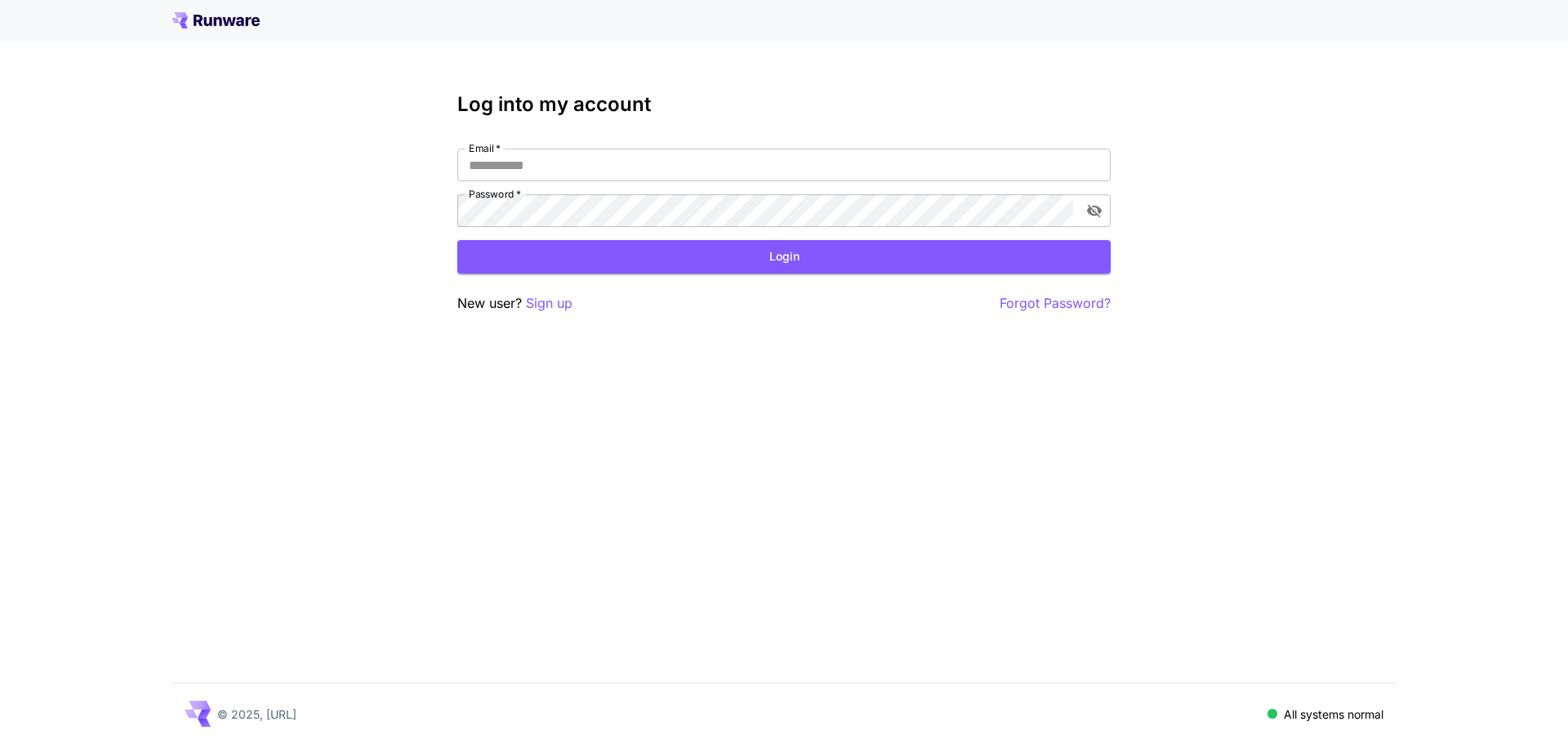
type input "**********"
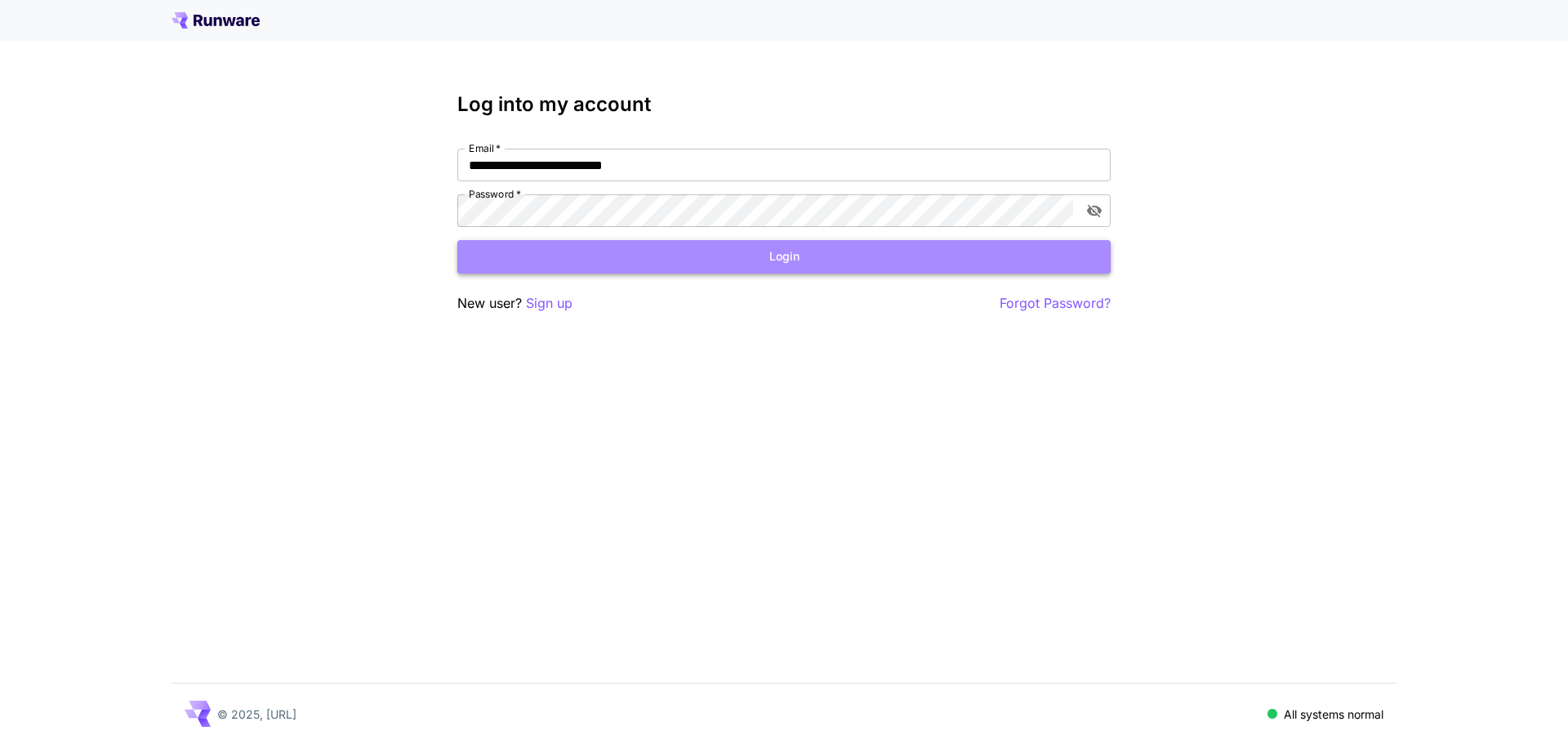
click at [721, 267] on button "Login" at bounding box center [784, 257] width 653 height 33
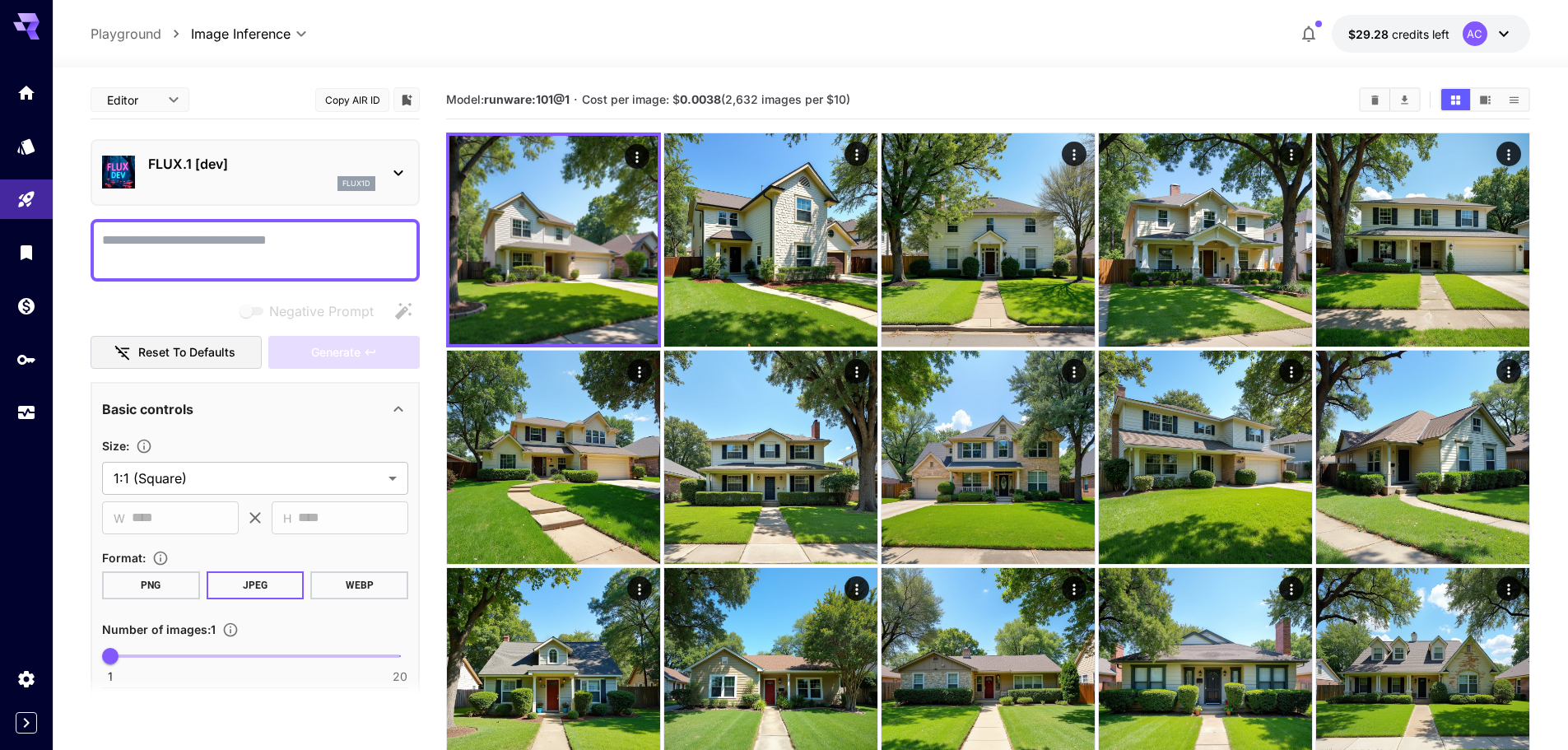
click at [152, 253] on textarea "Negative Prompt" at bounding box center [255, 250] width 306 height 39
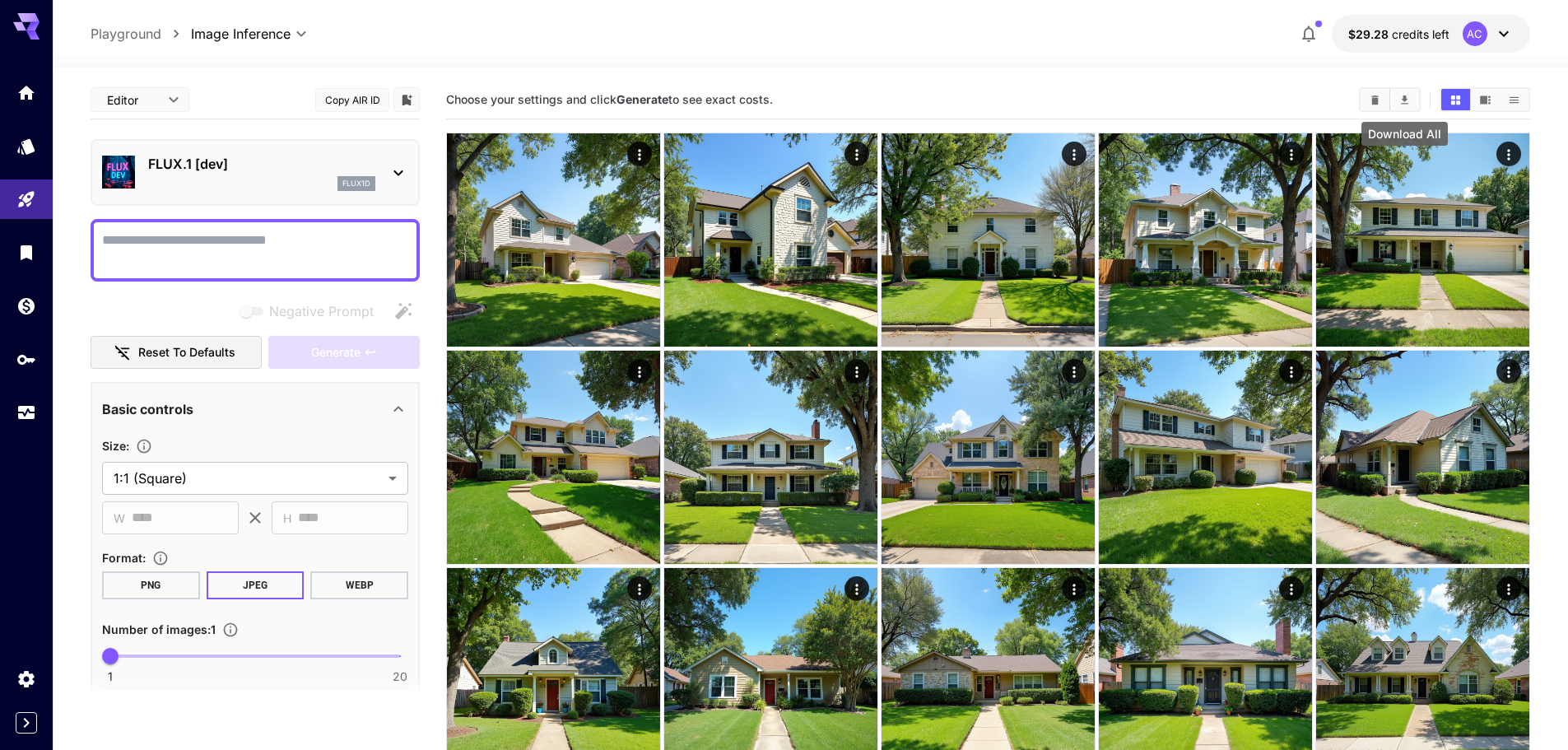
click at [1411, 99] on button "Download All" at bounding box center [1404, 99] width 28 height 22
drag, startPoint x: 1367, startPoint y: 100, endPoint x: 1330, endPoint y: 108, distance: 37.9
click at [1368, 100] on button "Clear Images" at bounding box center [1375, 99] width 28 height 22
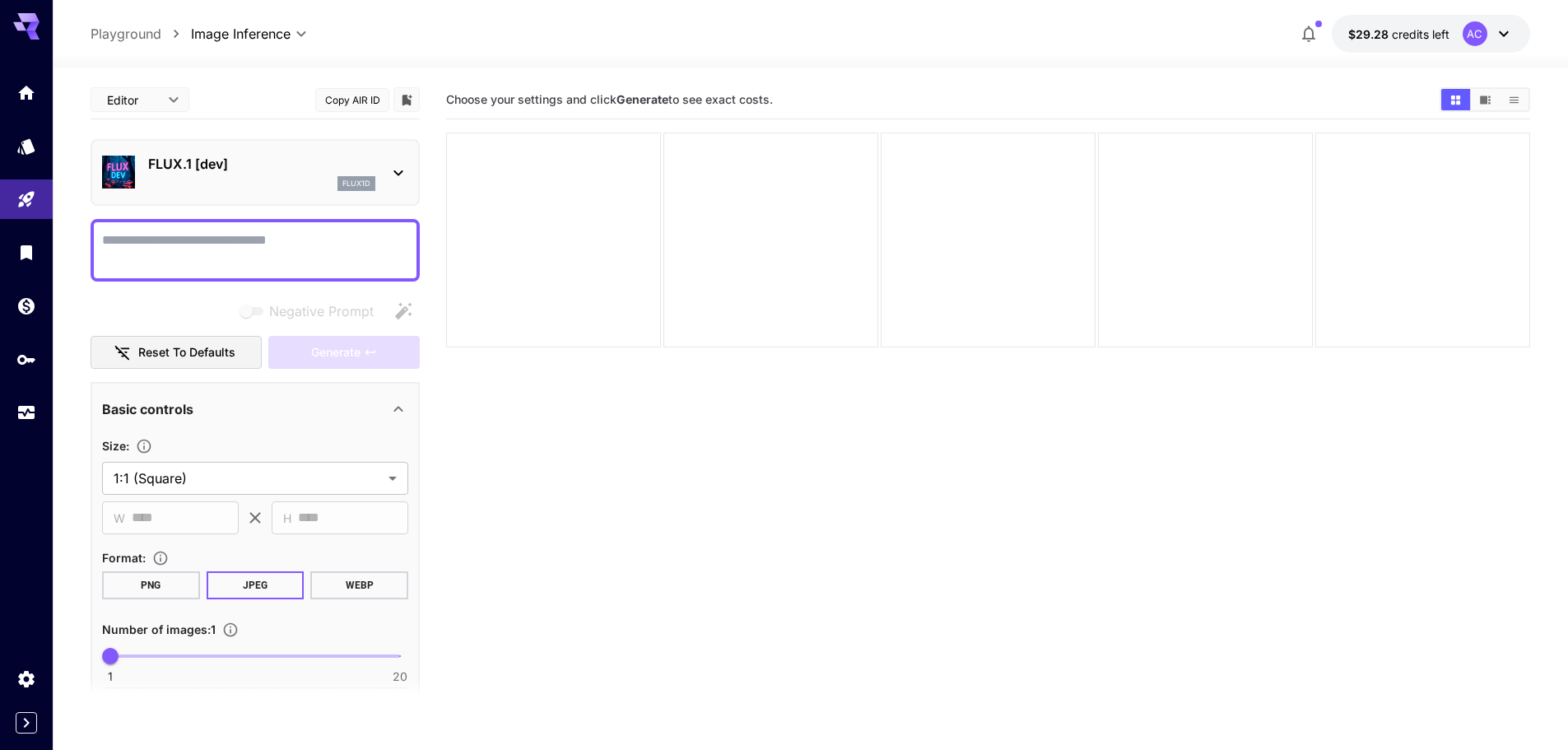
click at [161, 251] on textarea "Negative Prompt" at bounding box center [255, 250] width 306 height 39
paste textarea "**********"
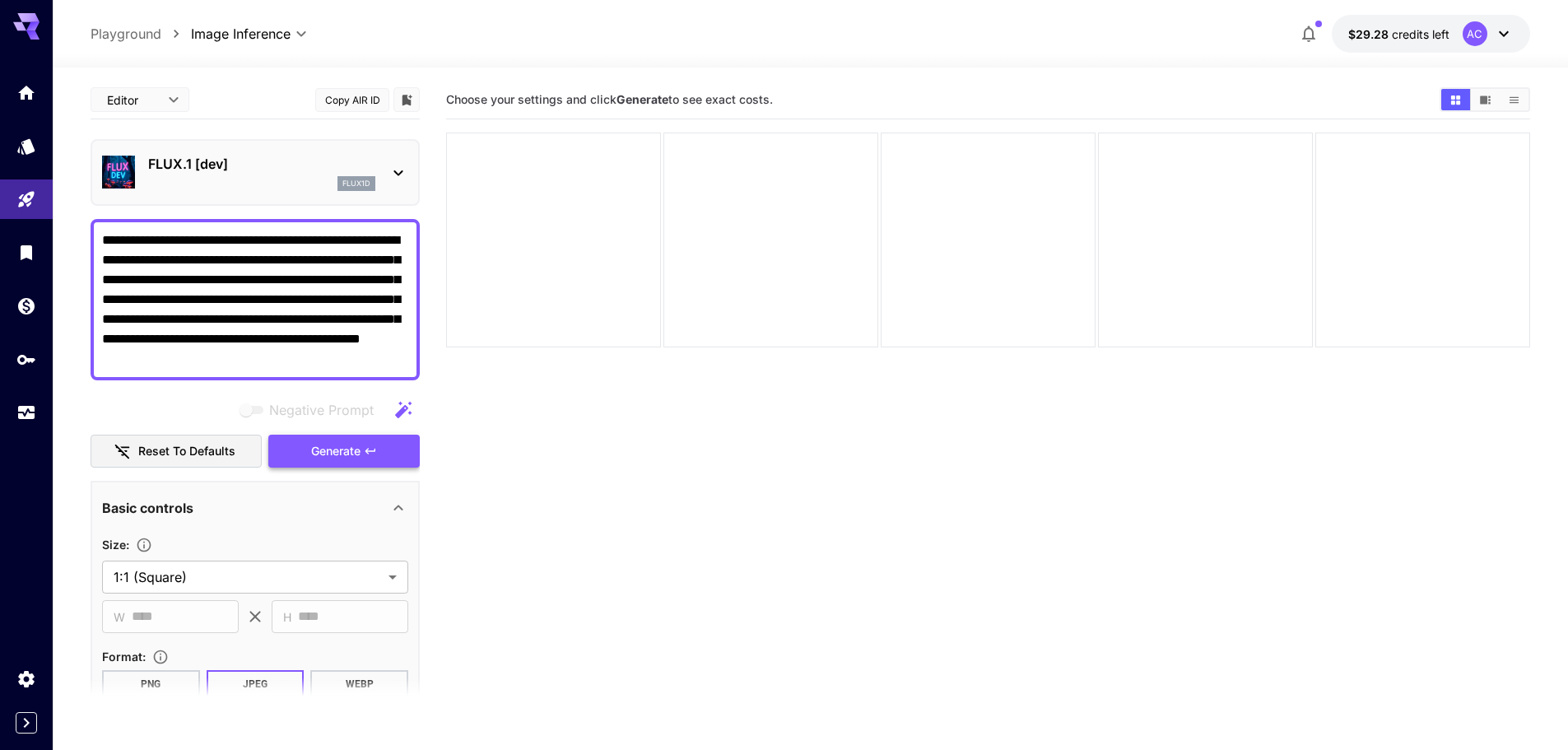
type textarea "**********"
click at [379, 446] on button "Generate" at bounding box center [344, 452] width 151 height 33
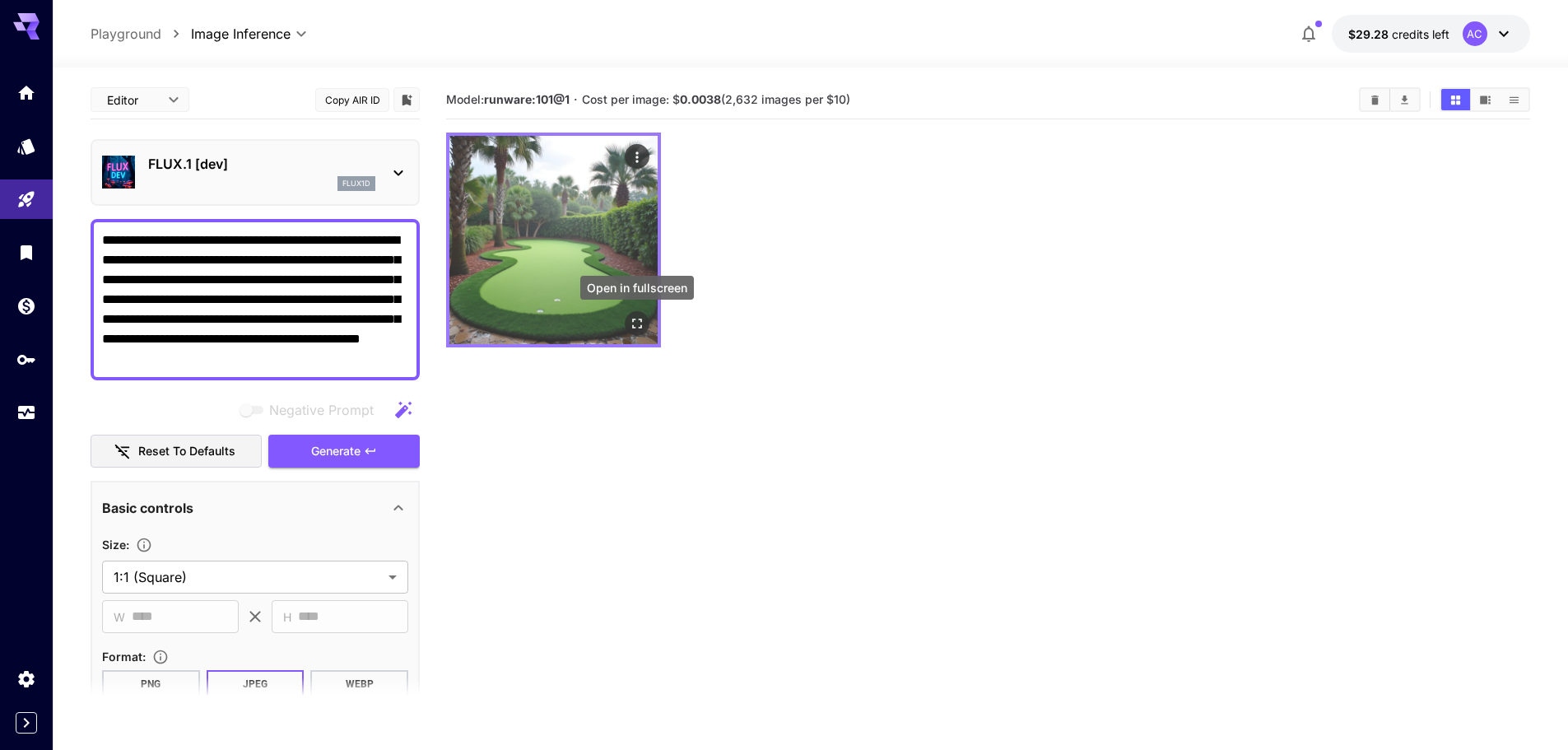
click at [641, 324] on icon "Open in fullscreen" at bounding box center [637, 324] width 17 height 17
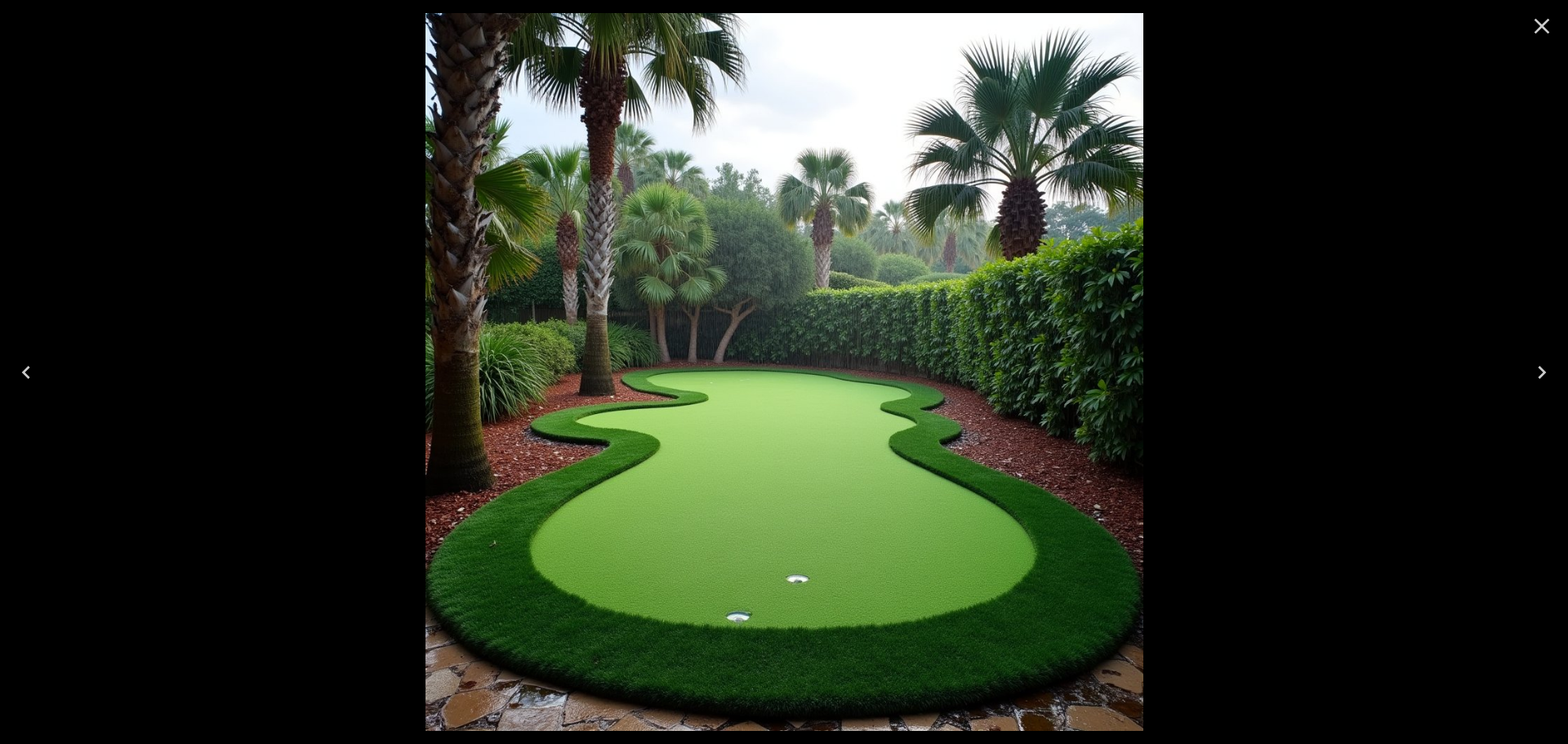
click at [1550, 26] on icon "Close" at bounding box center [1542, 27] width 27 height 27
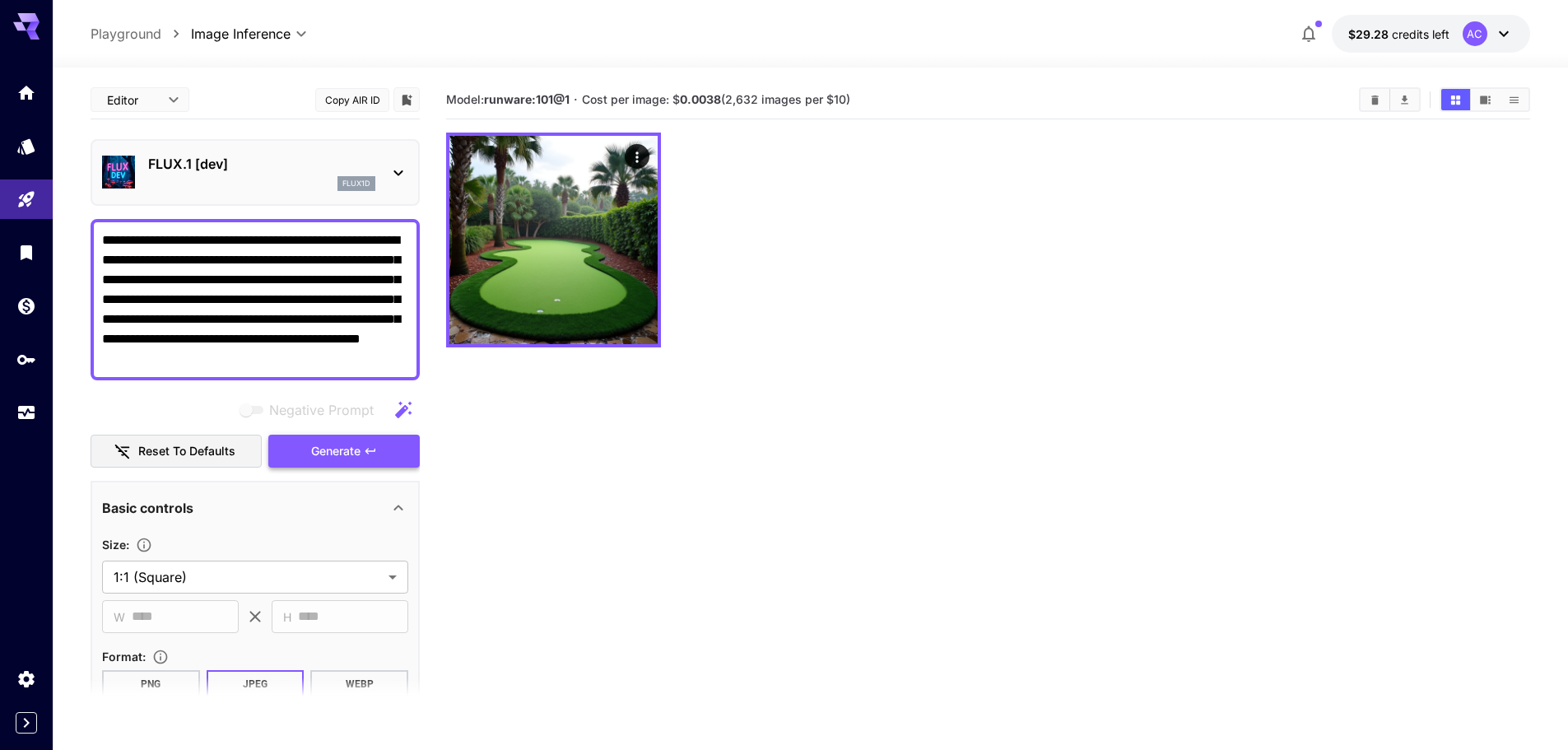
click at [349, 450] on span "Generate" at bounding box center [335, 452] width 49 height 21
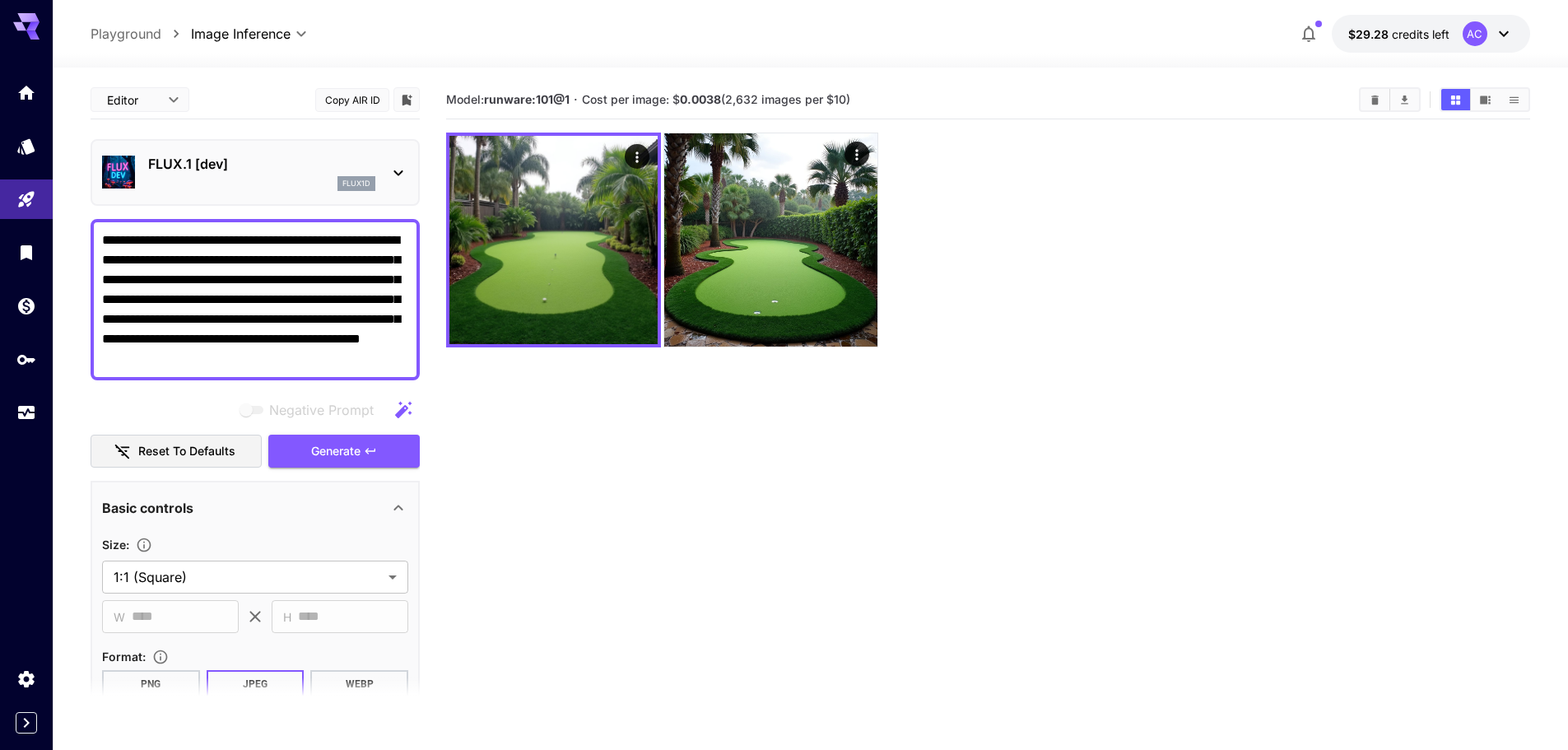
click at [240, 321] on textarea "**********" at bounding box center [255, 299] width 306 height 138
paste textarea "**********"
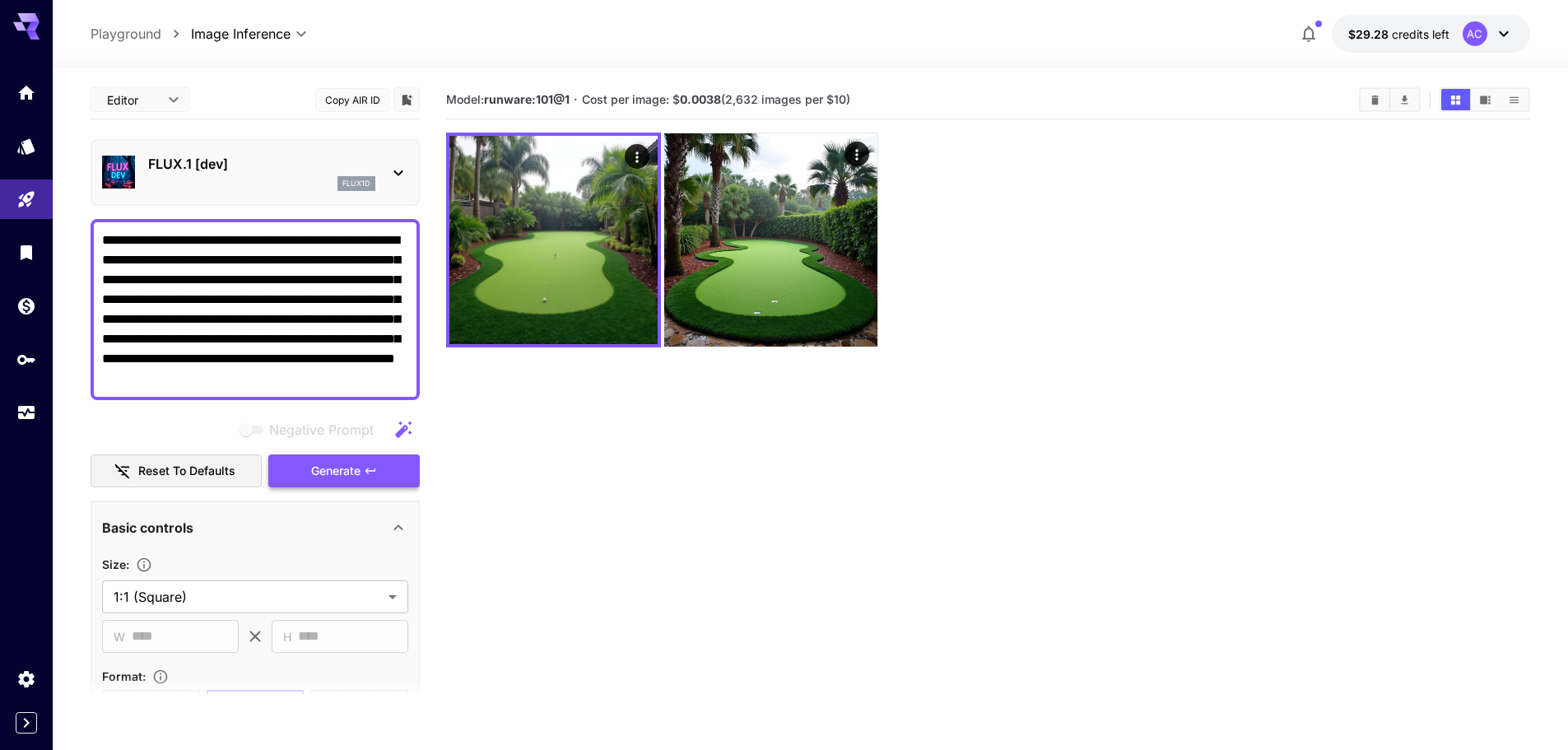
type textarea "**********"
click at [348, 464] on span "Generate" at bounding box center [335, 471] width 49 height 21
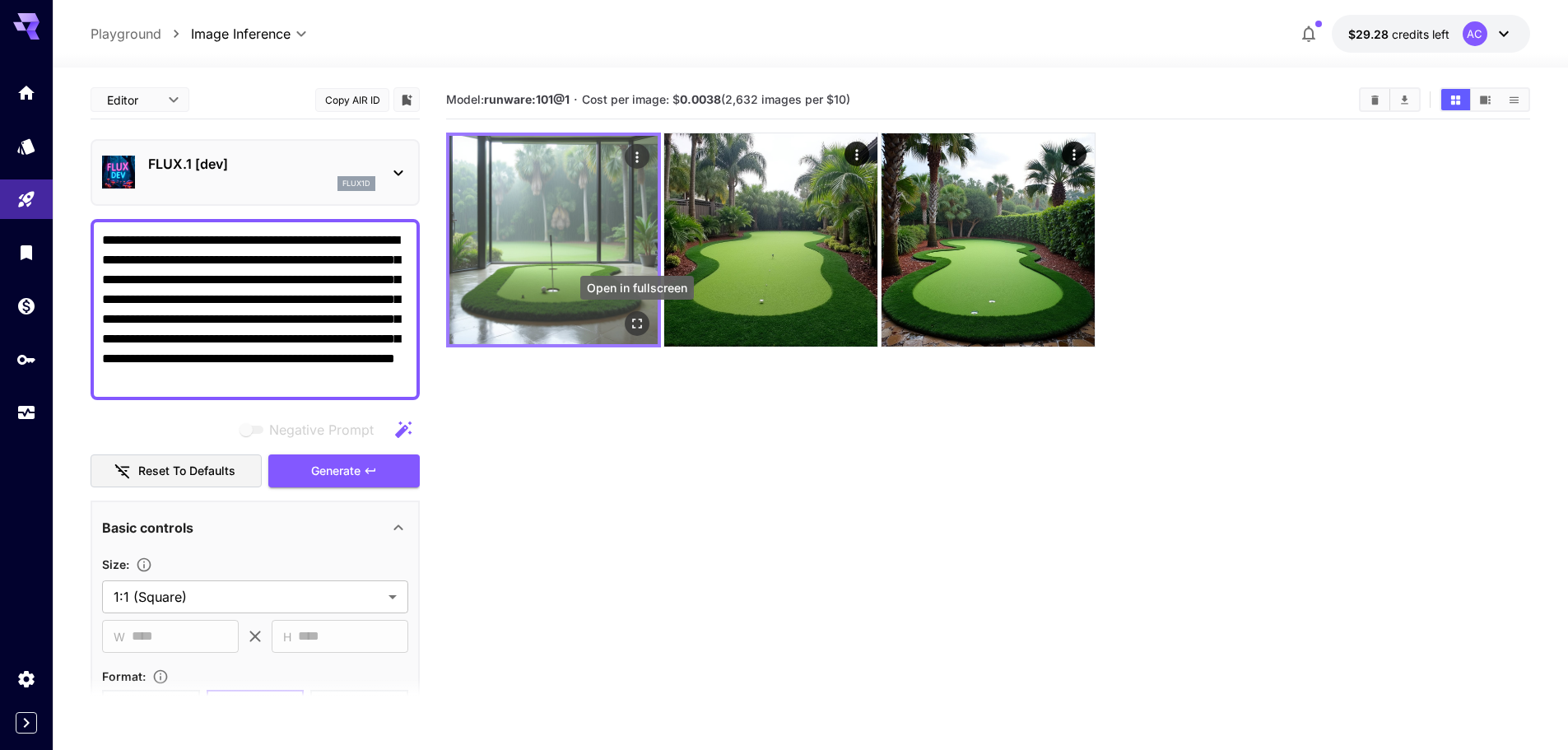
click at [641, 326] on icon "Open in fullscreen" at bounding box center [637, 324] width 10 height 10
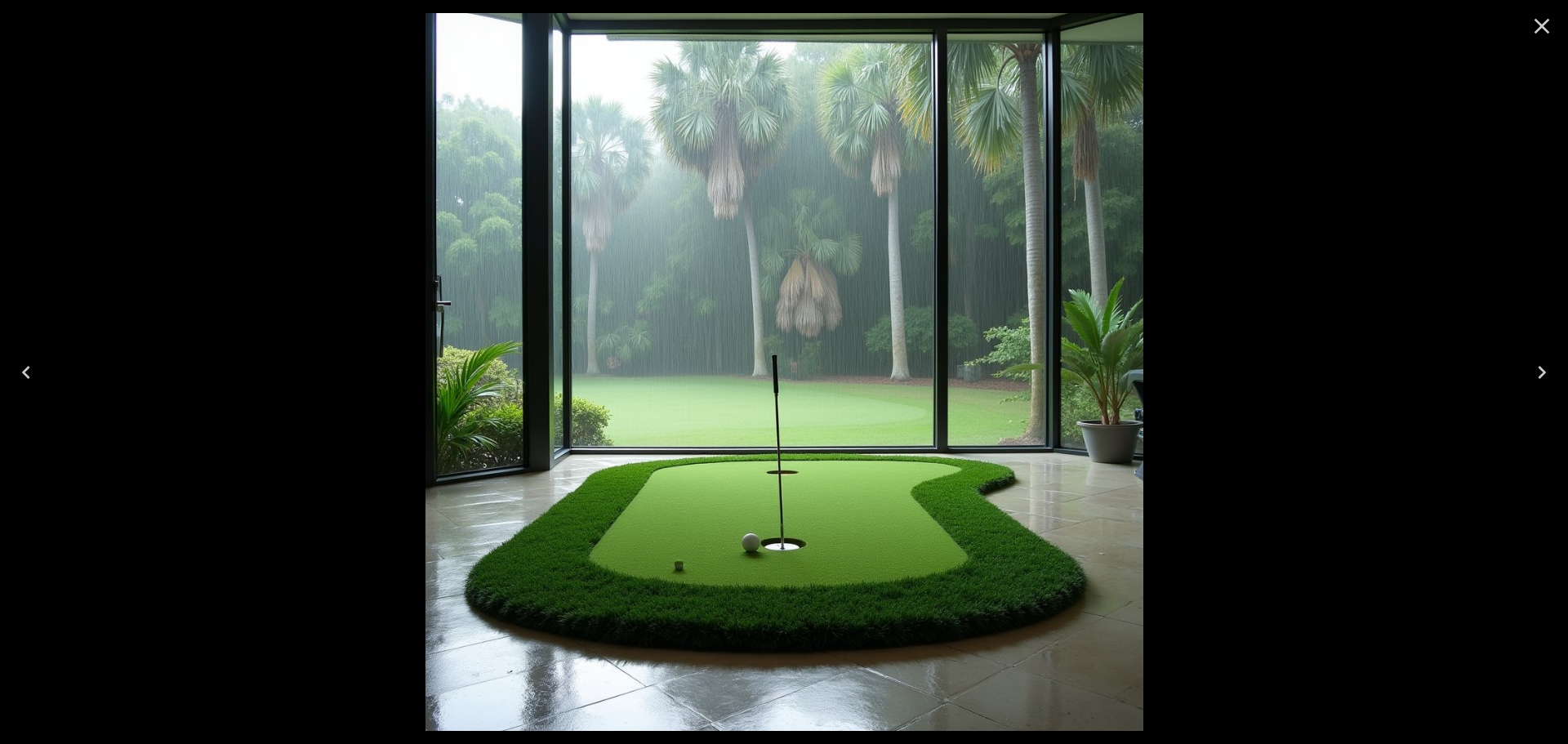
click at [1555, 26] on button "Close" at bounding box center [1541, 26] width 39 height 39
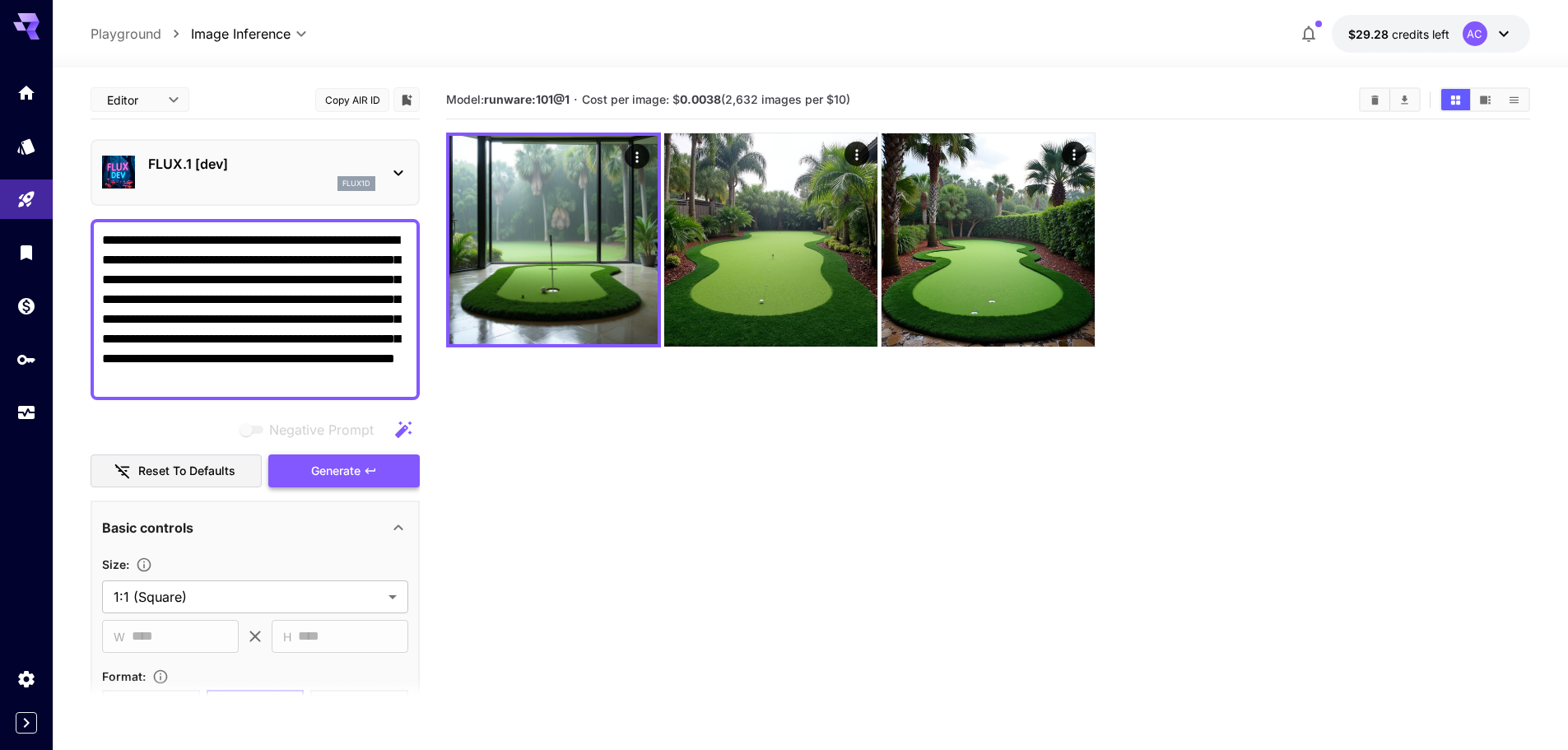
click at [383, 472] on button "Generate" at bounding box center [344, 472] width 151 height 33
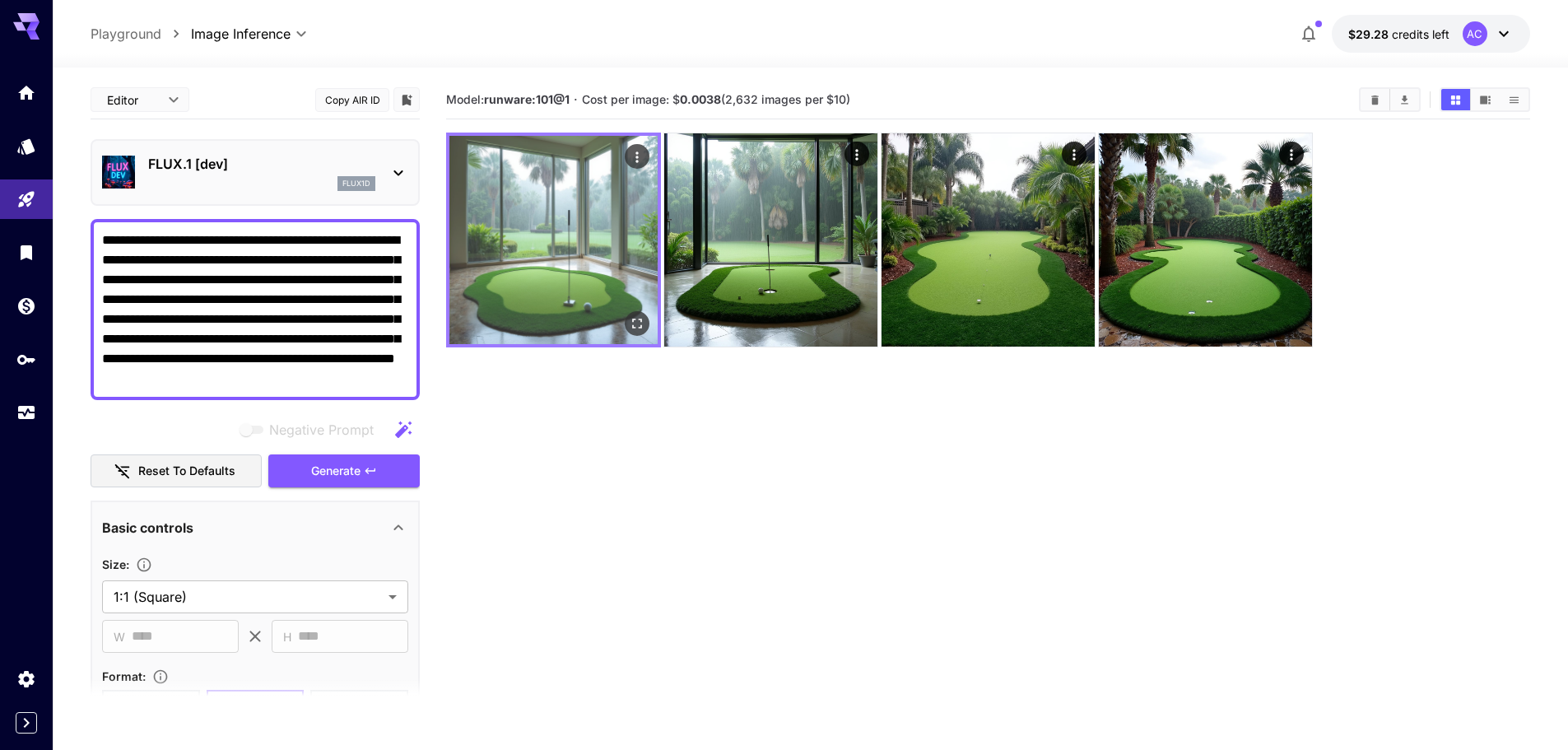
click at [569, 230] on img at bounding box center [553, 239] width 208 height 208
click at [578, 270] on img at bounding box center [553, 239] width 208 height 208
click at [629, 323] on icon "Open in fullscreen" at bounding box center [637, 324] width 17 height 17
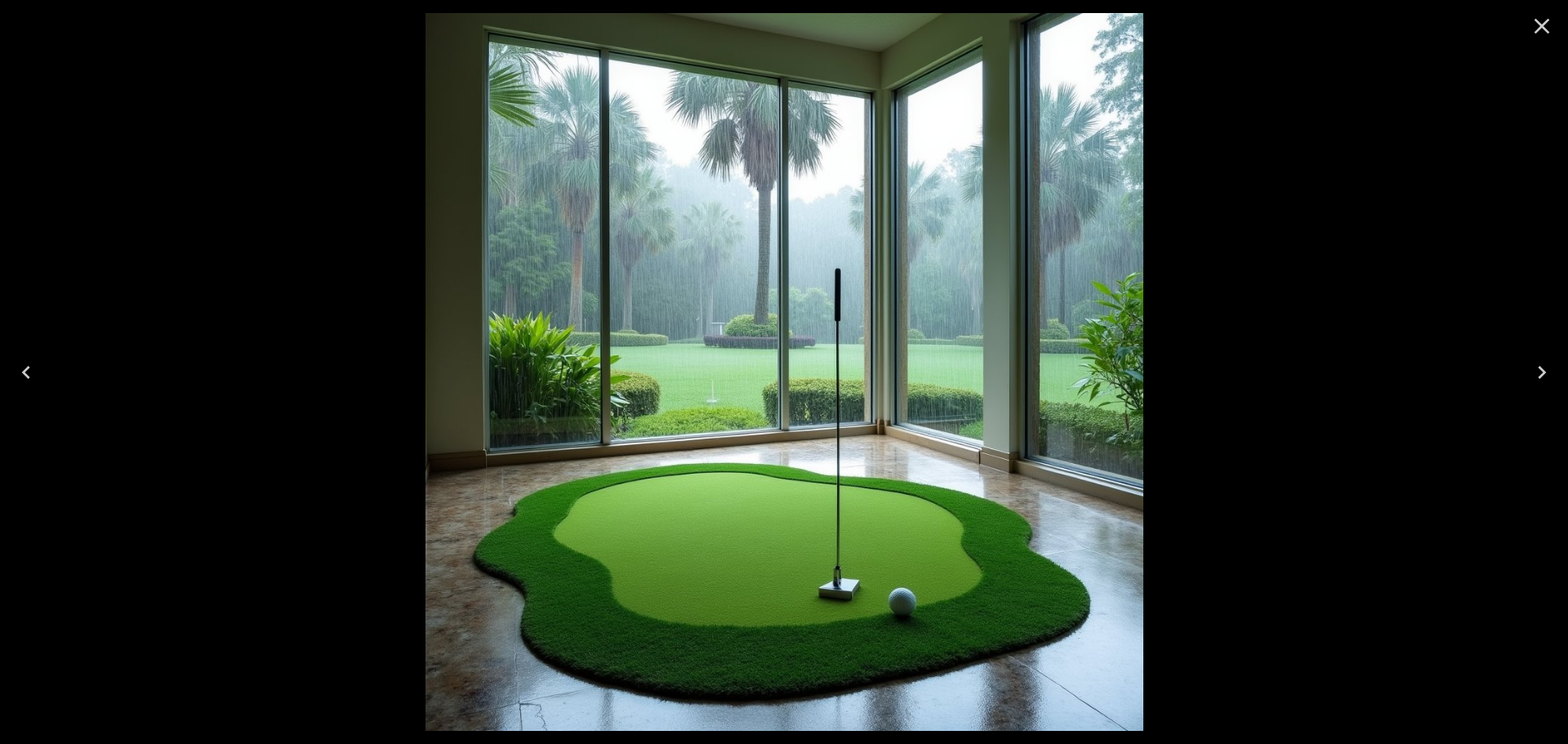
click at [1546, 16] on icon "Close" at bounding box center [1542, 27] width 27 height 27
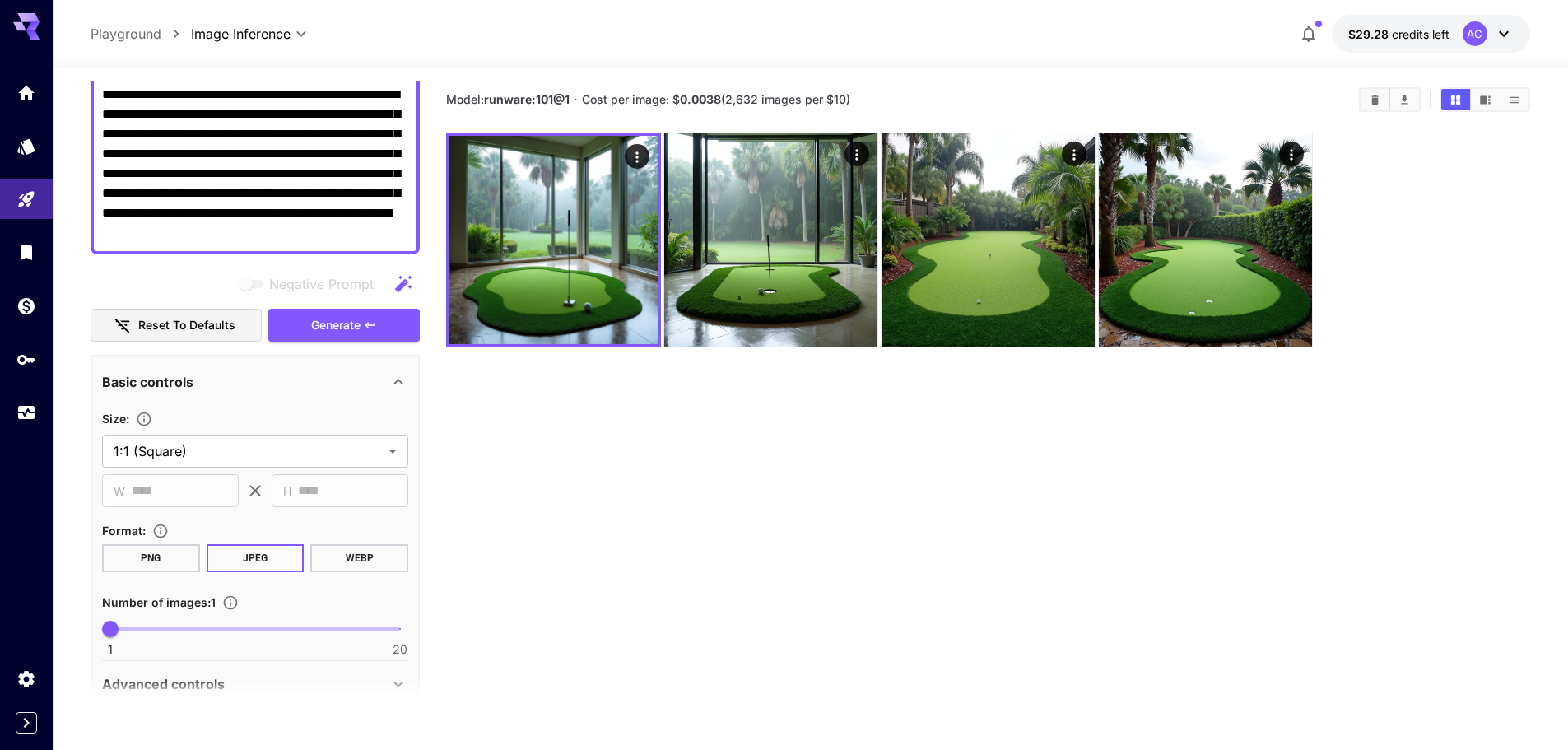
scroll to position [165, 0]
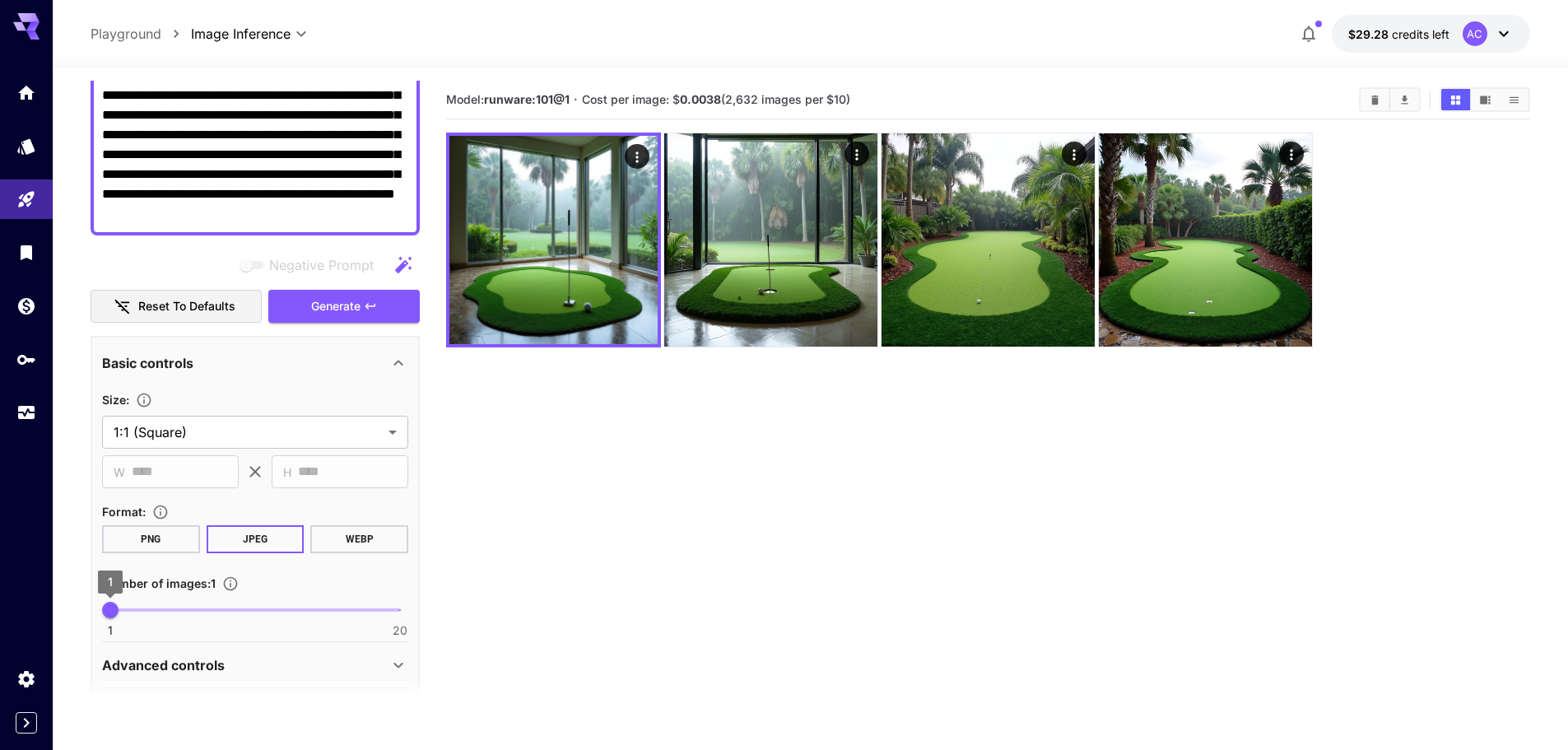
click at [119, 609] on span "1" at bounding box center [110, 610] width 17 height 17
type input "*"
click at [322, 302] on span "Generate" at bounding box center [335, 307] width 49 height 21
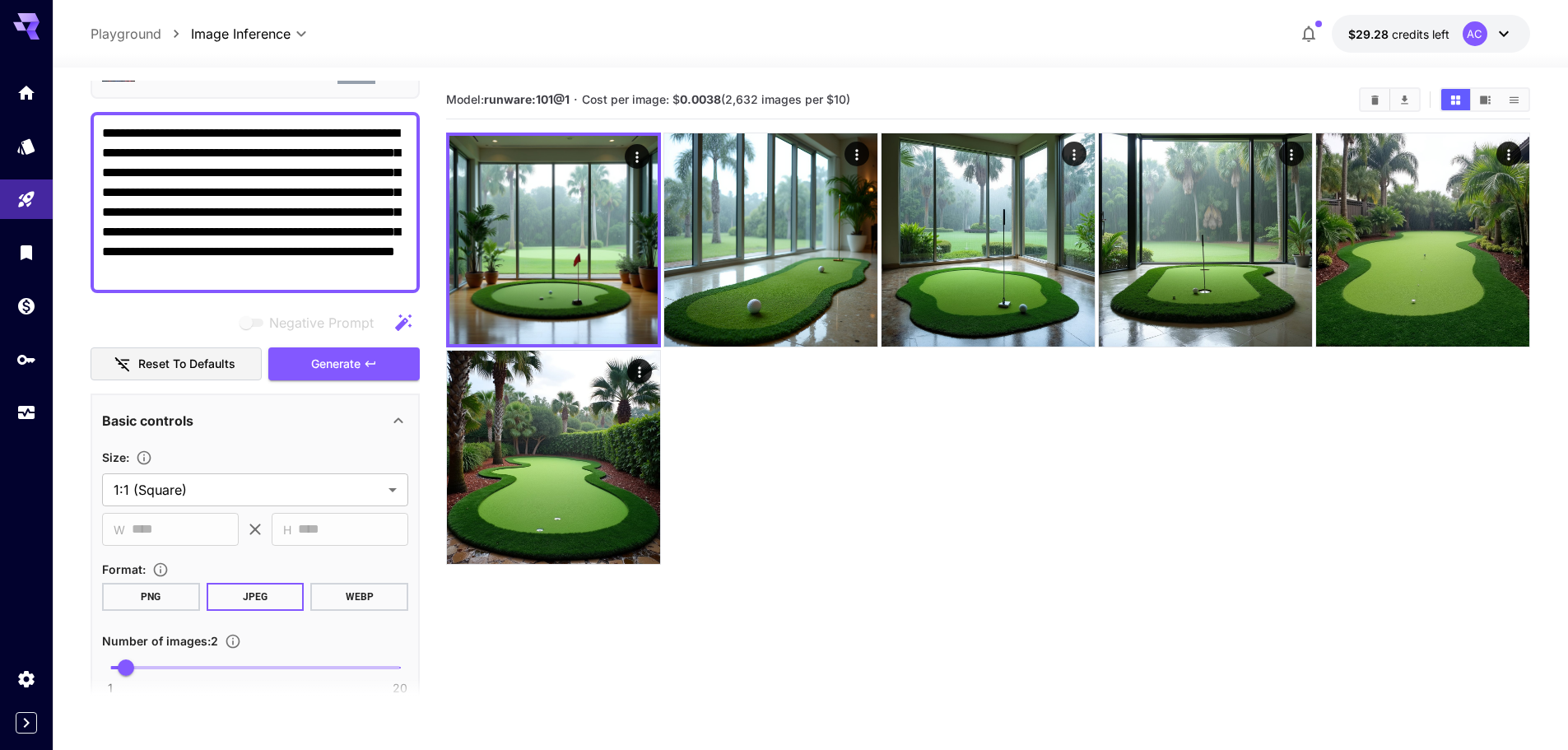
scroll to position [82, 0]
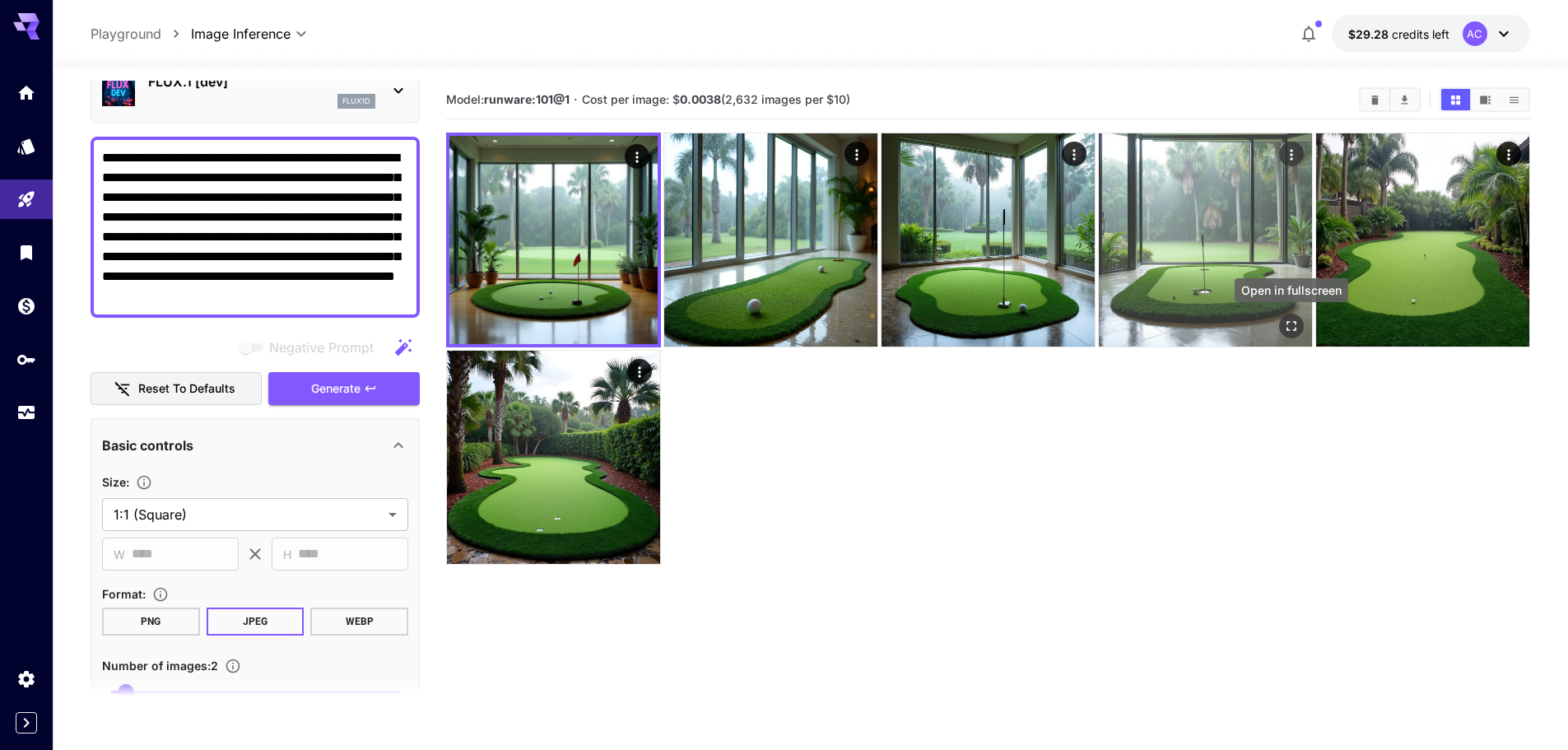
click at [1285, 319] on icon "Open in fullscreen" at bounding box center [1291, 326] width 17 height 17
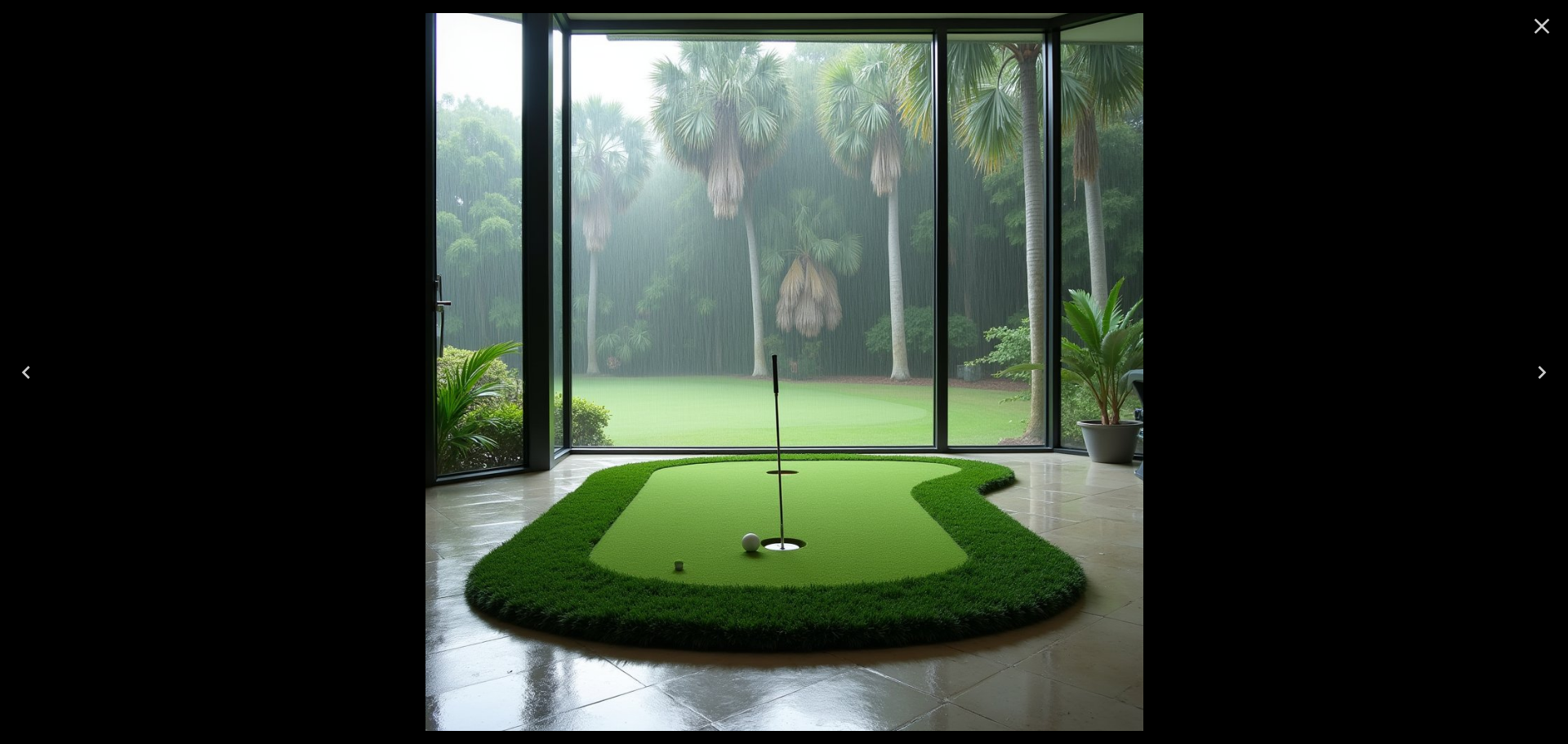
click at [1546, 22] on icon "Close" at bounding box center [1541, 27] width 16 height 16
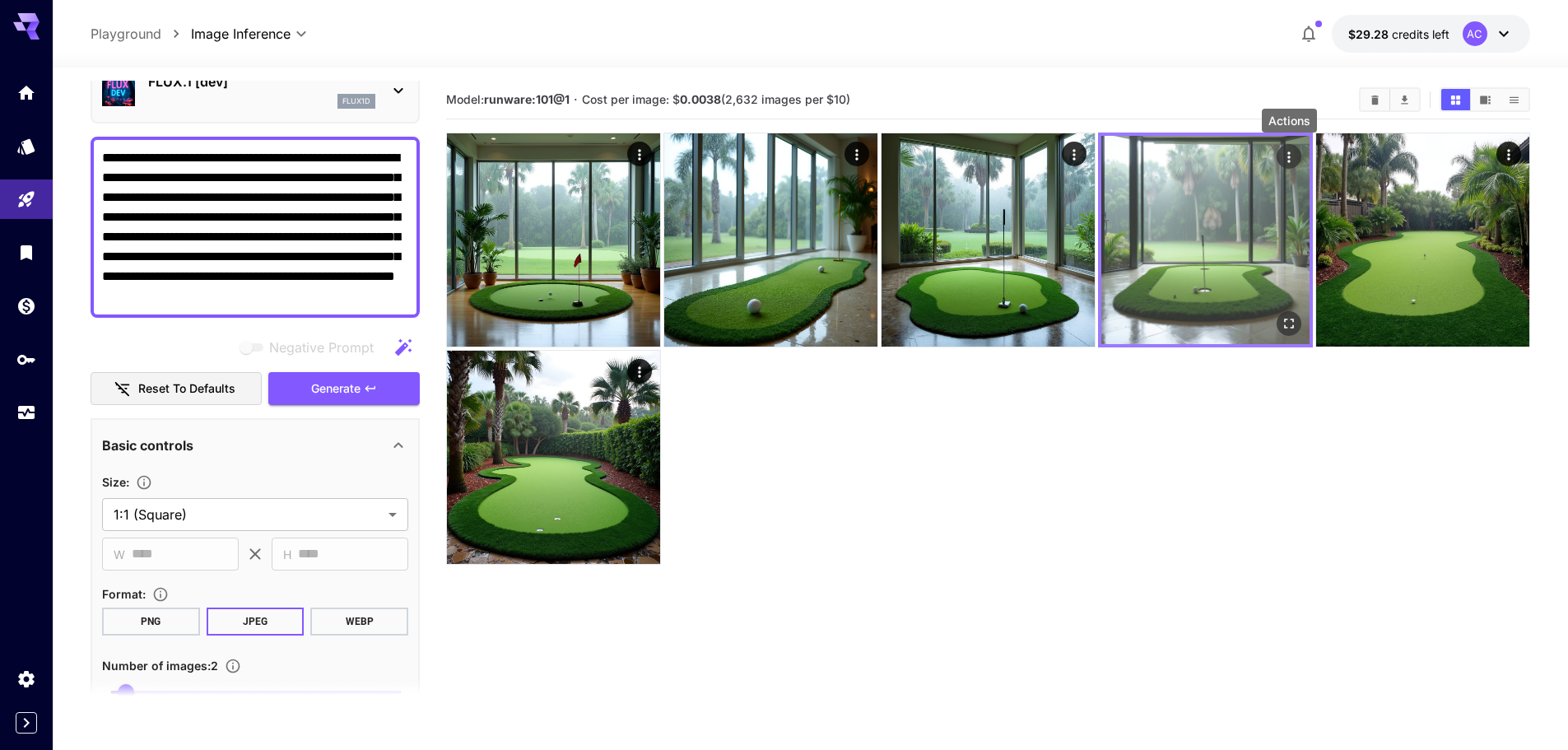
click at [1287, 155] on icon "Actions" at bounding box center [1289, 157] width 17 height 17
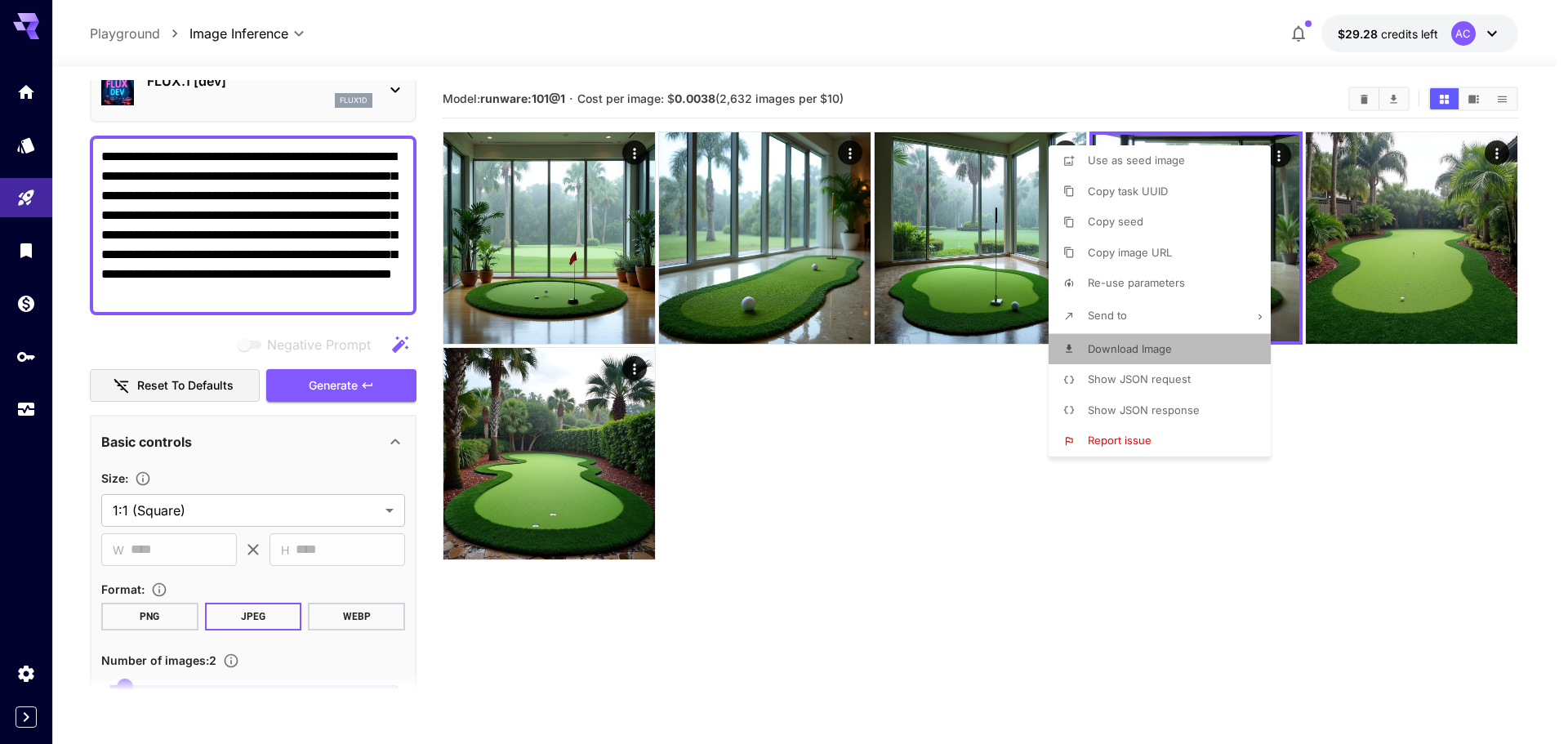
click at [1154, 342] on p "Download Image" at bounding box center [1129, 350] width 84 height 17
click at [760, 626] on div at bounding box center [784, 372] width 1568 height 744
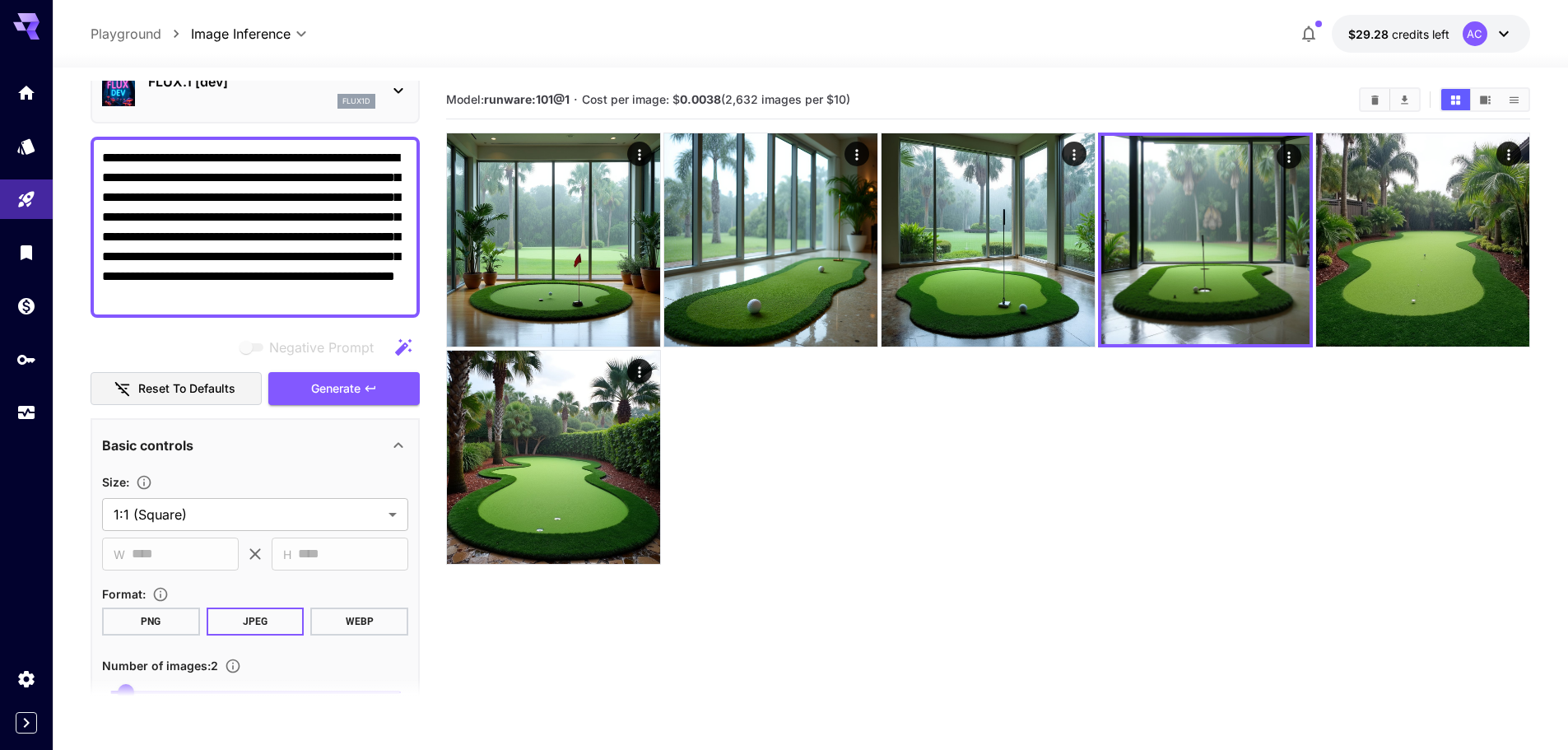
click at [304, 267] on textarea "**********" at bounding box center [255, 227] width 306 height 158
paste textarea
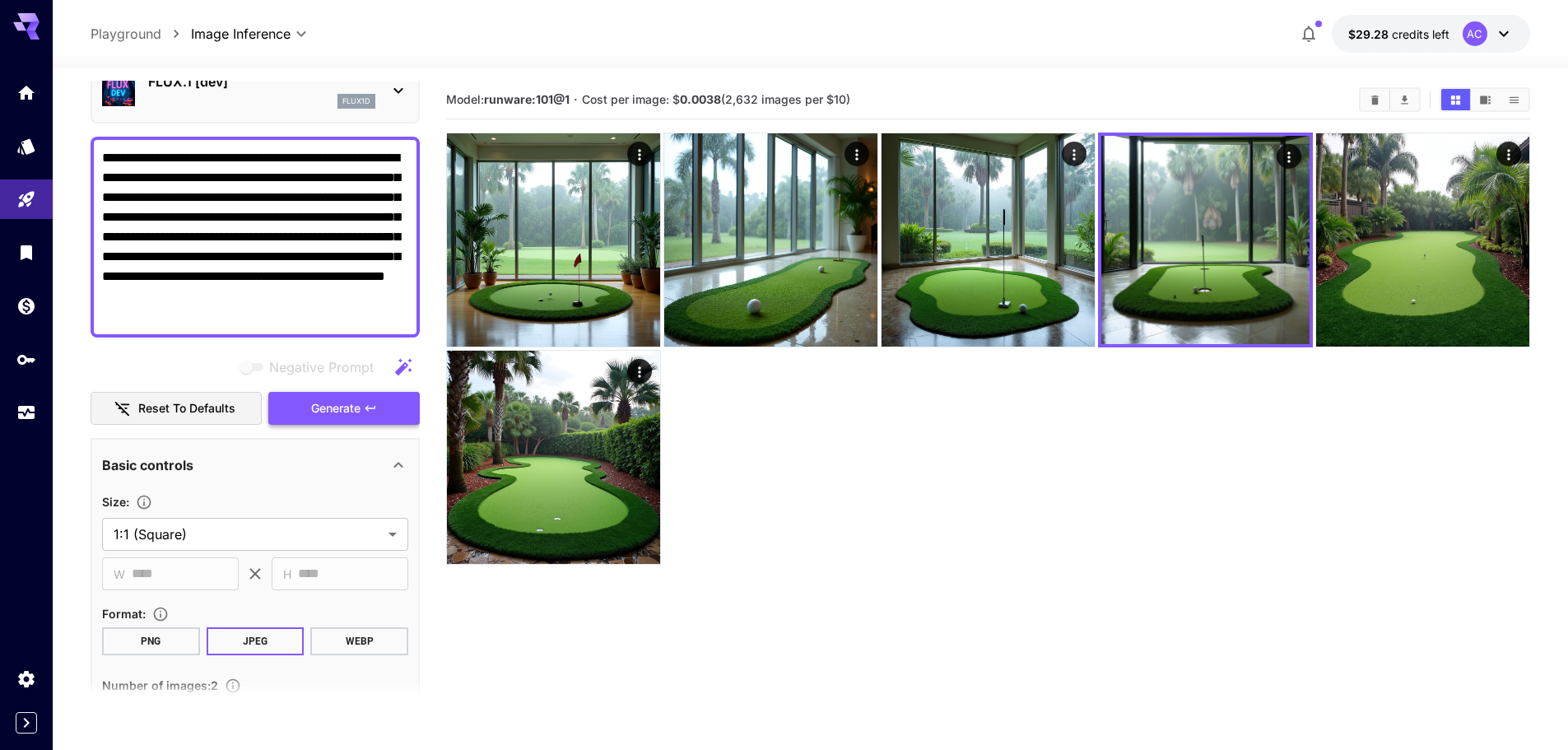
click at [339, 409] on span "Generate" at bounding box center [335, 409] width 49 height 21
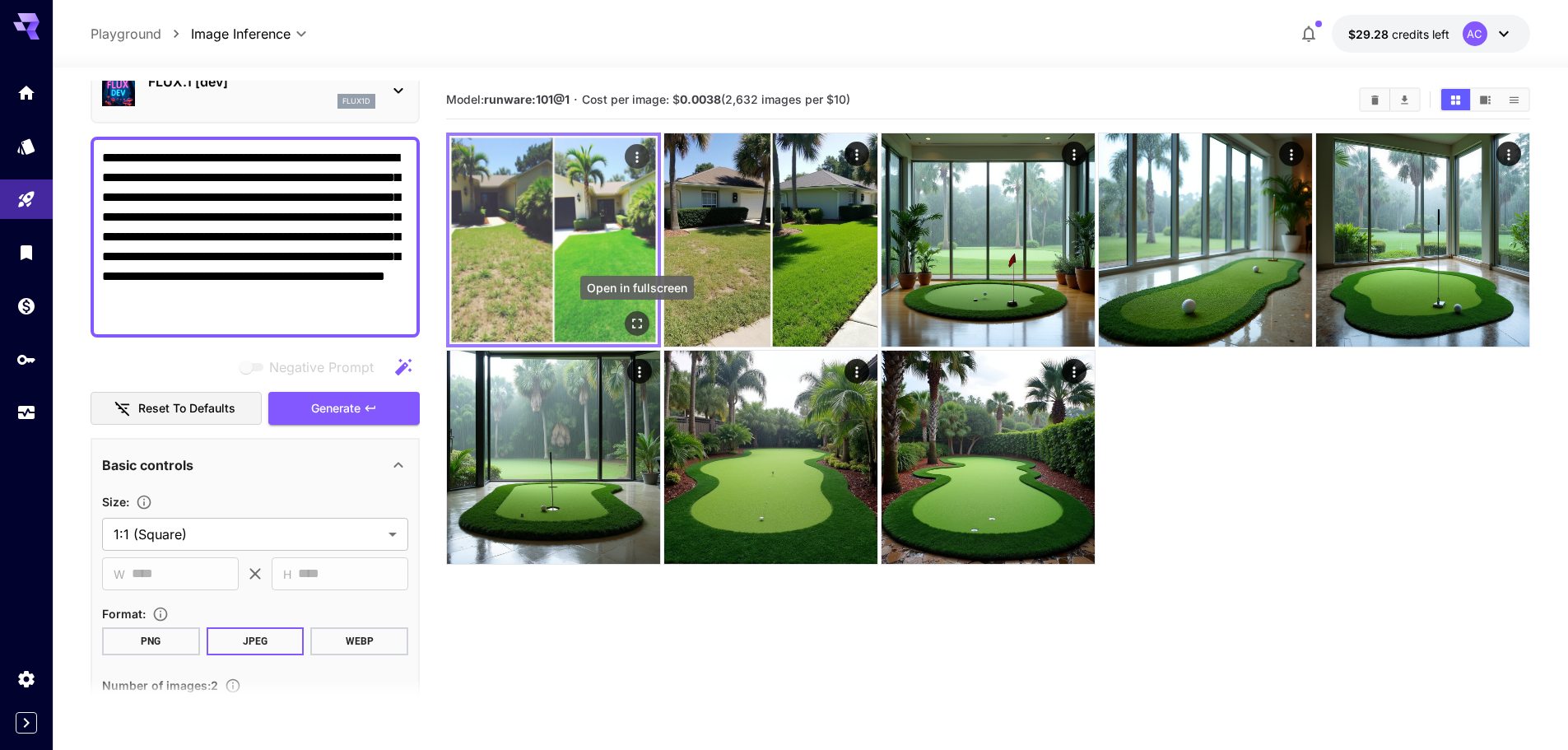
click at [632, 320] on icon "Open in fullscreen" at bounding box center [637, 324] width 17 height 17
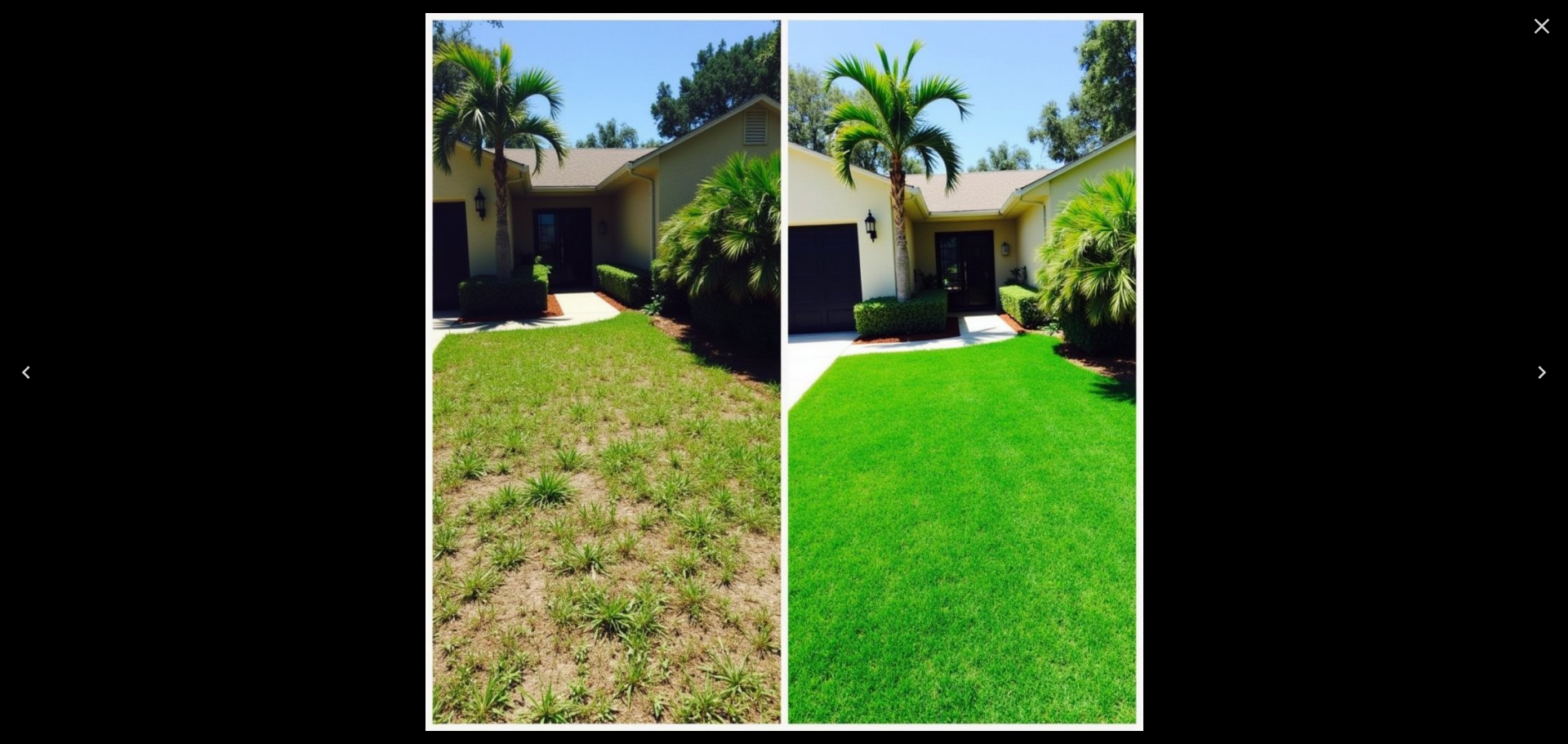
click at [1532, 17] on icon "Close" at bounding box center [1542, 27] width 27 height 27
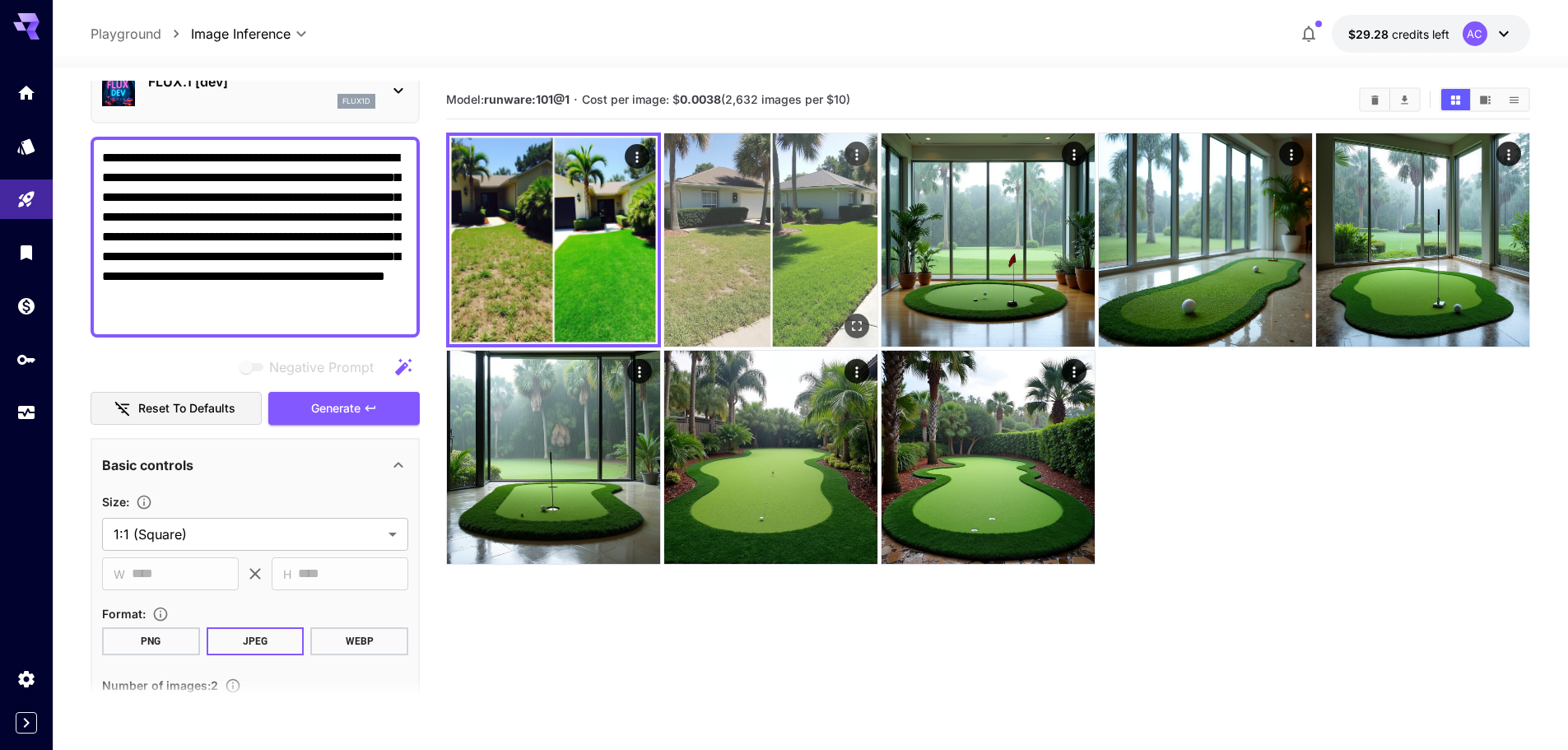
click at [837, 289] on img at bounding box center [771, 240] width 213 height 213
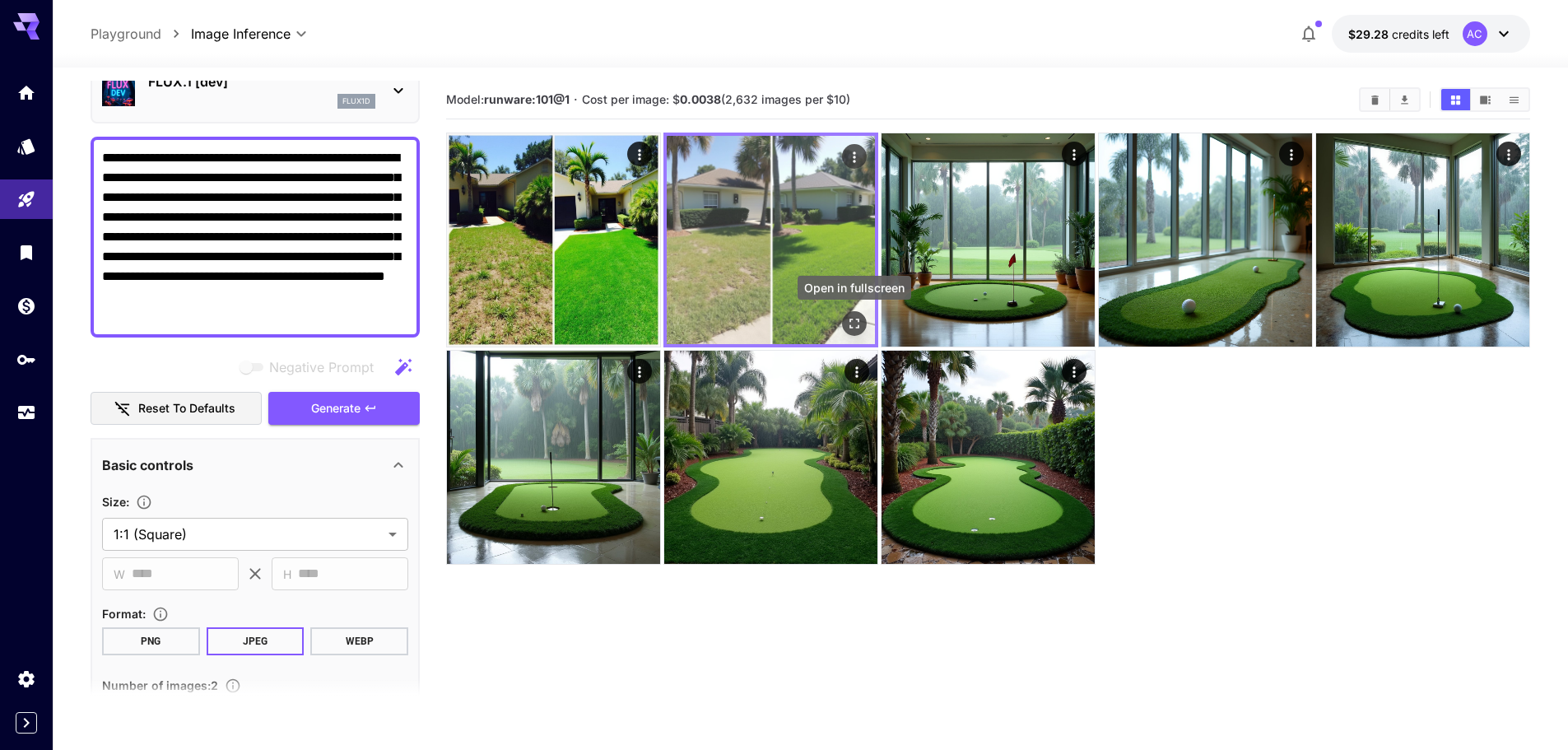
click at [849, 320] on icon "Open in fullscreen" at bounding box center [854, 324] width 17 height 17
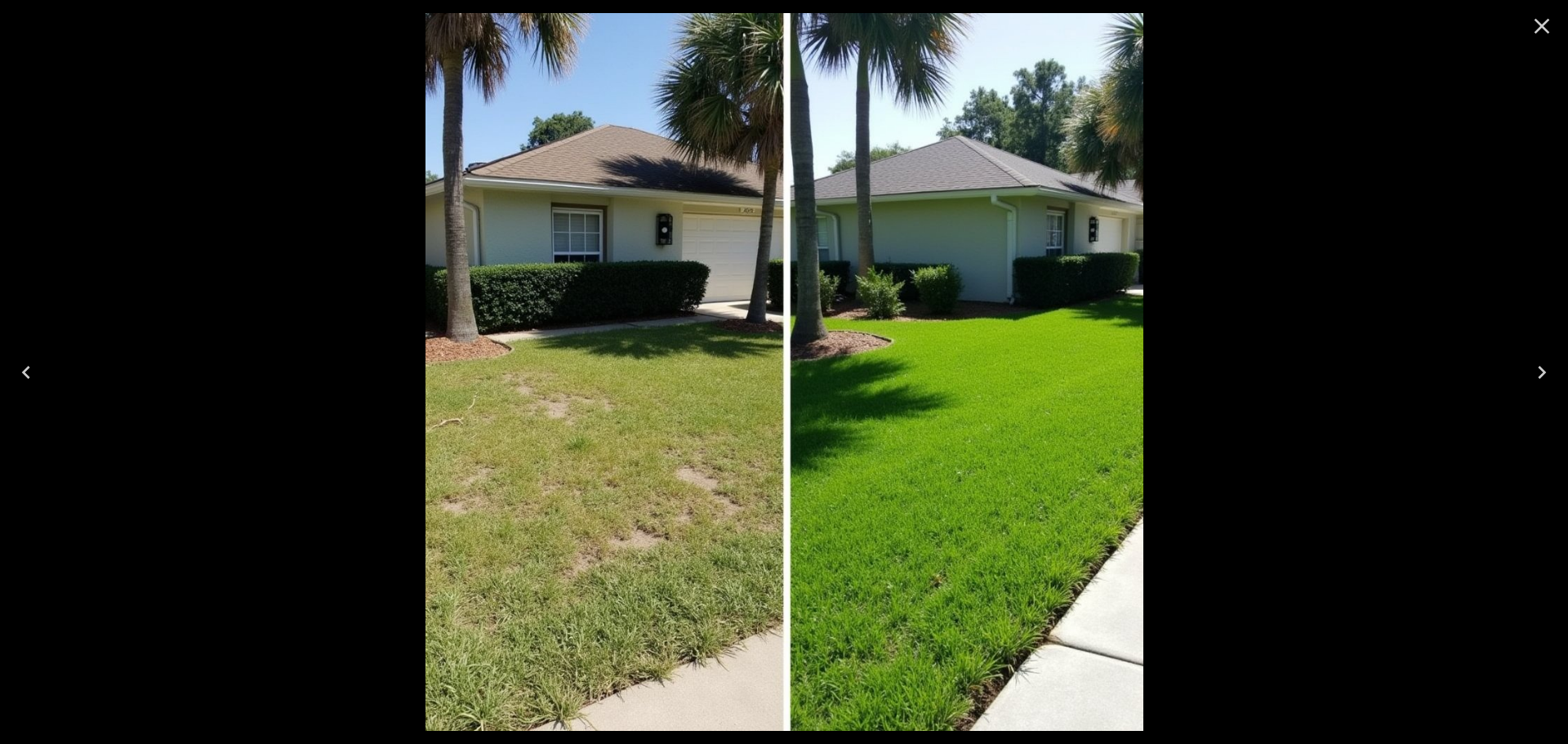
click at [1536, 28] on icon "Close" at bounding box center [1542, 27] width 27 height 27
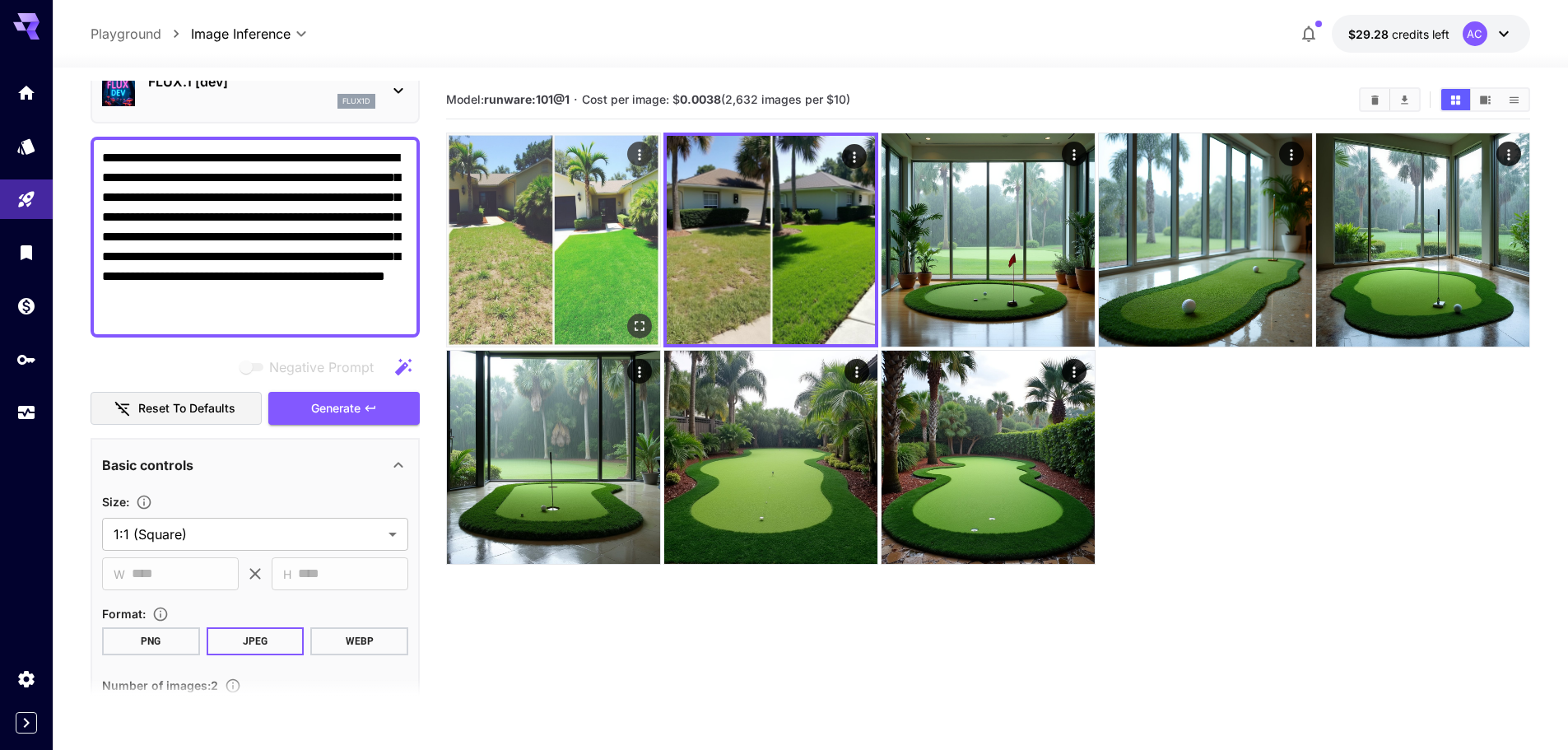
click at [547, 268] on img at bounding box center [553, 240] width 213 height 213
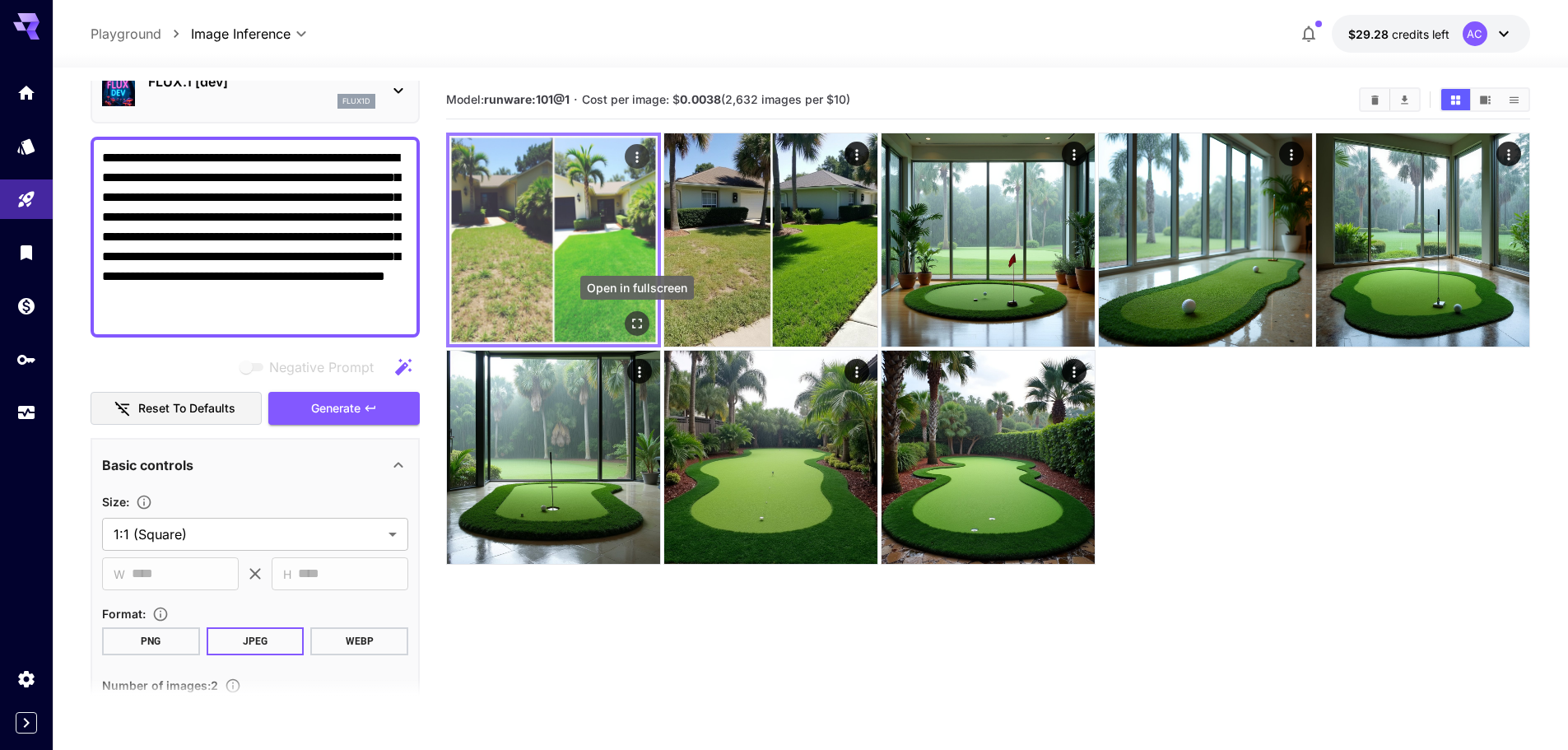
click at [634, 315] on icon "Open in fullscreen" at bounding box center [637, 324] width 17 height 17
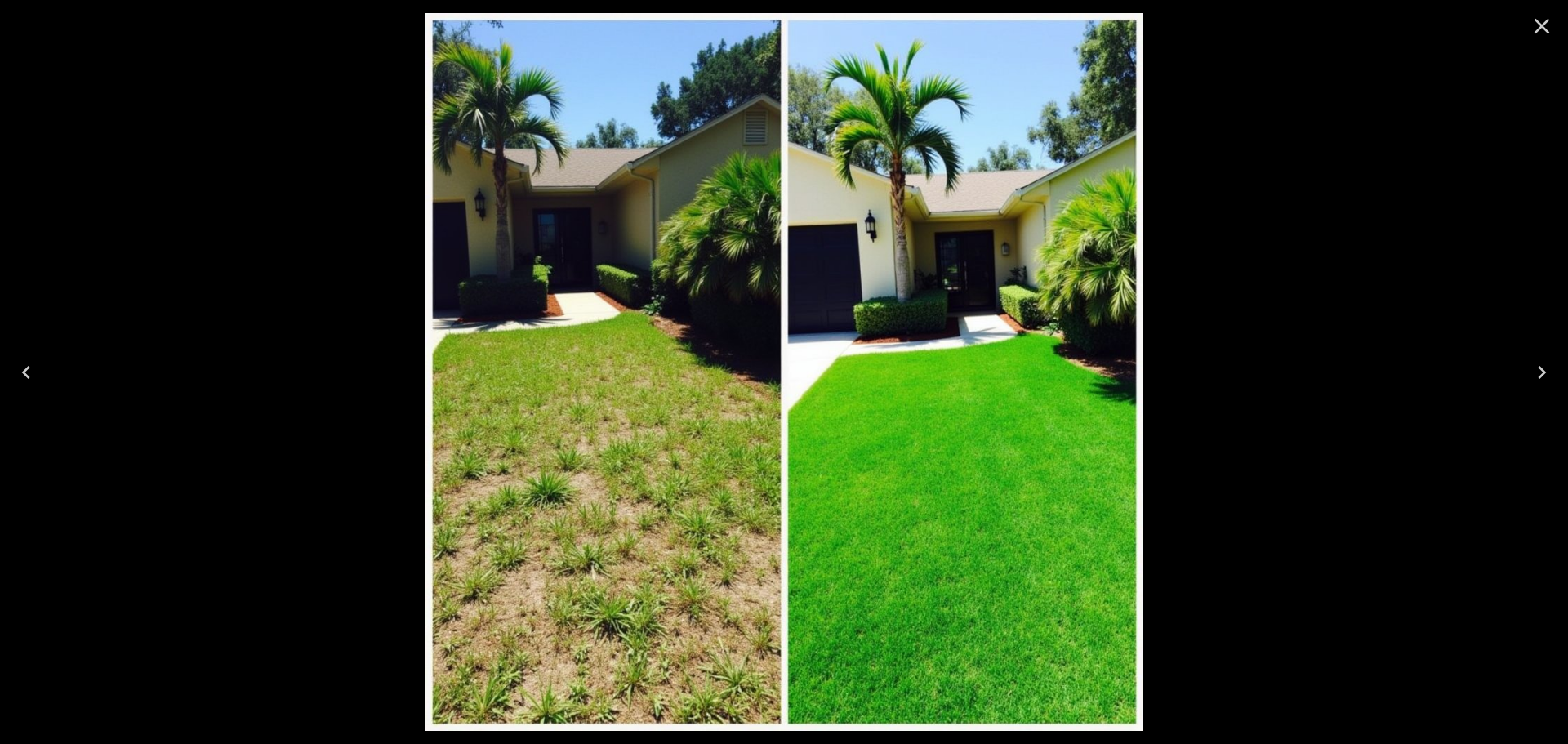
click at [1540, 27] on icon "Close" at bounding box center [1542, 27] width 27 height 27
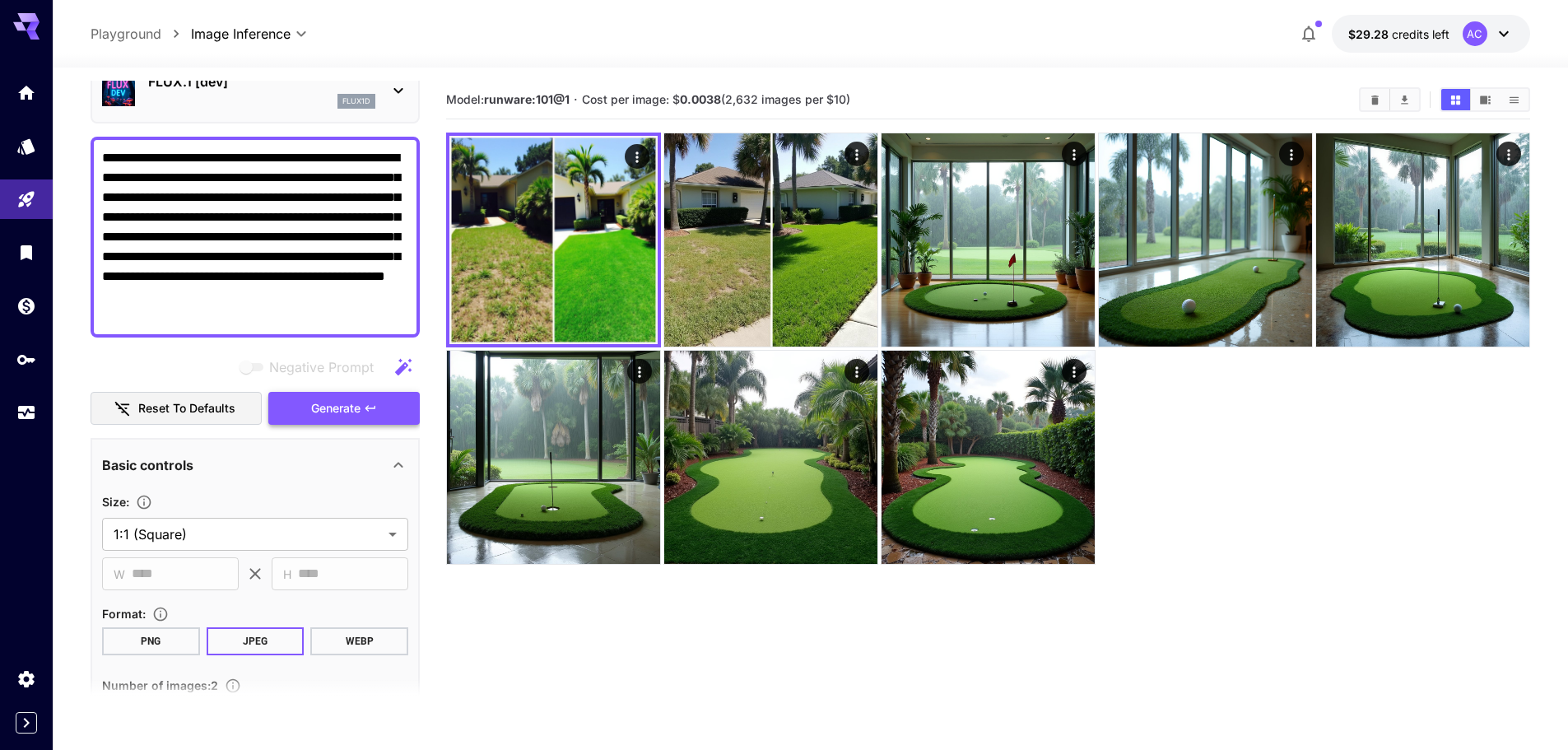
click at [325, 411] on span "Generate" at bounding box center [335, 409] width 49 height 21
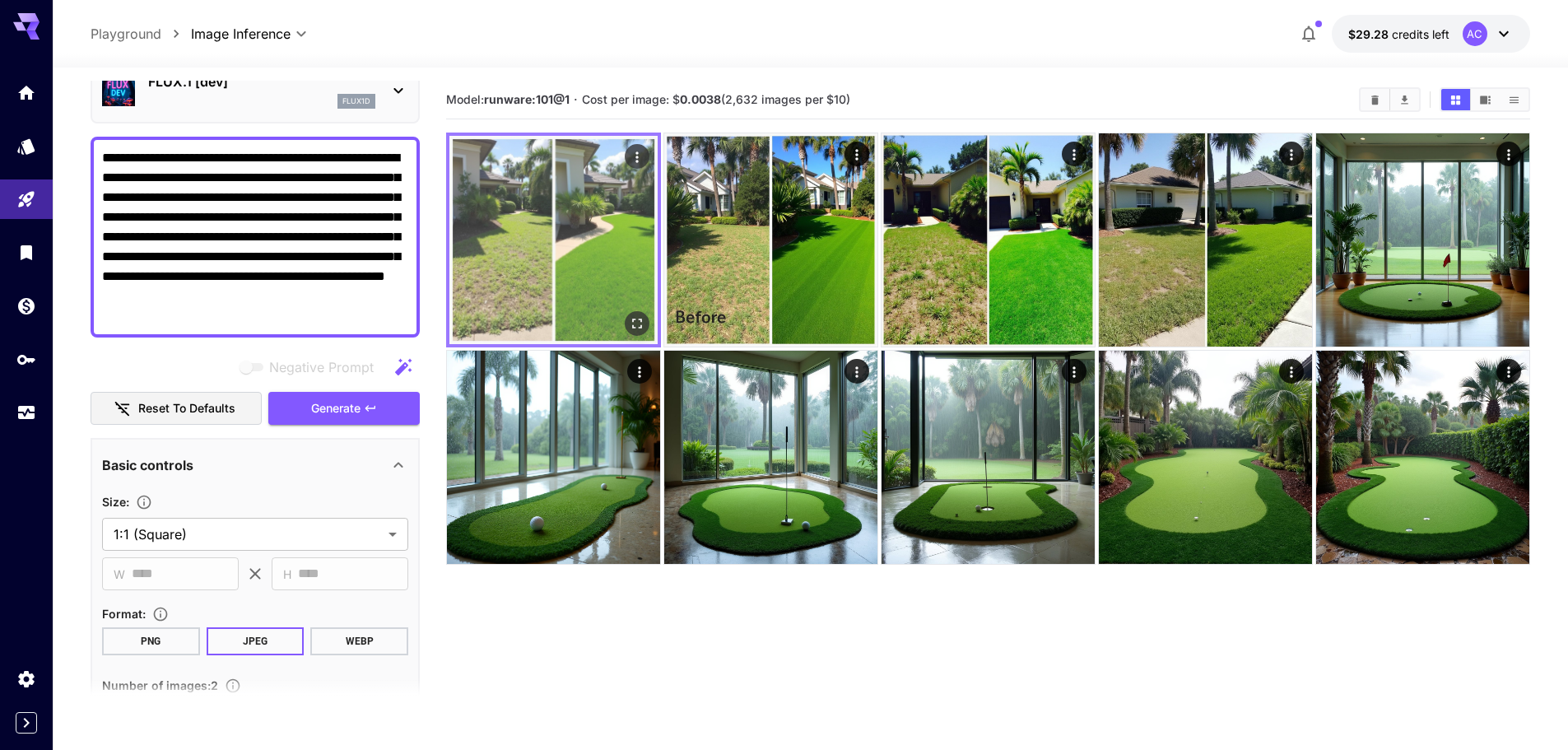
click at [633, 326] on icon "Open in fullscreen" at bounding box center [637, 324] width 10 height 10
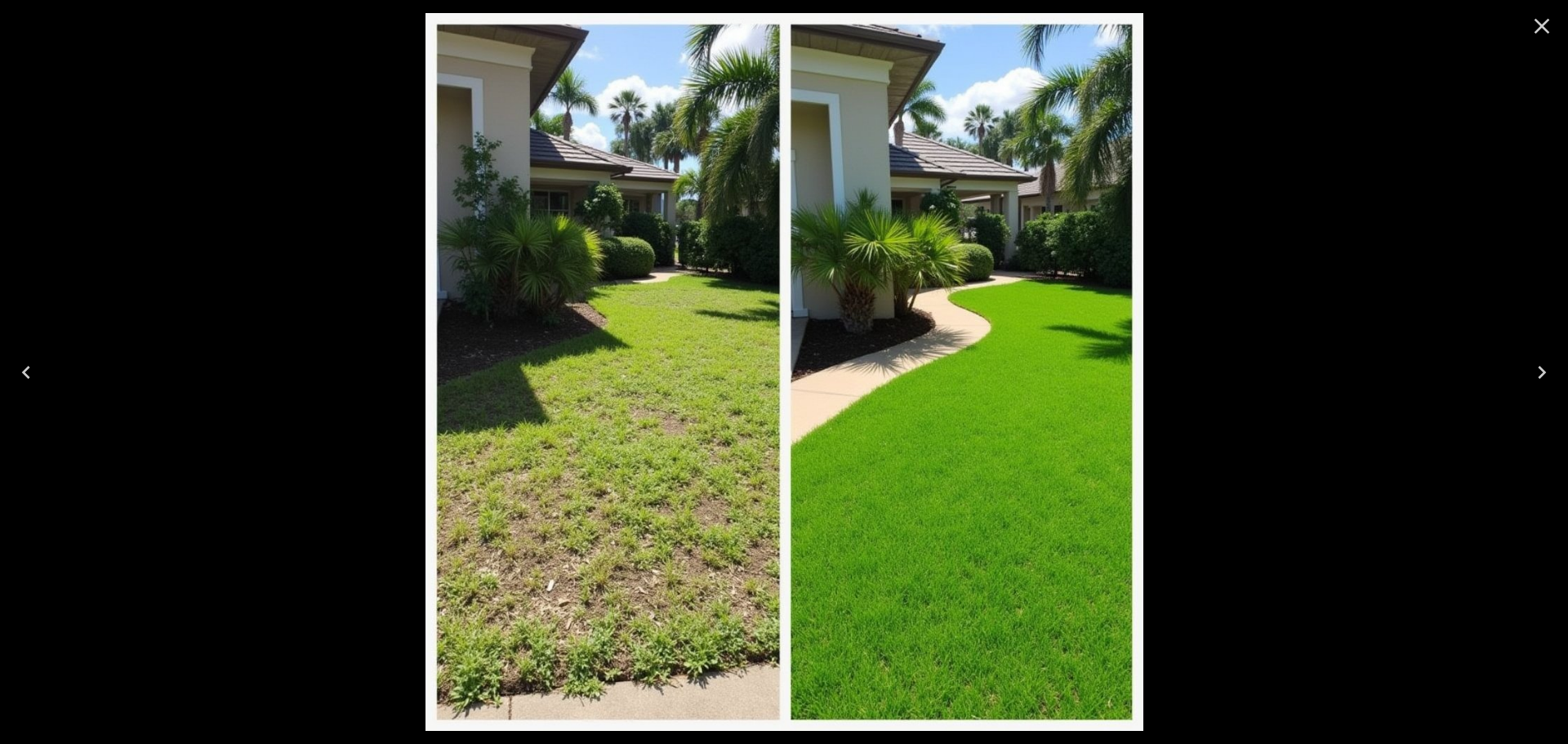
click at [1545, 27] on icon "Close" at bounding box center [1542, 27] width 27 height 27
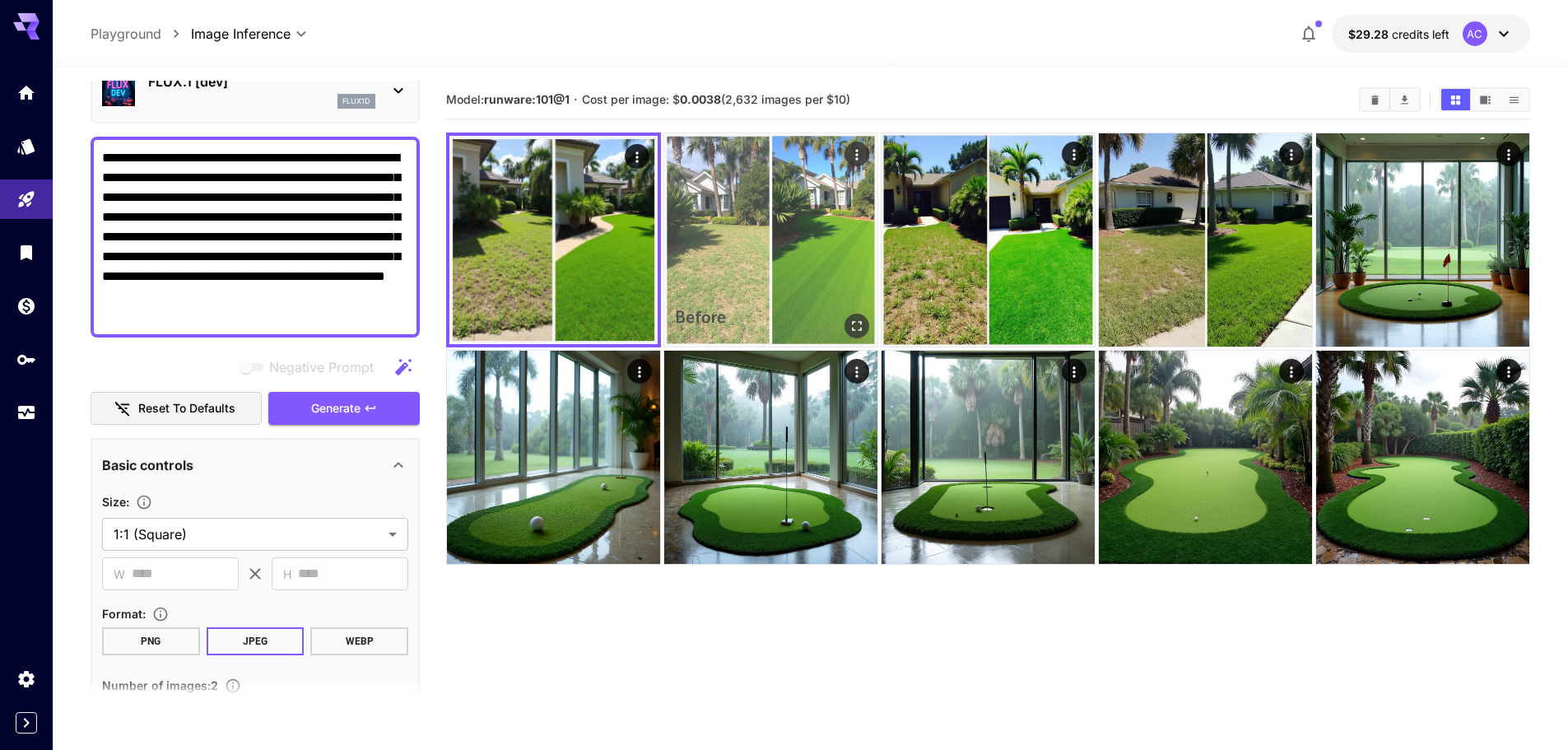
click at [827, 246] on img at bounding box center [771, 240] width 213 height 213
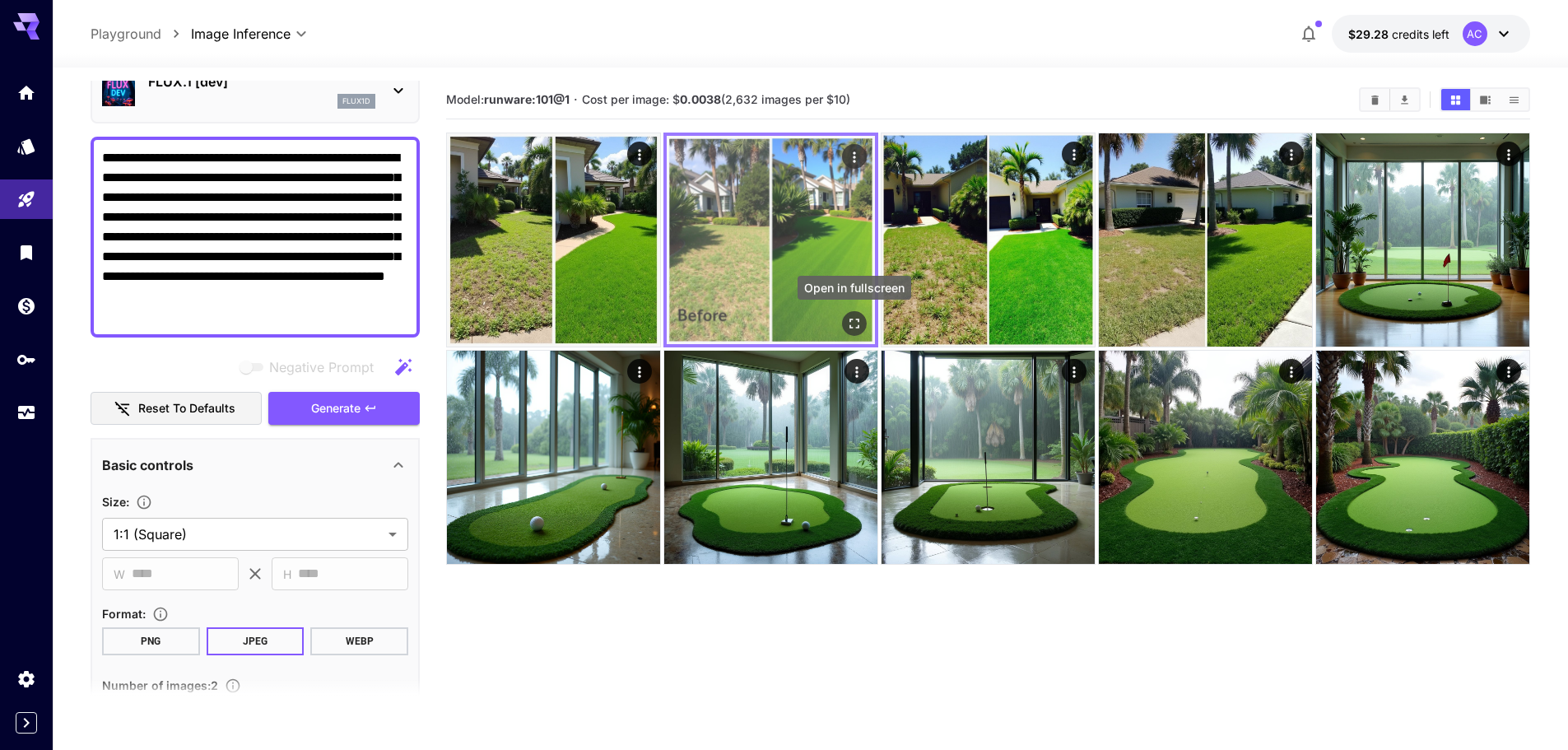
click at [861, 315] on icon "Open in fullscreen" at bounding box center [854, 324] width 17 height 17
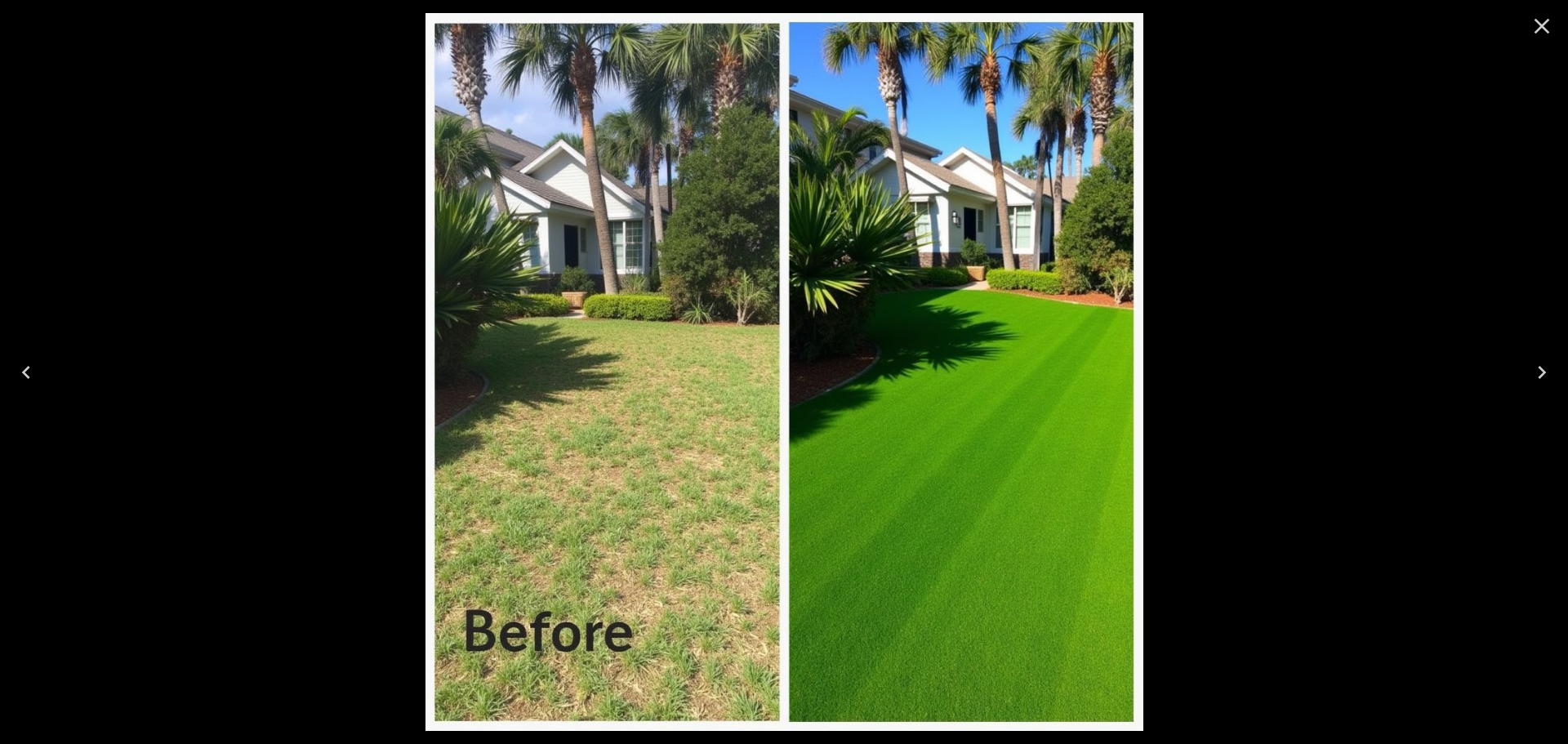
click at [1546, 30] on icon "Close" at bounding box center [1541, 27] width 16 height 16
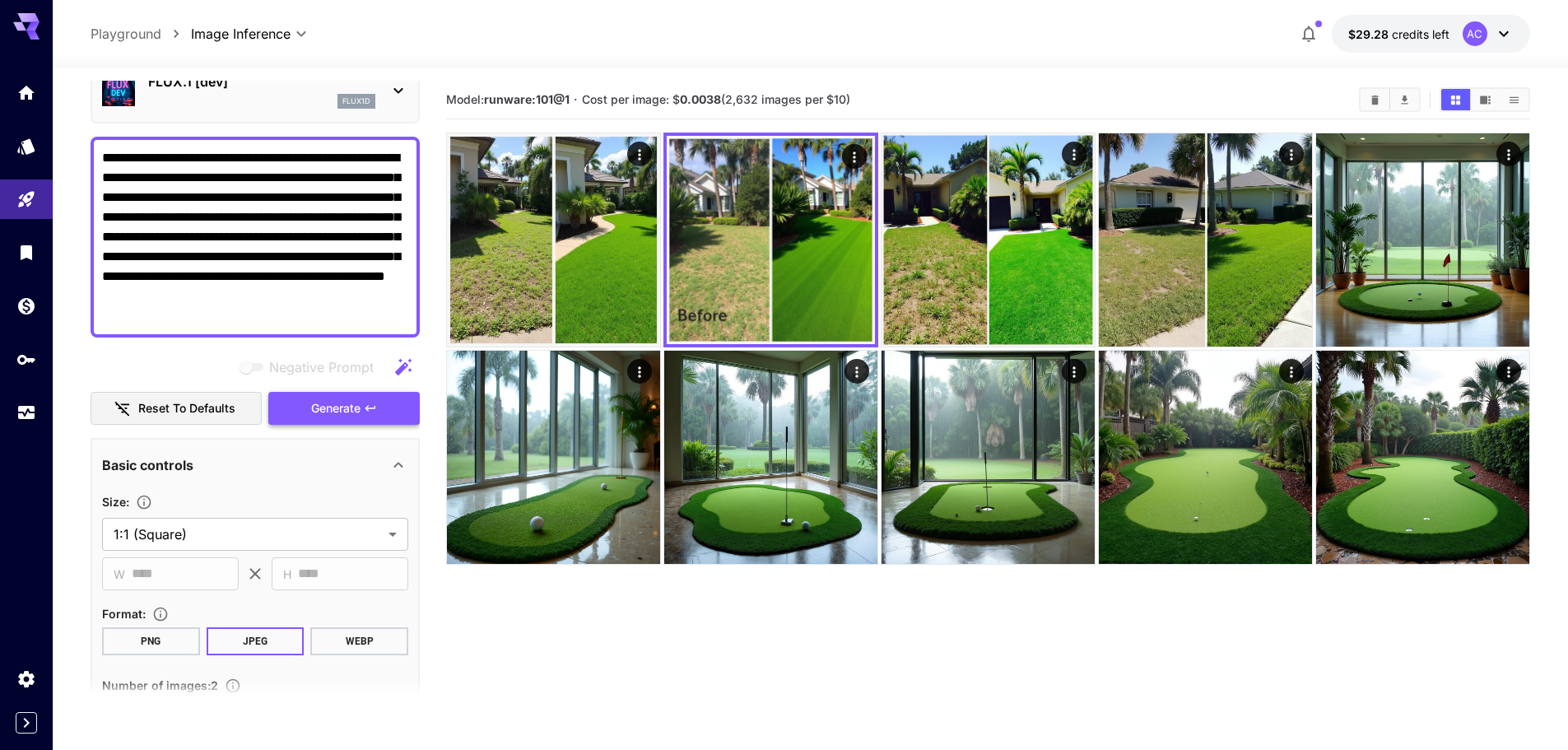
click at [350, 407] on span "Generate" at bounding box center [335, 409] width 49 height 21
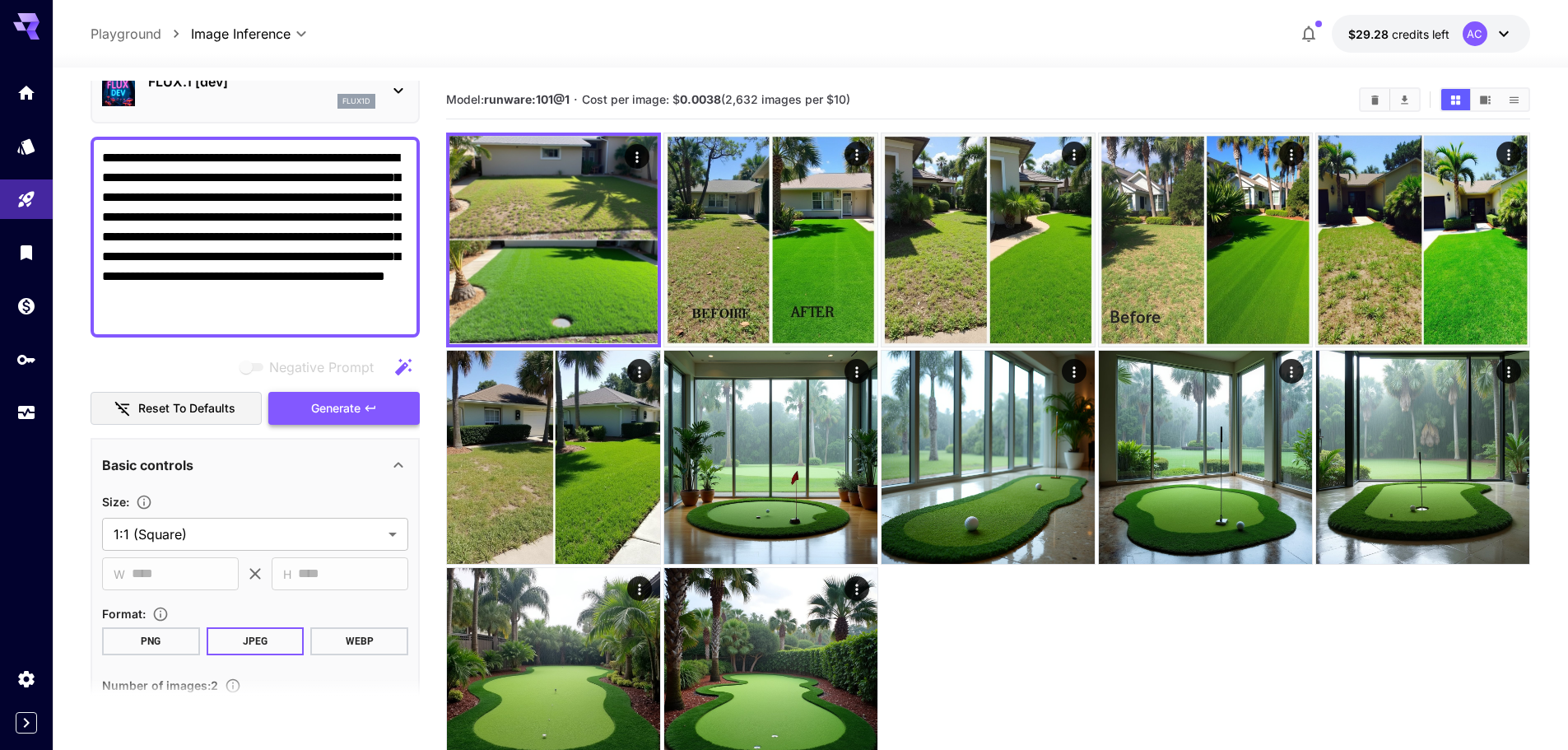
click at [339, 410] on span "Generate" at bounding box center [335, 409] width 49 height 21
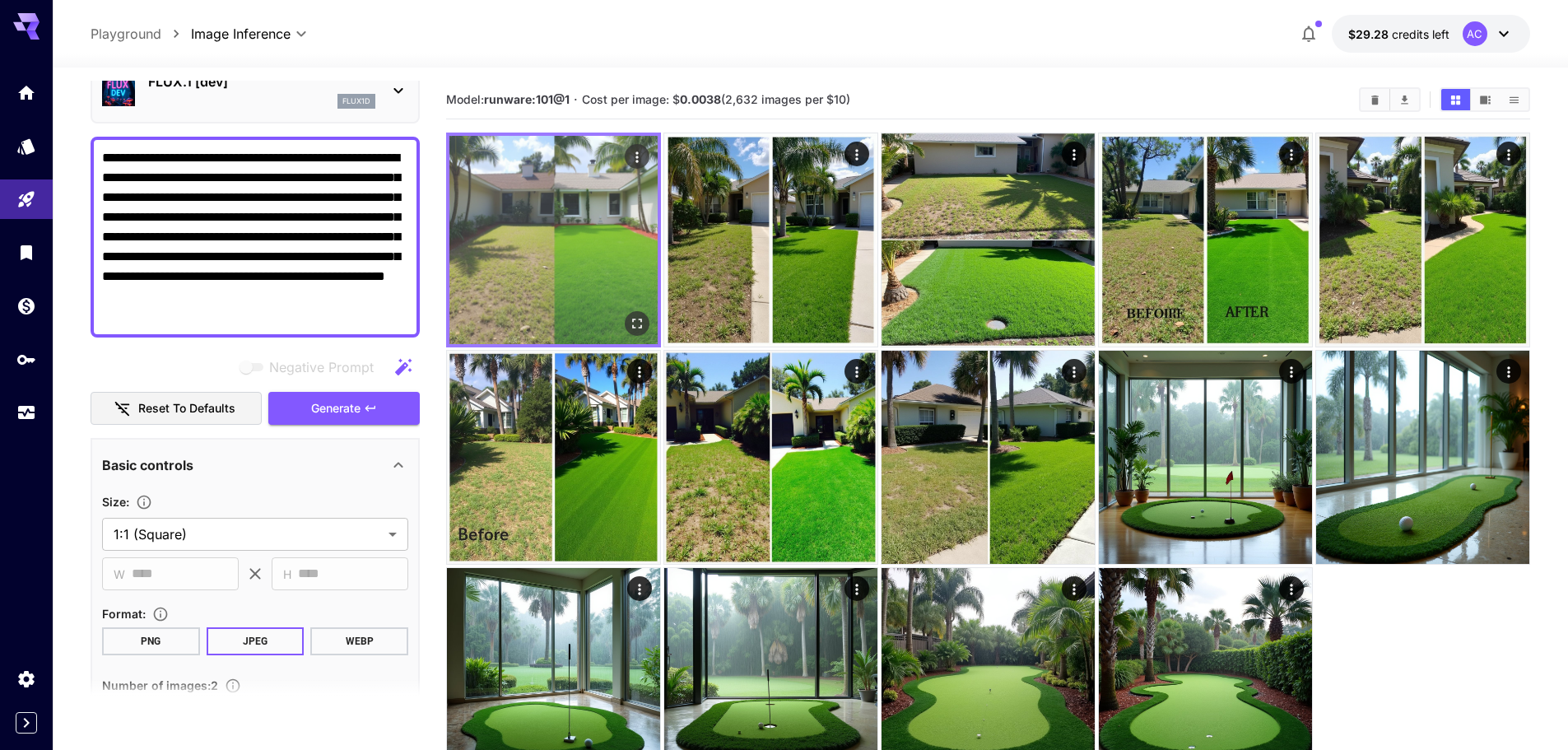
click at [593, 253] on img at bounding box center [553, 239] width 208 height 208
click at [641, 324] on icon "Open in fullscreen" at bounding box center [637, 324] width 17 height 17
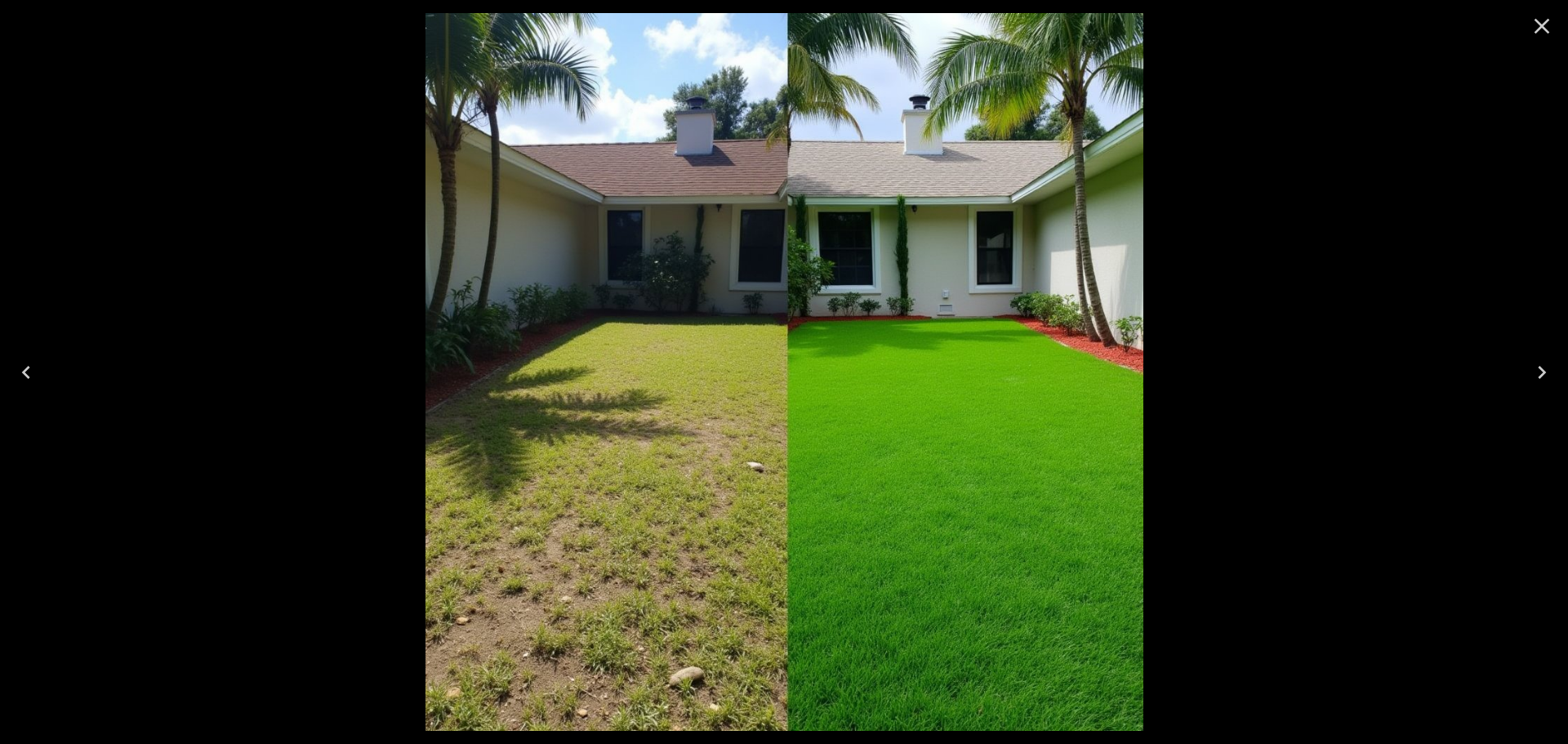
click at [1542, 27] on icon "Close" at bounding box center [1541, 27] width 16 height 16
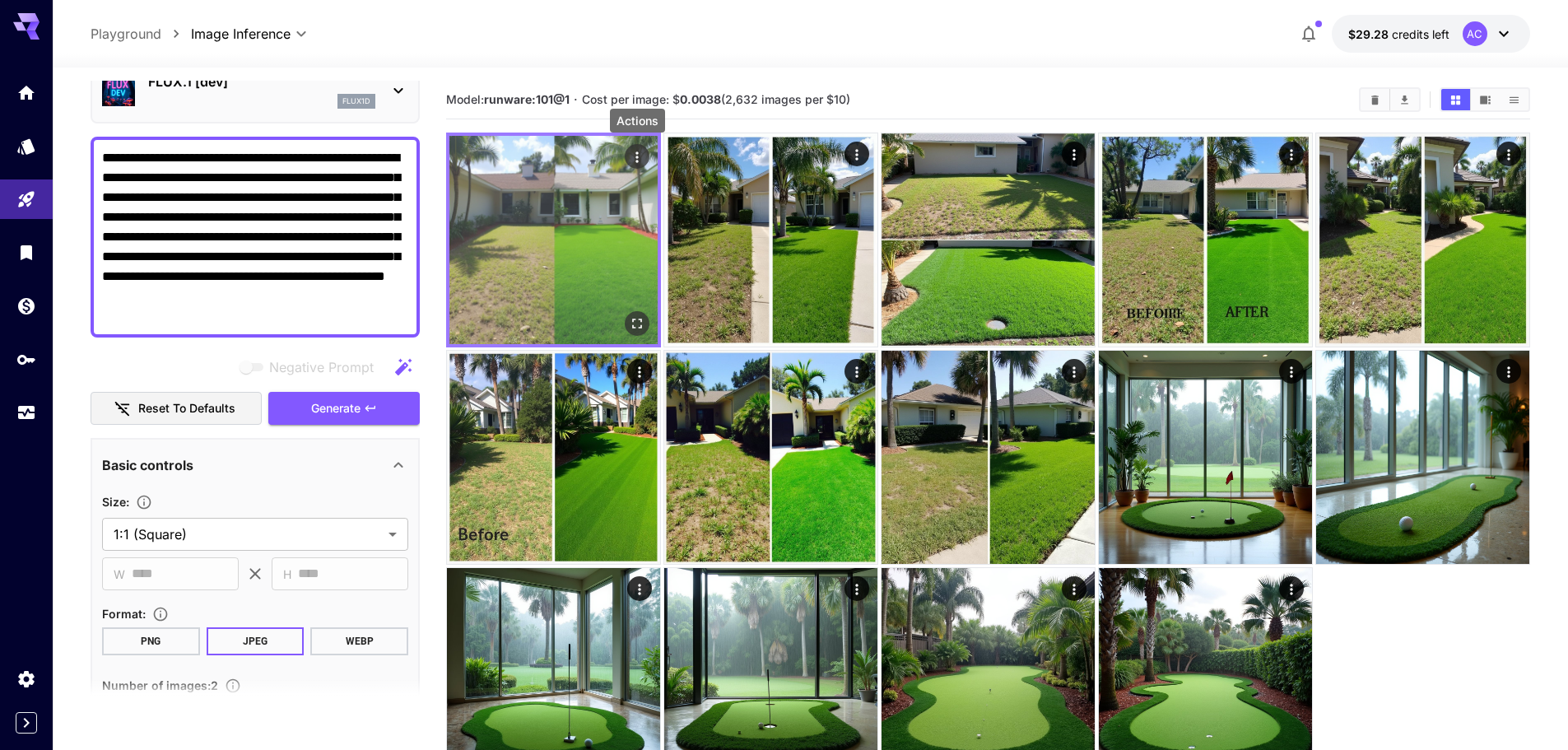
click at [633, 159] on icon "Actions" at bounding box center [637, 157] width 17 height 17
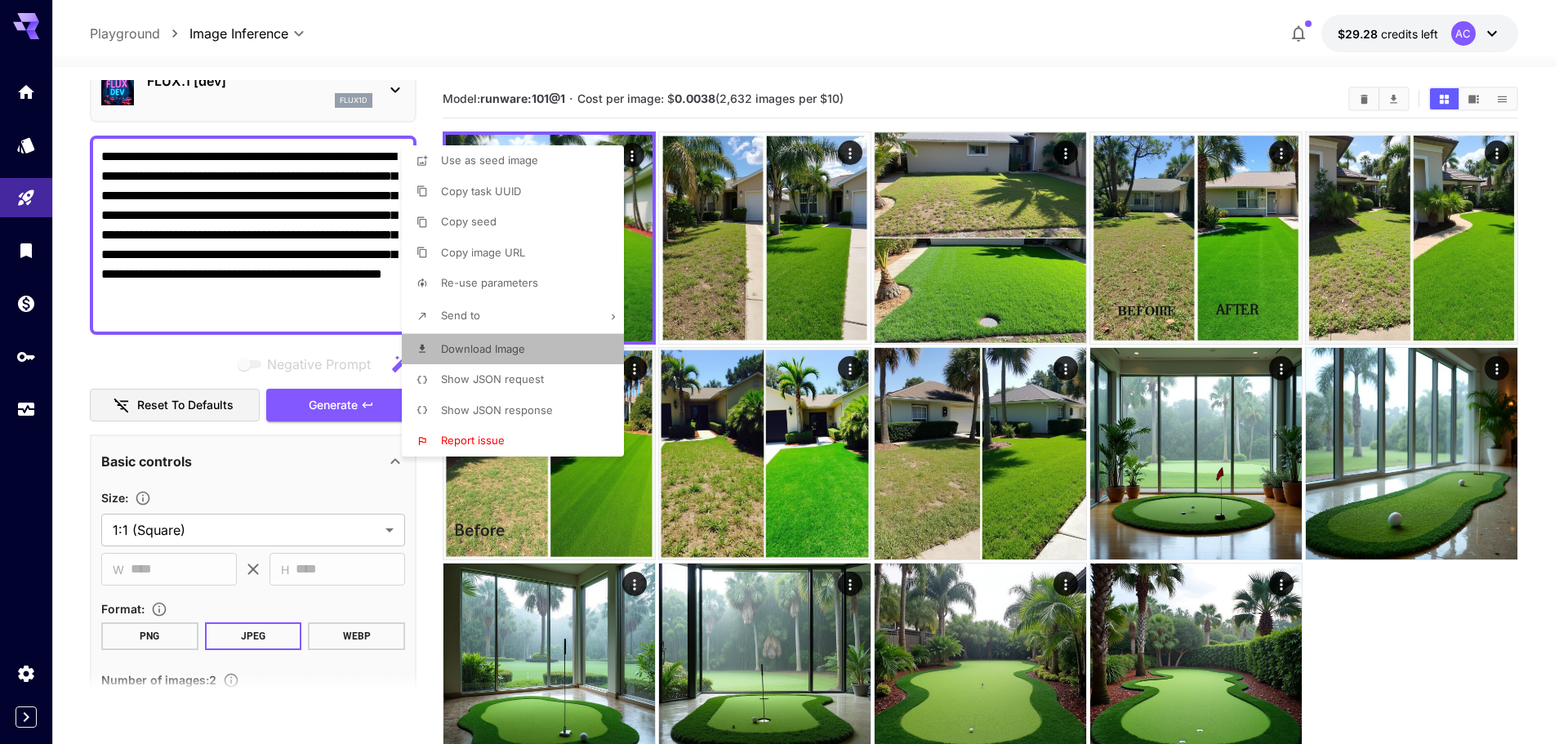
click at [533, 348] on li "Download Image" at bounding box center [518, 349] width 232 height 31
click at [950, 48] on div at bounding box center [784, 372] width 1568 height 744
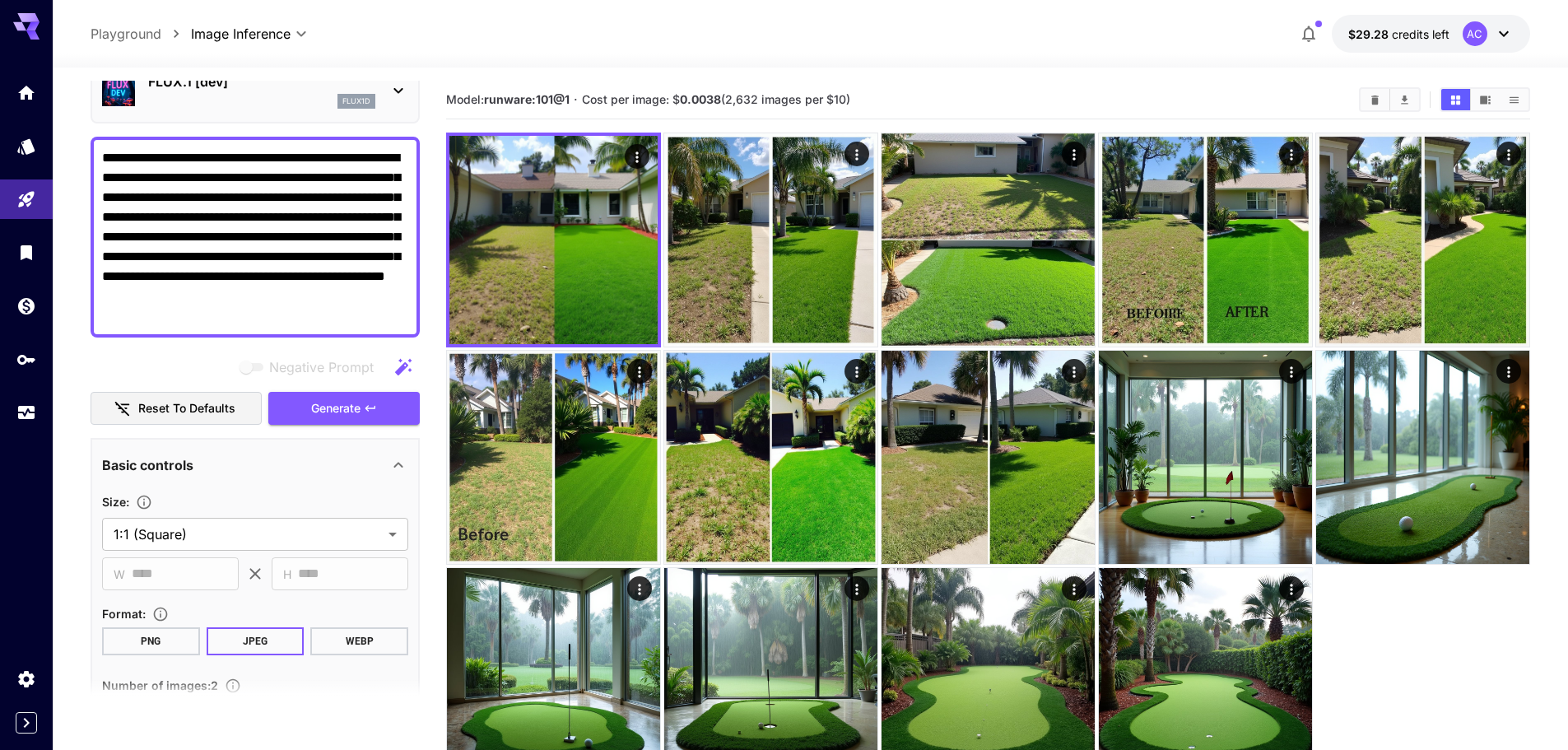
click at [263, 278] on textarea "**********" at bounding box center [255, 237] width 306 height 178
paste textarea
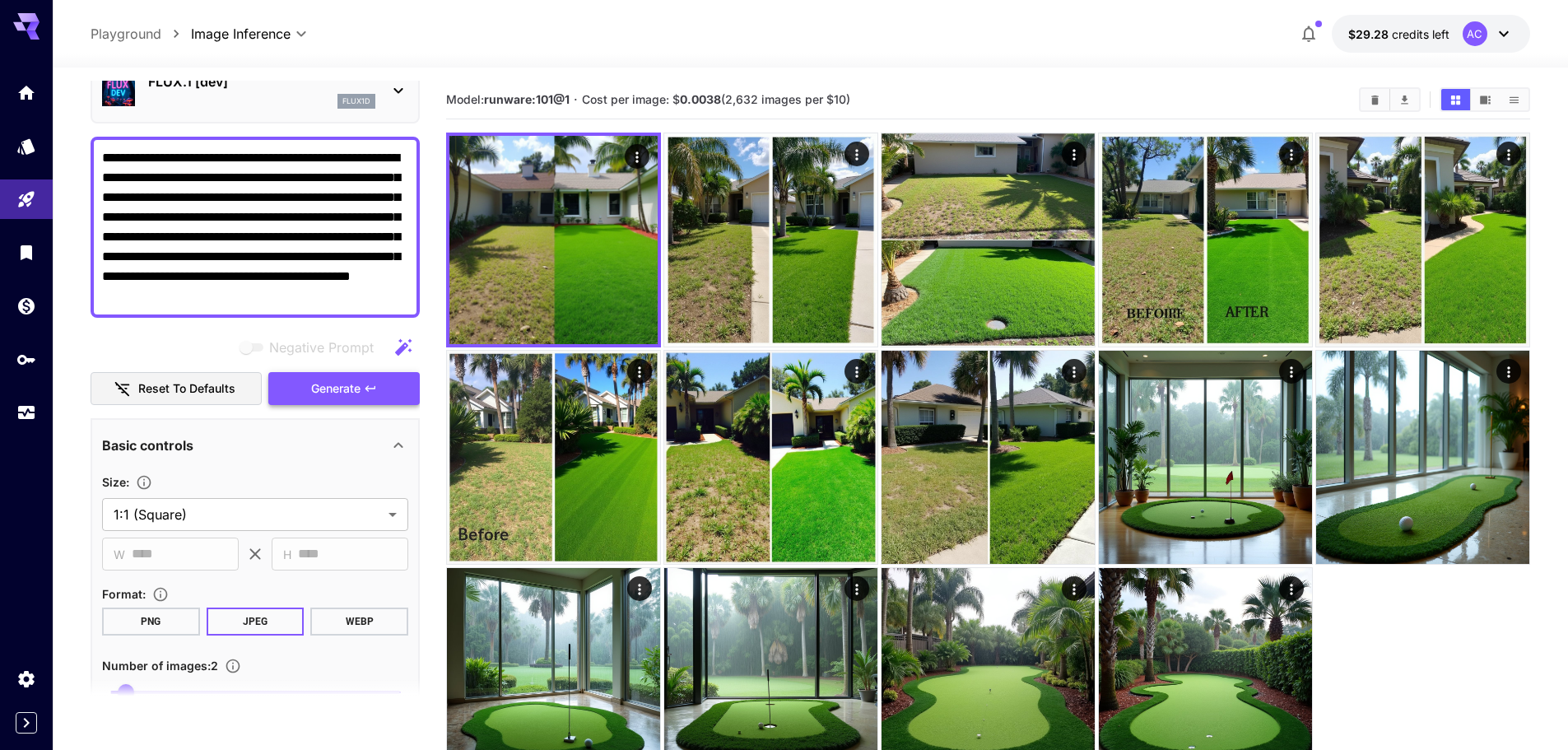
type textarea "**********"
click at [335, 388] on span "Generate" at bounding box center [335, 389] width 49 height 21
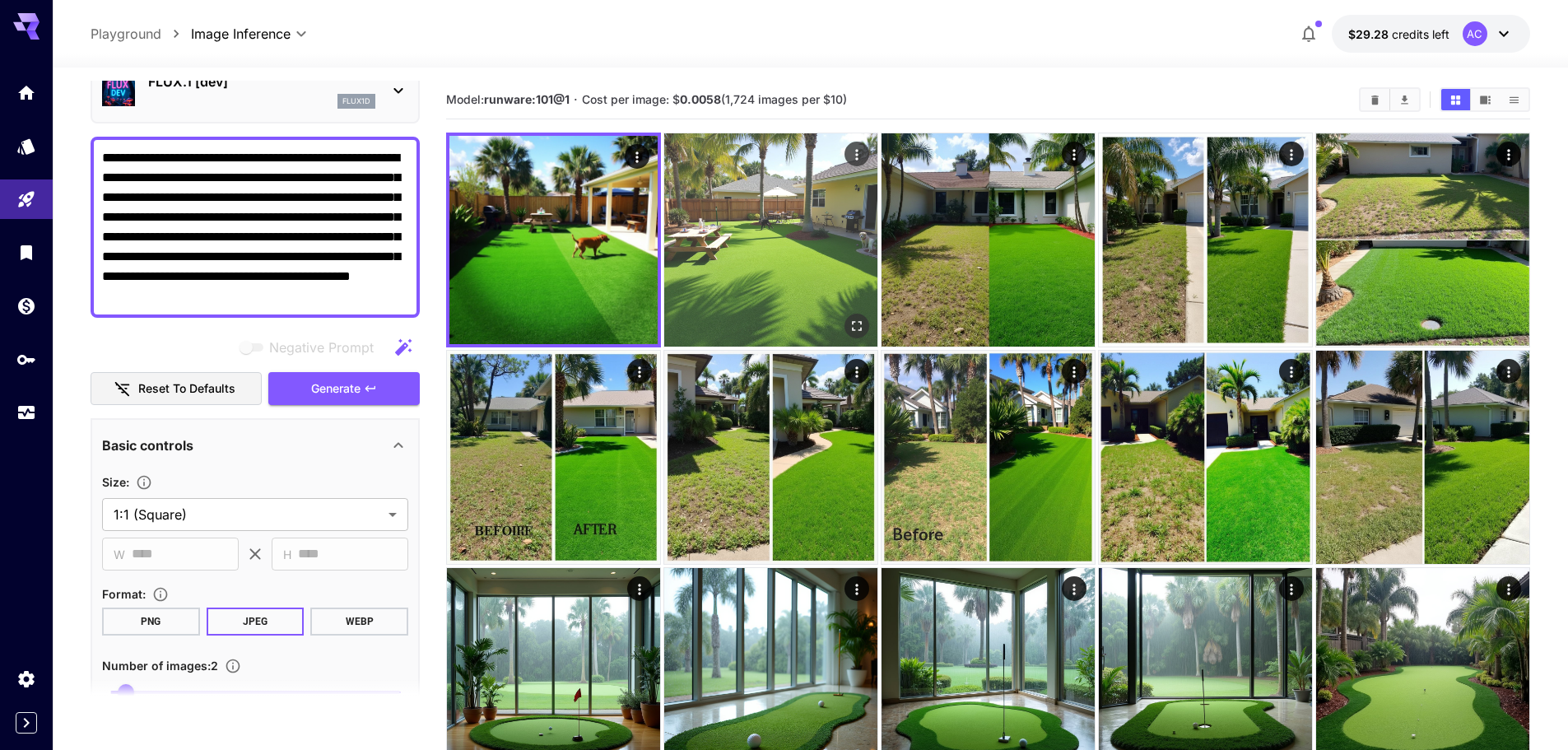
click at [721, 228] on img at bounding box center [771, 240] width 213 height 213
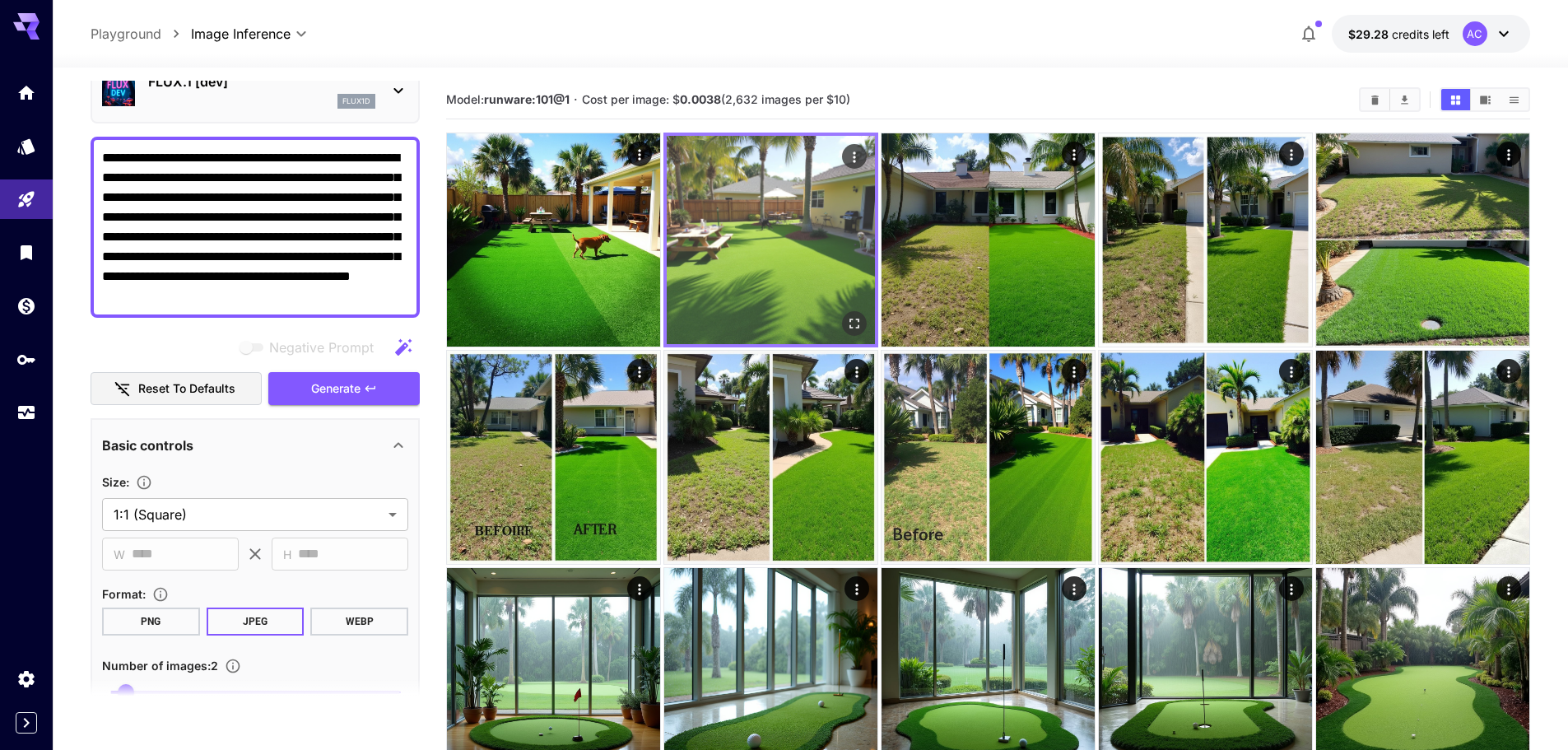
click at [859, 319] on icon "Open in fullscreen" at bounding box center [854, 324] width 17 height 17
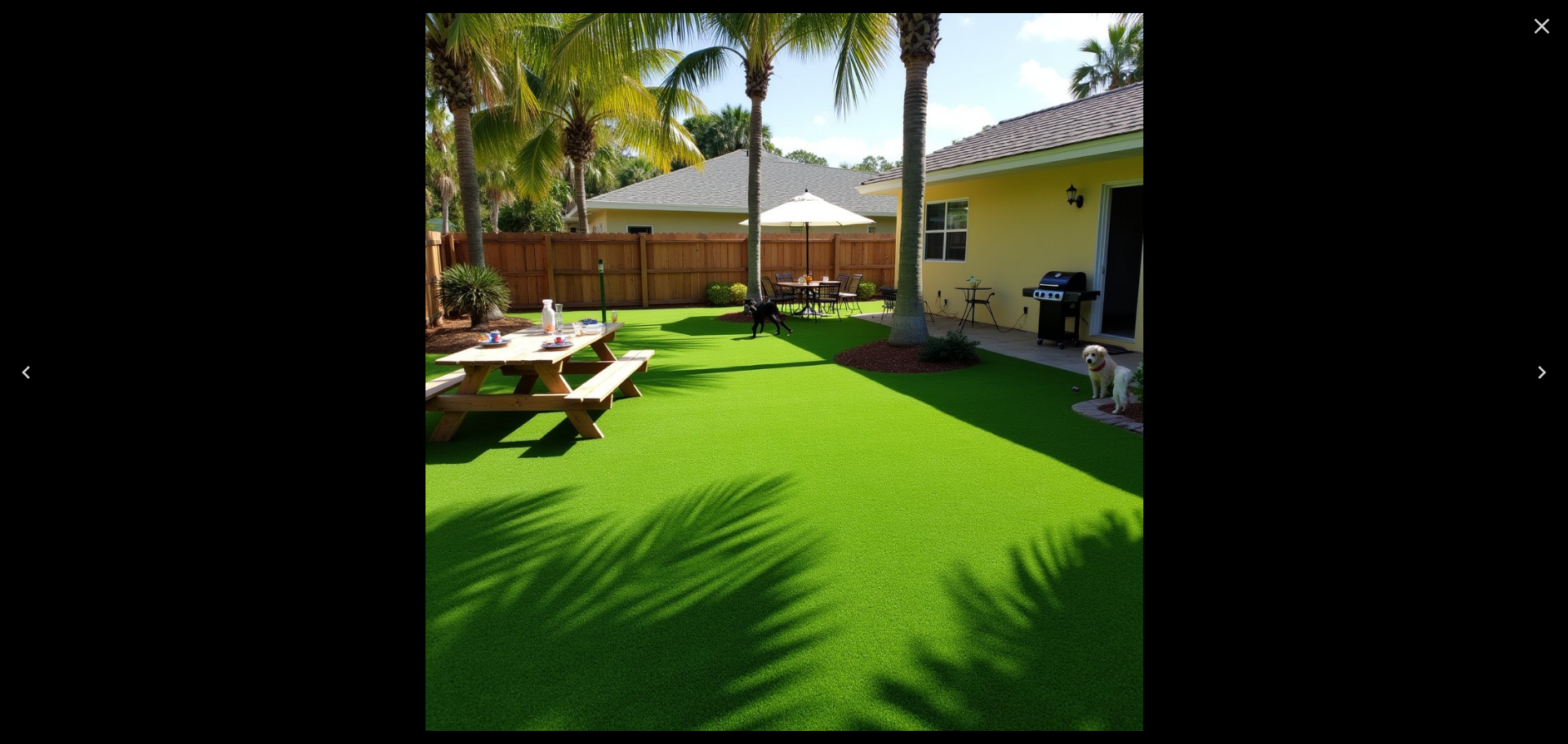
click at [1536, 18] on icon "Close" at bounding box center [1542, 27] width 27 height 27
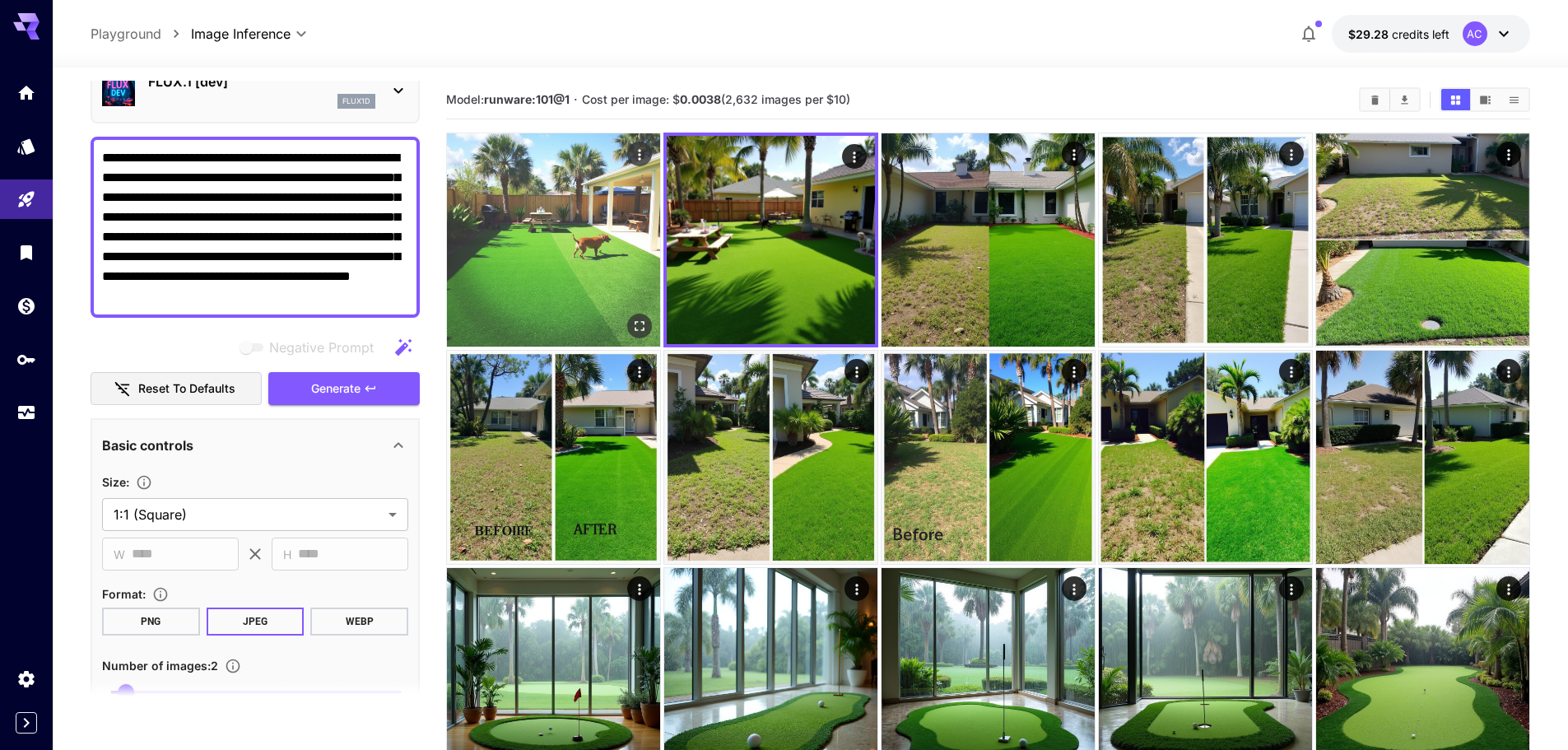
click at [563, 258] on img at bounding box center [553, 240] width 213 height 213
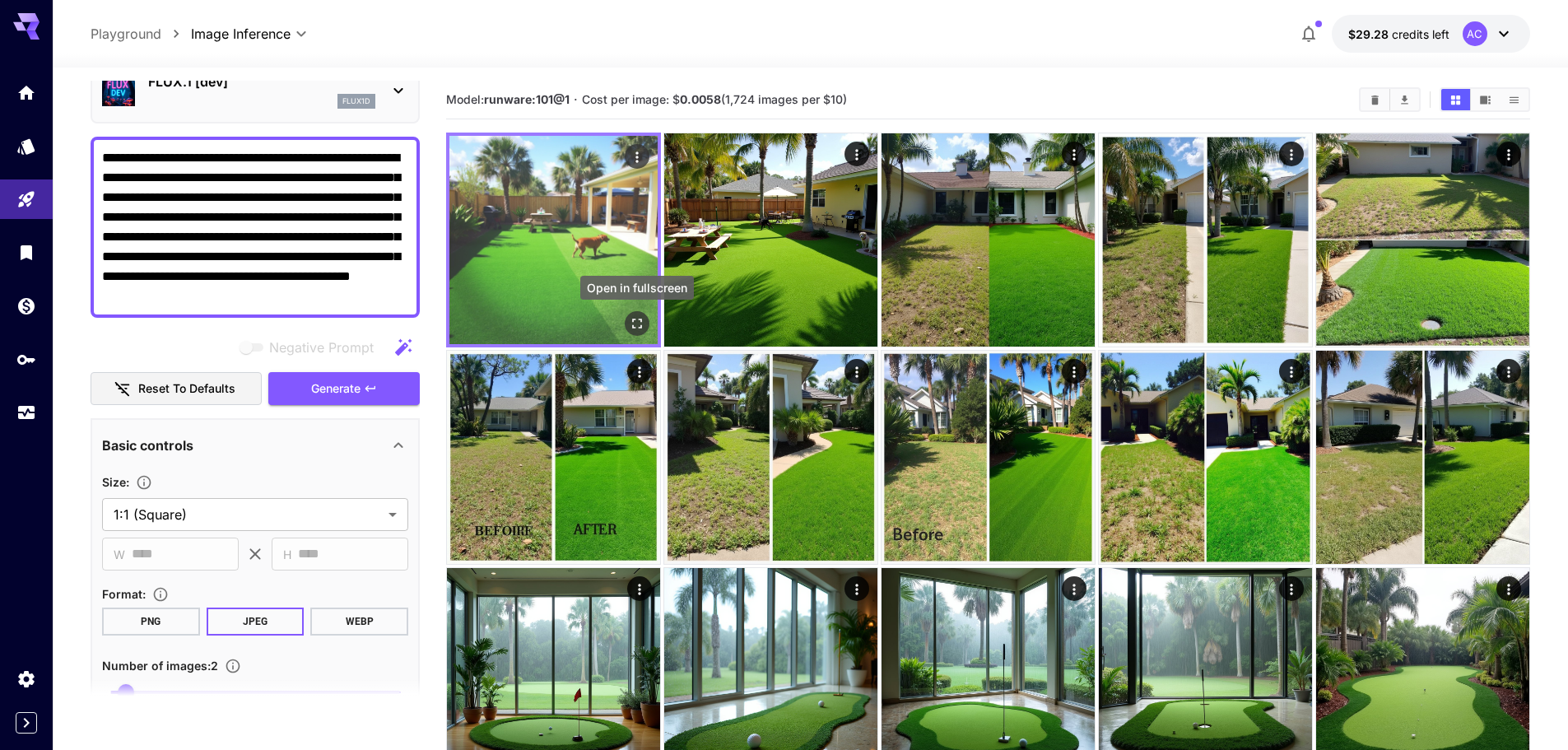
click at [642, 329] on icon "Open in fullscreen" at bounding box center [637, 324] width 17 height 17
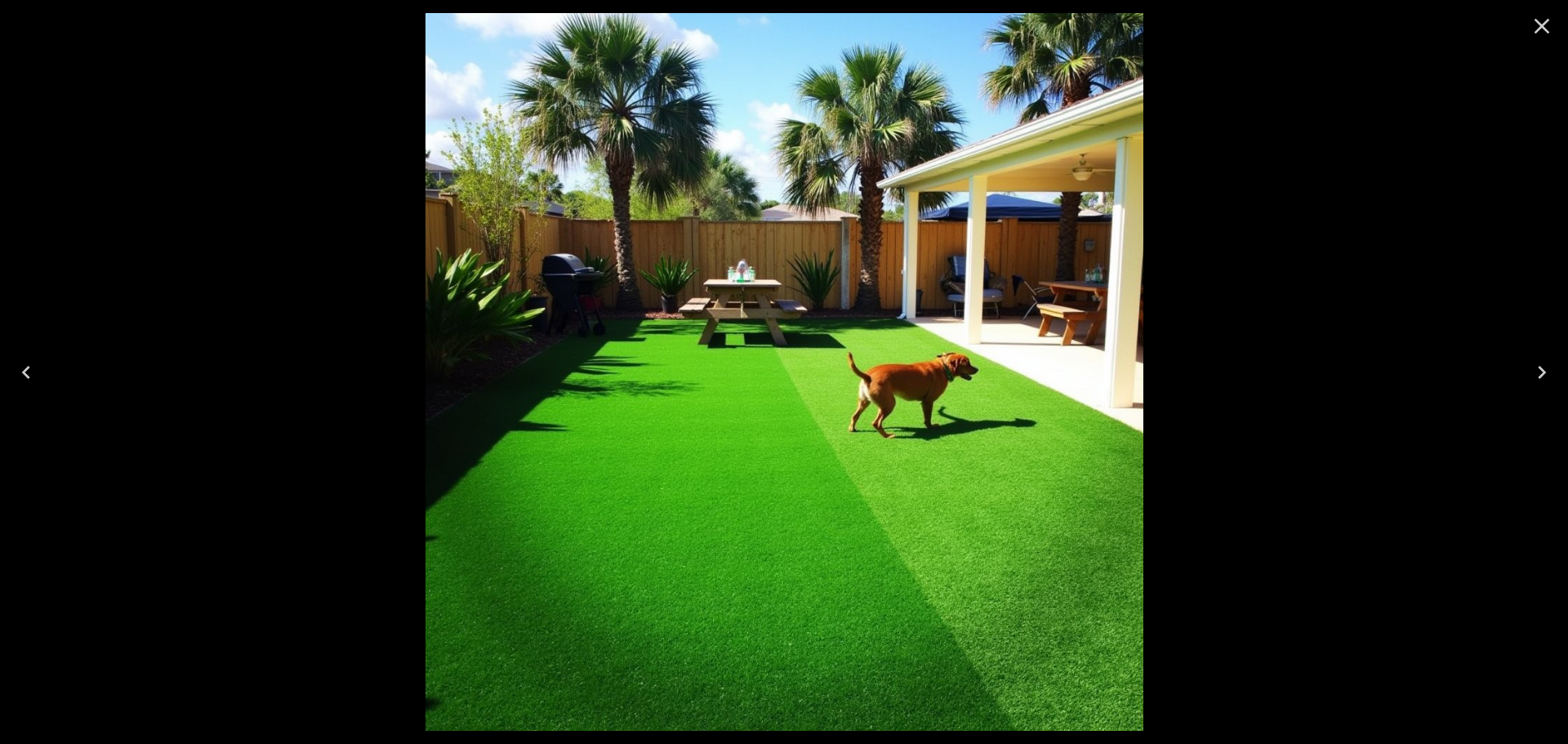
click at [1542, 18] on icon "Close" at bounding box center [1542, 27] width 27 height 27
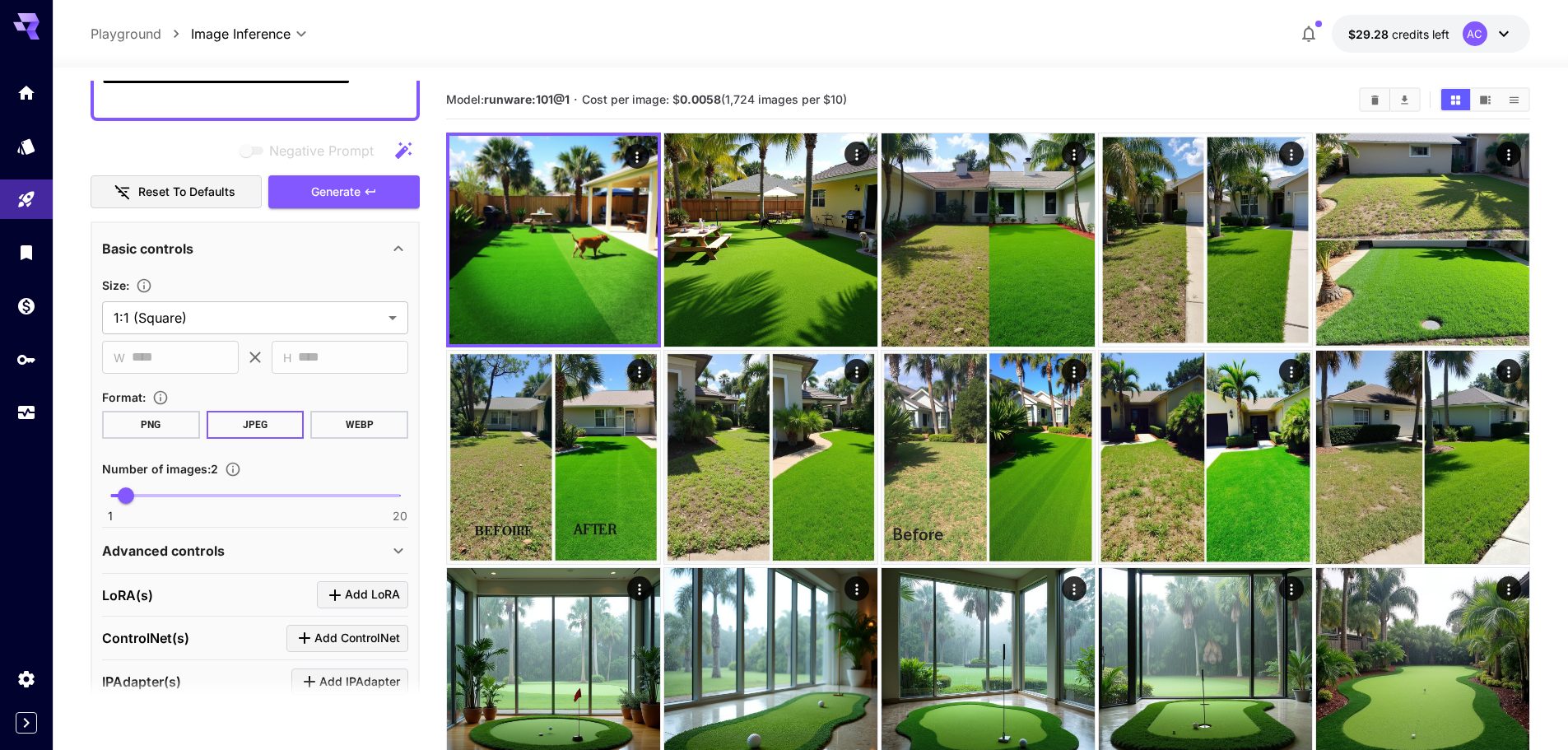
scroll to position [329, 0]
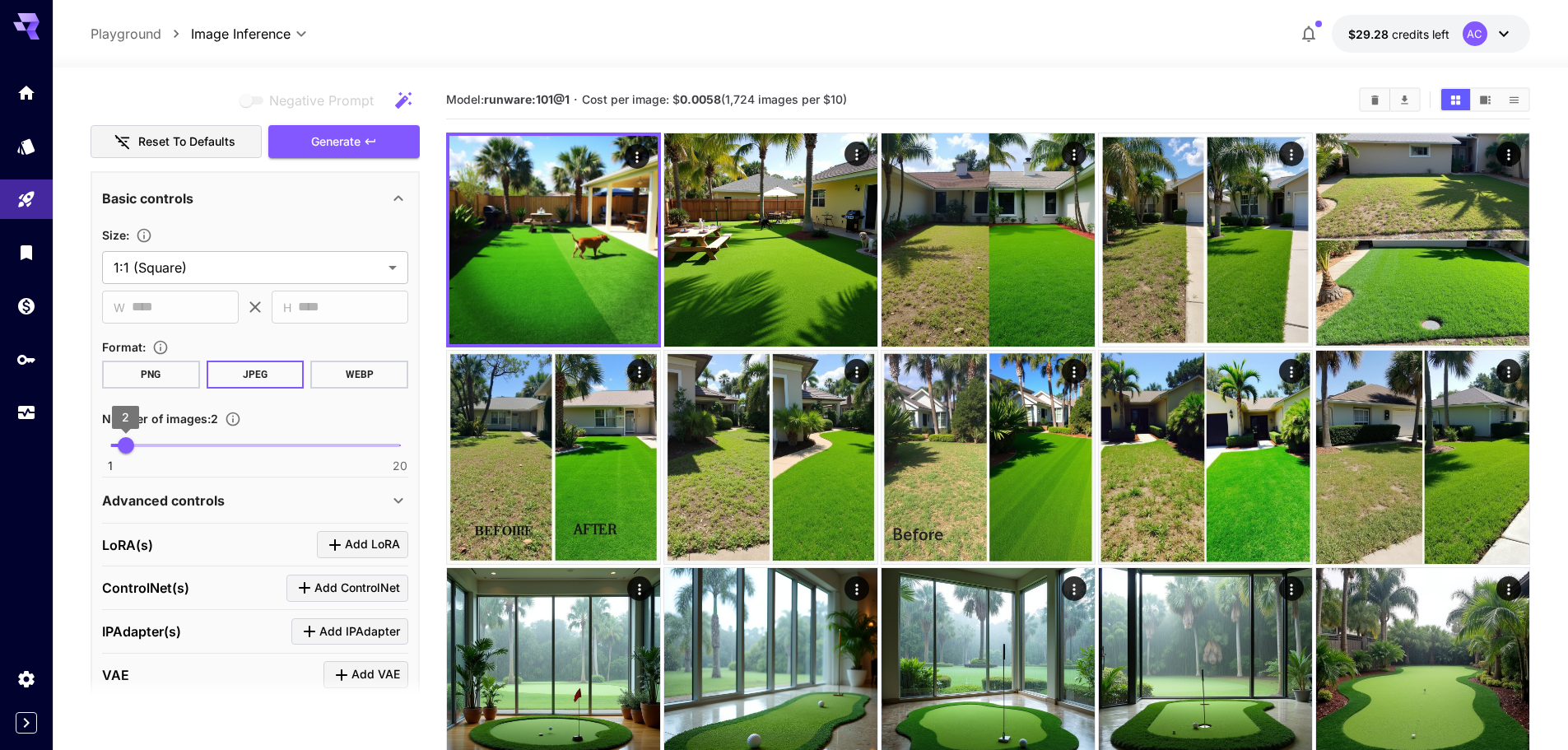
type input "*"
drag, startPoint x: 125, startPoint y: 446, endPoint x: 61, endPoint y: 435, distance: 64.9
click at [56, 441] on section "**********" at bounding box center [810, 559] width 1515 height 982
click at [338, 155] on button "Generate" at bounding box center [344, 142] width 151 height 33
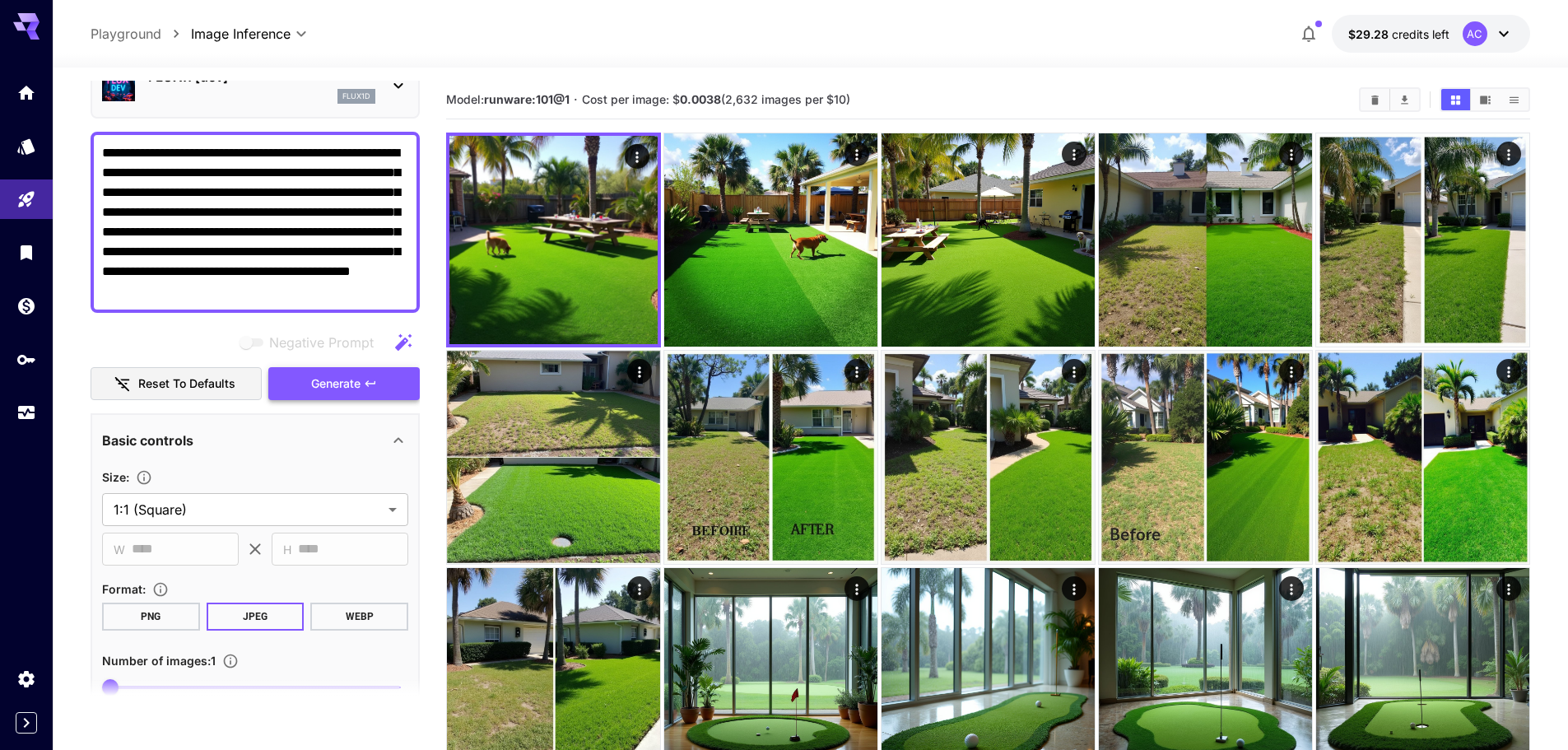
scroll to position [82, 0]
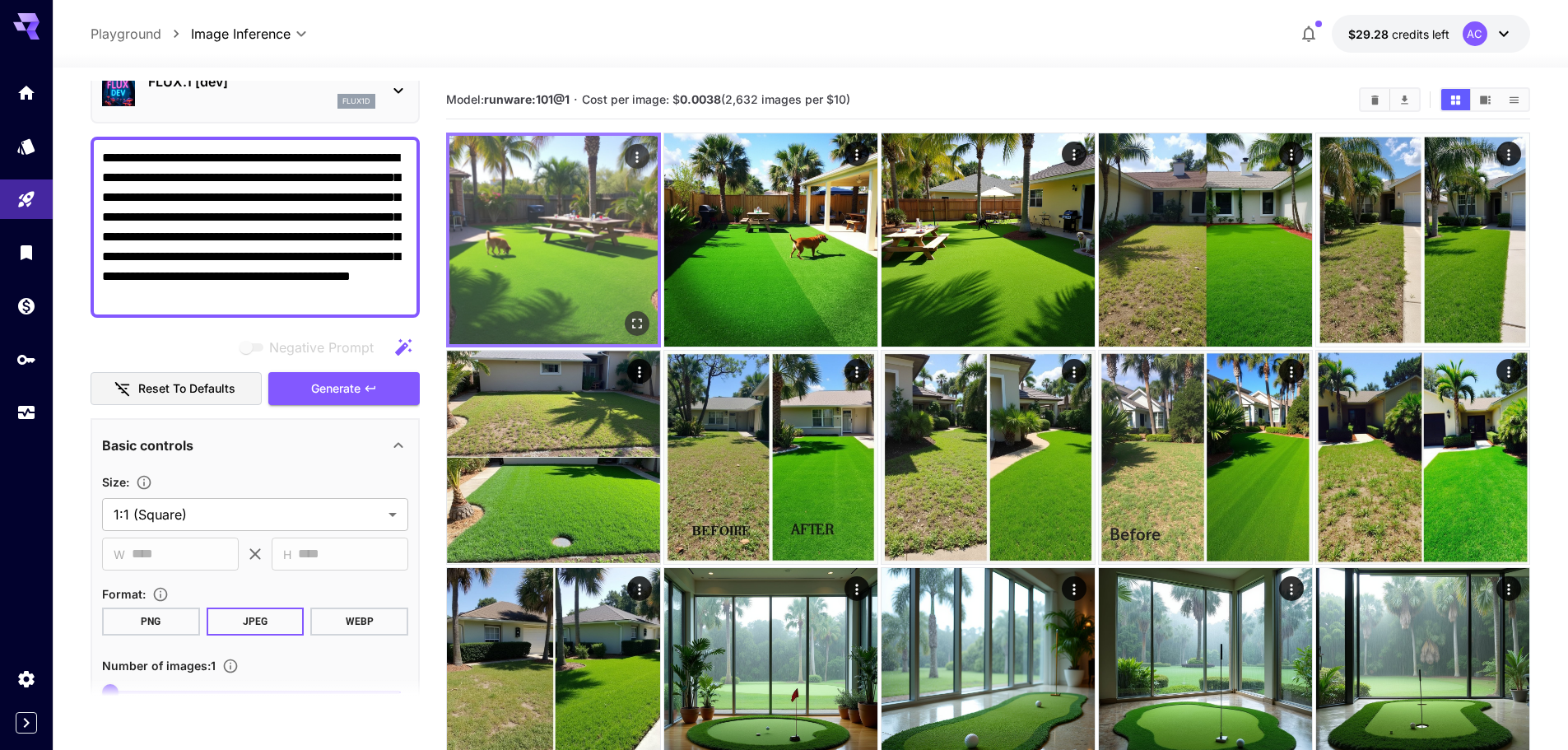
click at [531, 261] on img at bounding box center [553, 239] width 208 height 208
click at [634, 319] on icon "Open in fullscreen" at bounding box center [637, 324] width 10 height 10
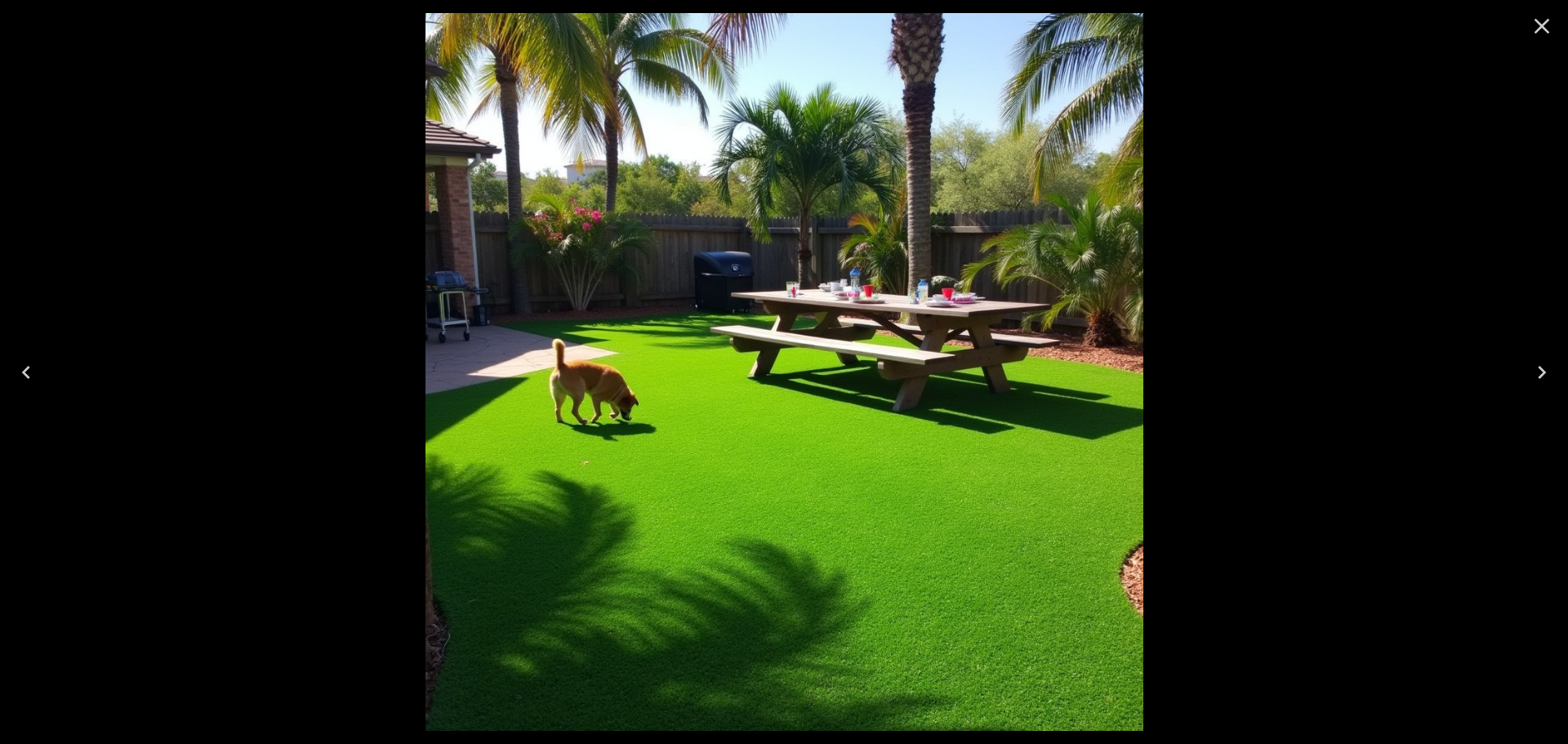
click at [1551, 19] on icon "Close" at bounding box center [1542, 27] width 27 height 27
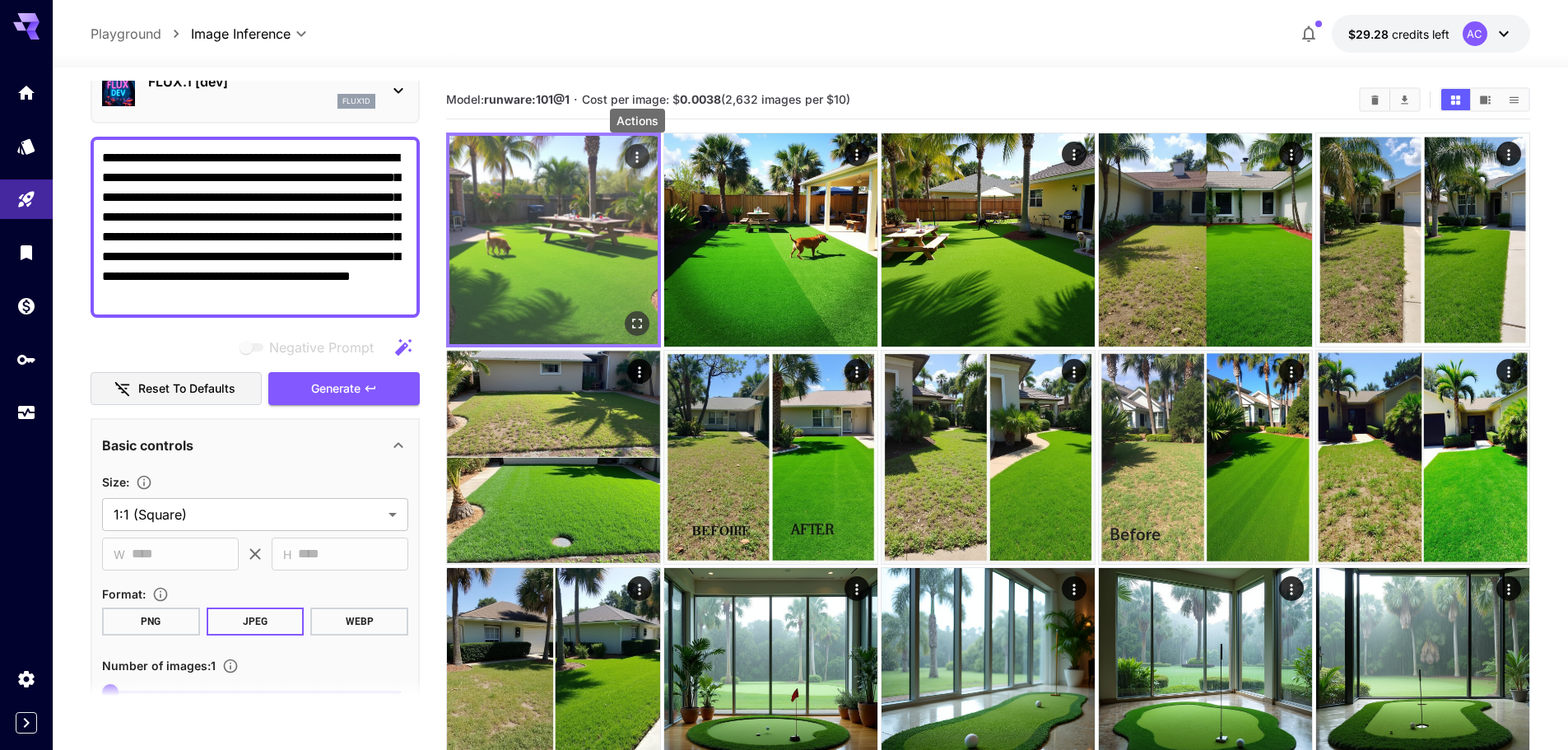
click at [637, 155] on icon "Actions" at bounding box center [637, 157] width 17 height 17
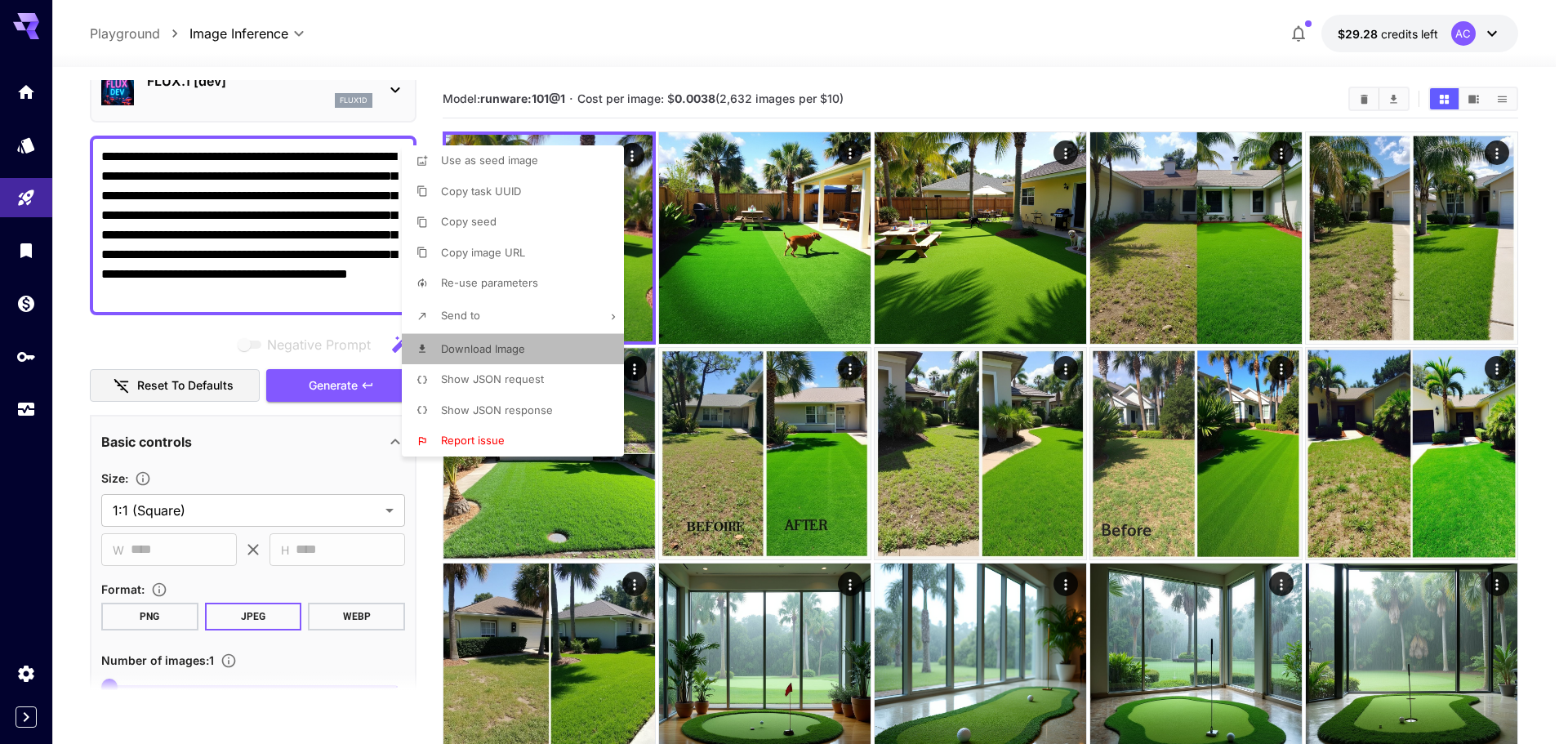
click at [491, 349] on span "Download Image" at bounding box center [483, 349] width 84 height 13
click at [262, 238] on div at bounding box center [784, 372] width 1568 height 744
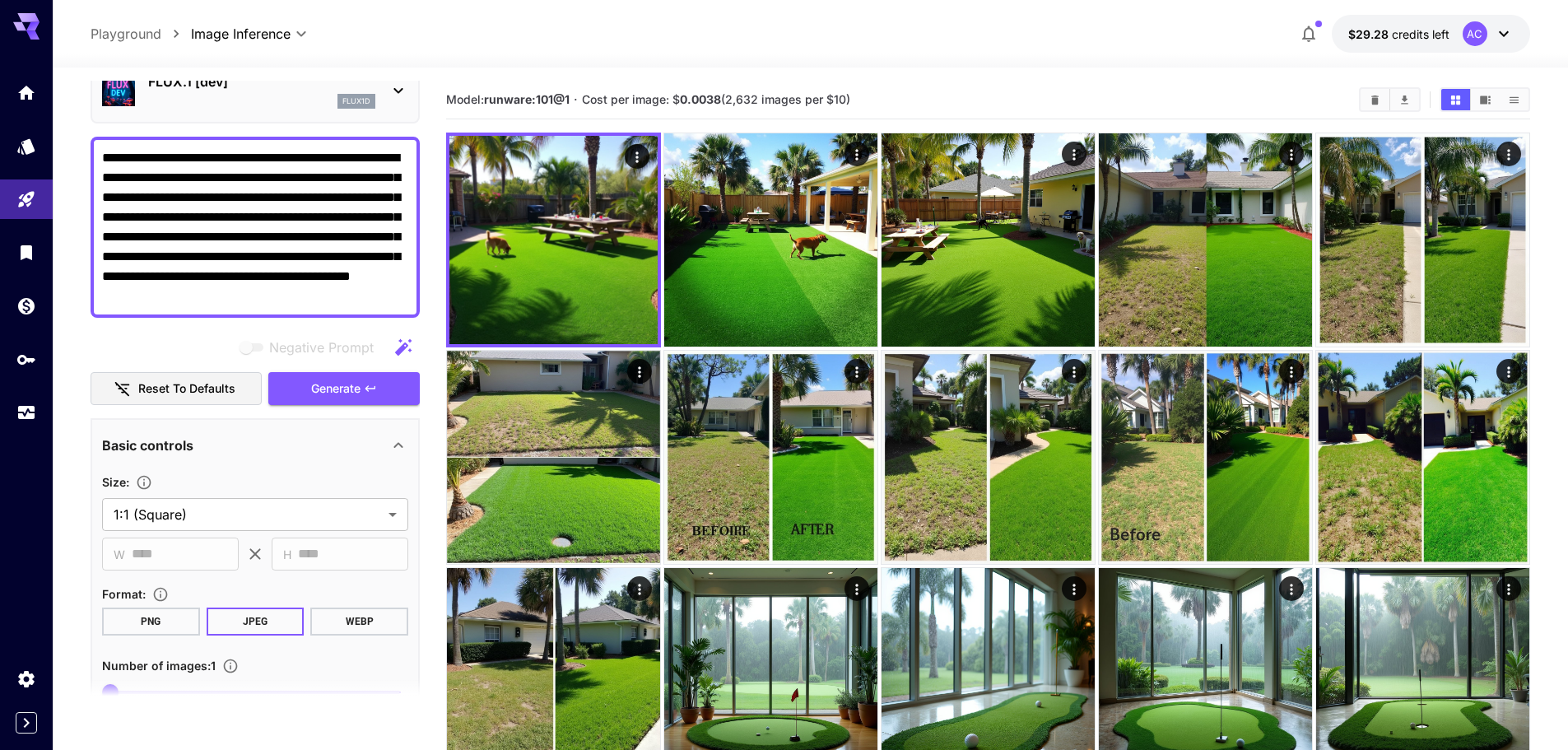
click at [320, 260] on textarea "**********" at bounding box center [255, 227] width 306 height 158
paste textarea
click at [333, 391] on span "Generate" at bounding box center [335, 389] width 49 height 21
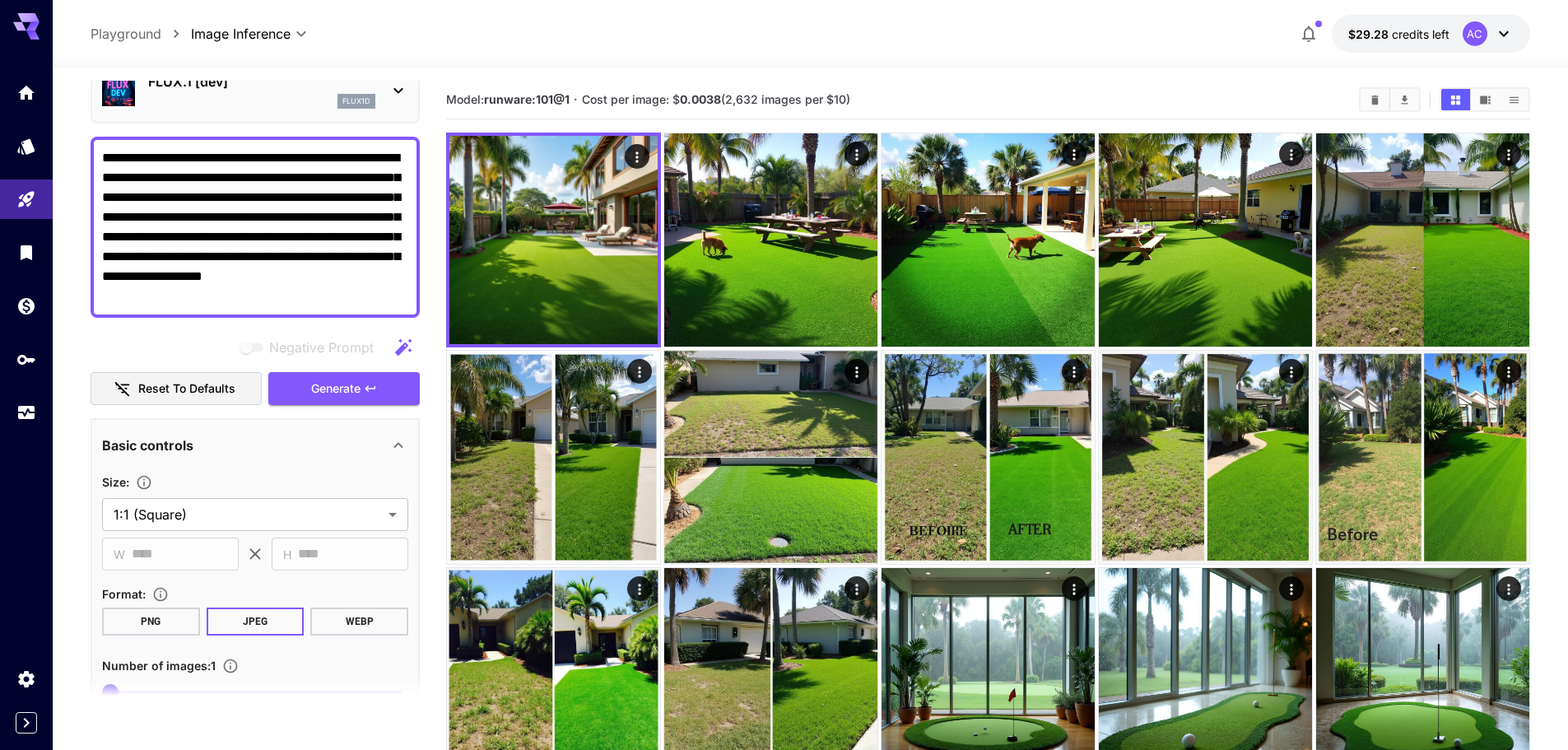
click at [344, 388] on span "Generate" at bounding box center [335, 389] width 49 height 21
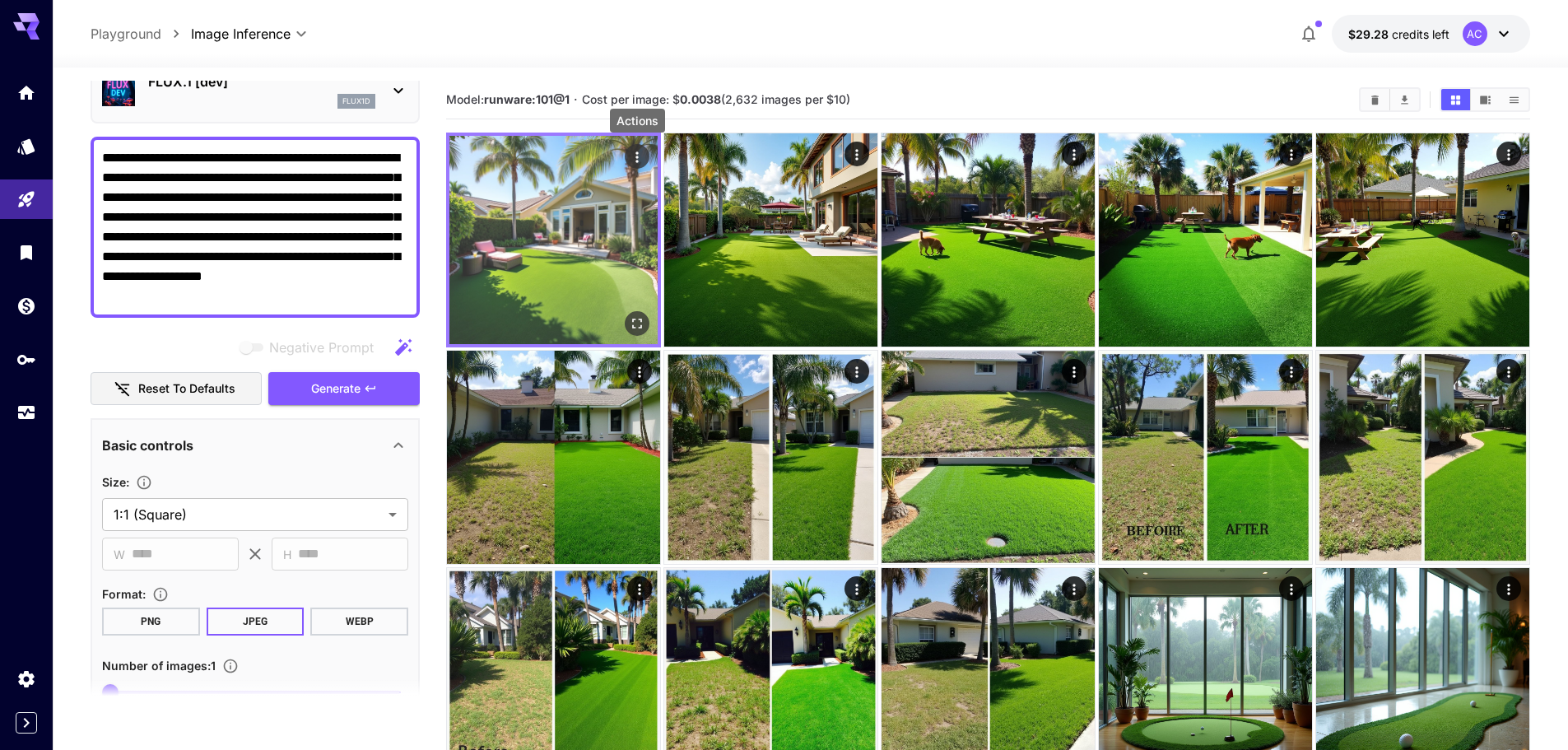
click at [634, 157] on icon "Actions" at bounding box center [637, 157] width 17 height 17
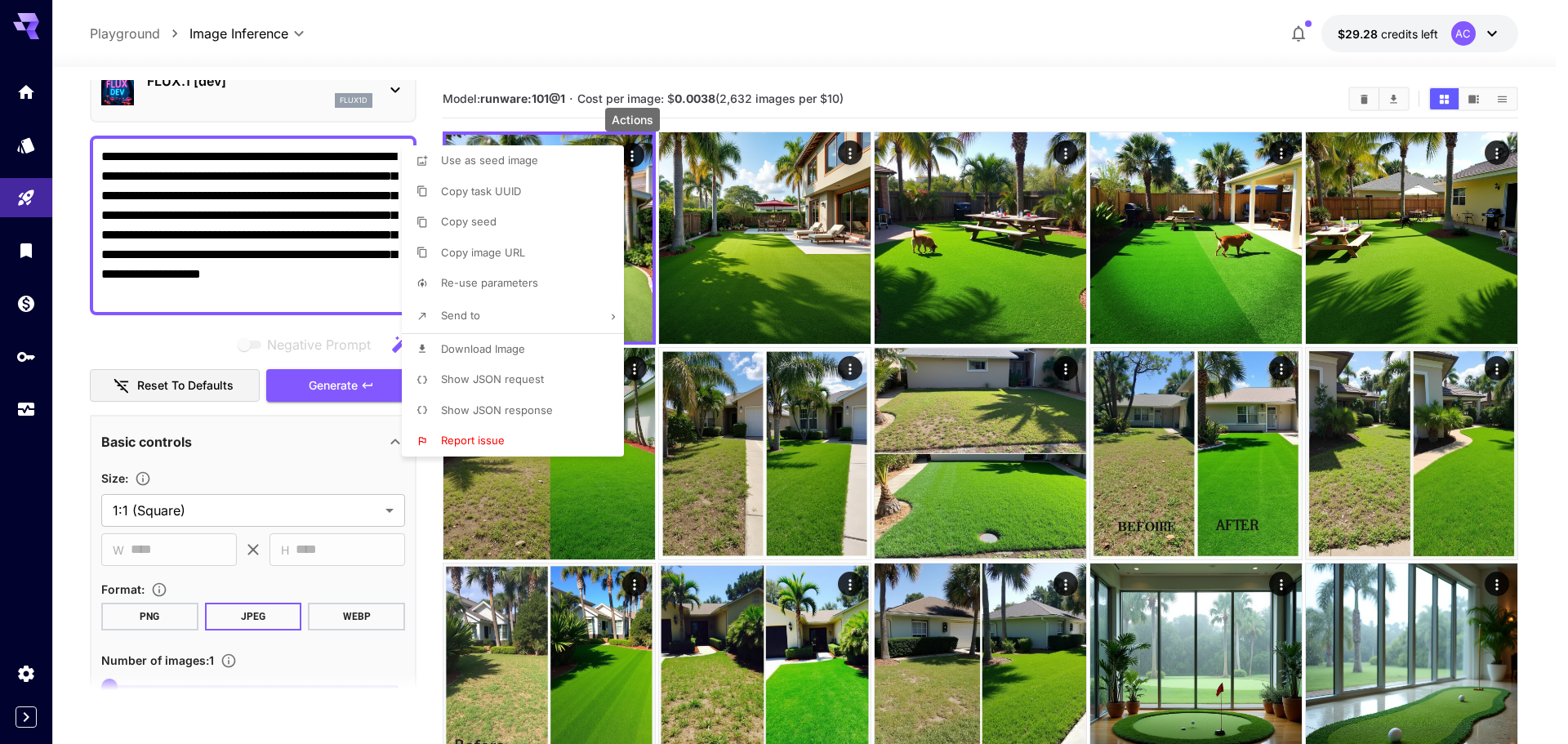
click at [493, 354] on span "Download Image" at bounding box center [483, 349] width 84 height 13
click at [260, 212] on div at bounding box center [784, 372] width 1568 height 744
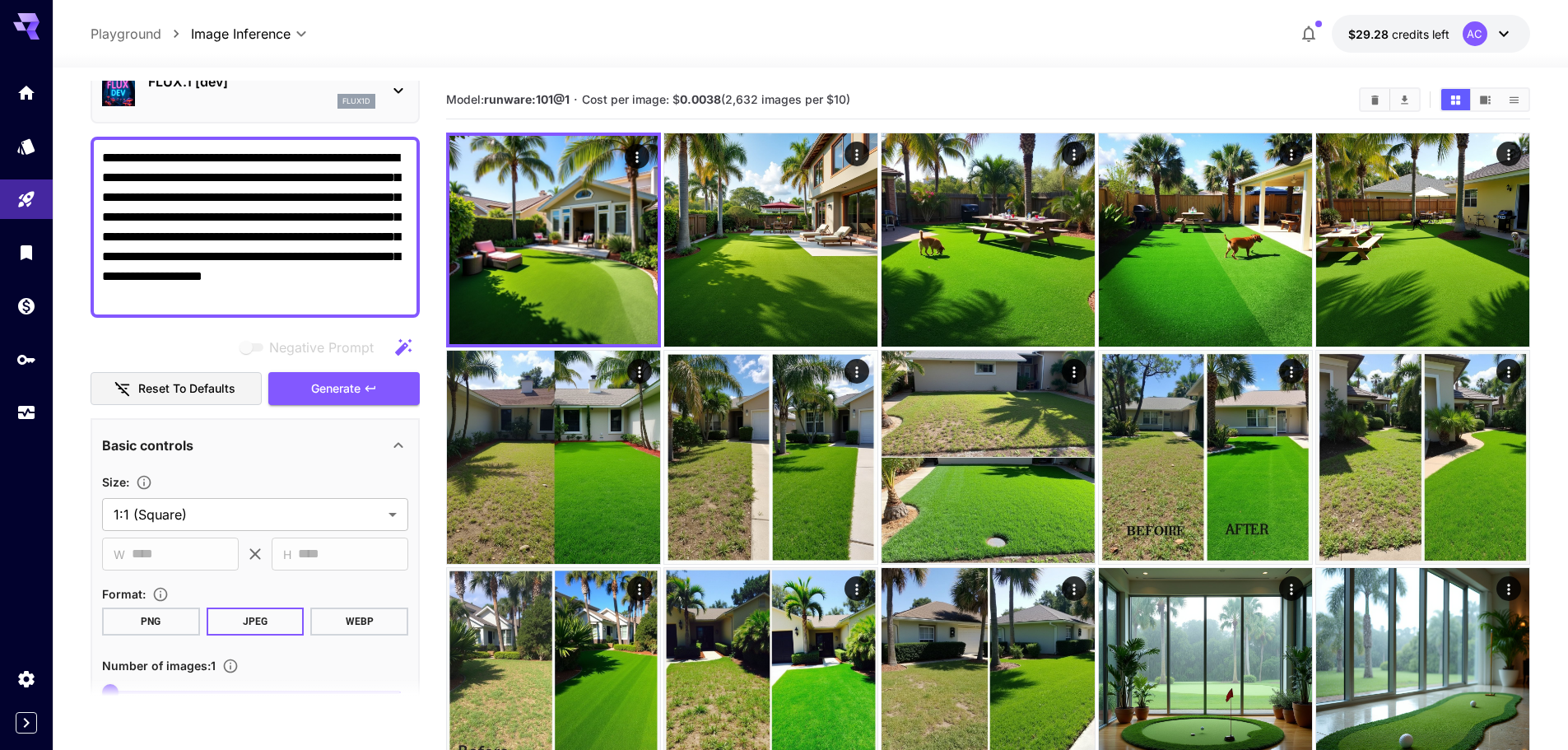
click at [321, 268] on textarea "**********" at bounding box center [255, 227] width 306 height 158
paste textarea
click at [233, 263] on textarea "**********" at bounding box center [255, 227] width 306 height 158
paste textarea "**********"
type textarea "**********"
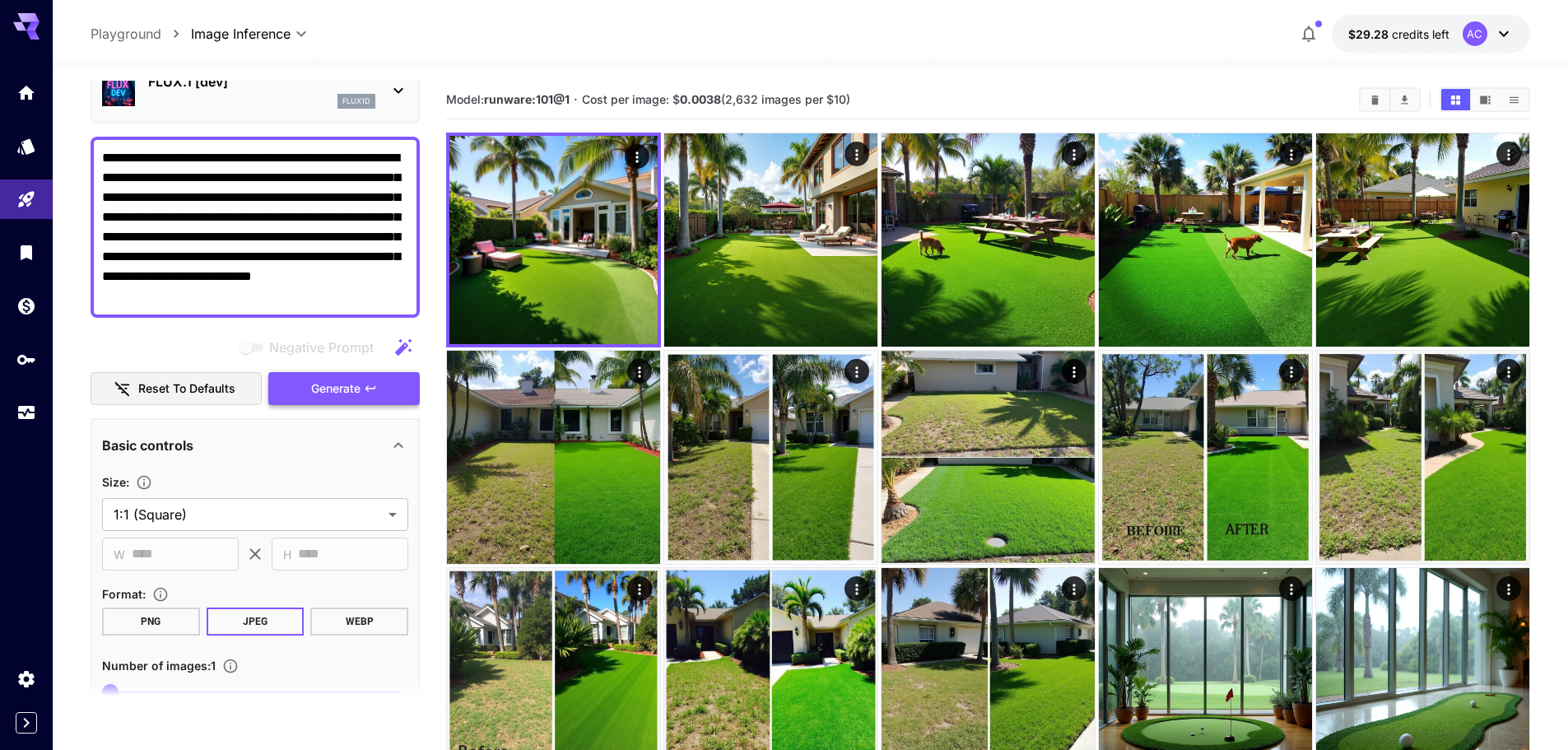
click at [307, 382] on button "Generate" at bounding box center [344, 389] width 151 height 33
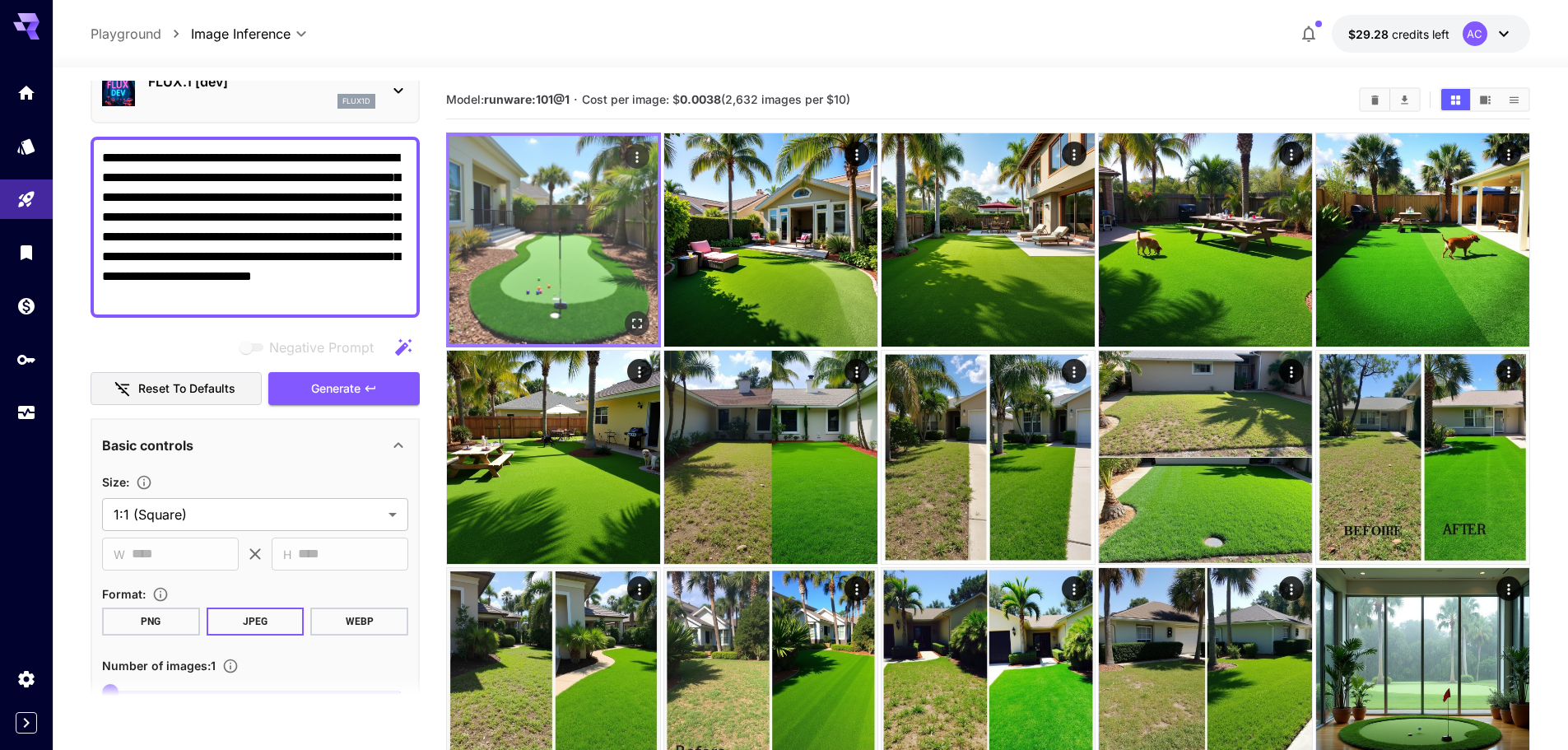
click at [525, 293] on img at bounding box center [553, 239] width 208 height 208
click at [645, 322] on button "Open in fullscreen" at bounding box center [637, 324] width 25 height 25
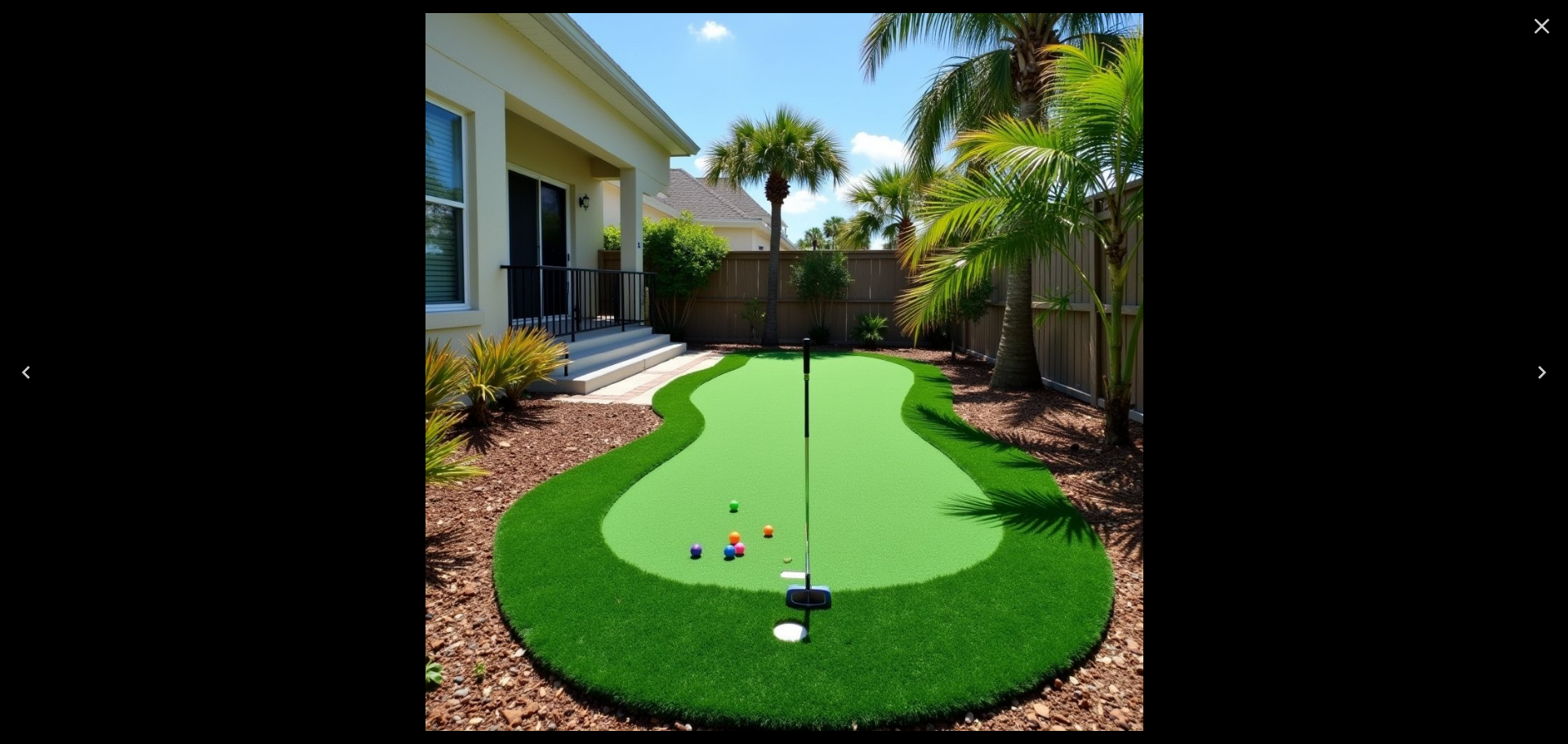
click at [1538, 15] on icon "Close" at bounding box center [1542, 27] width 27 height 27
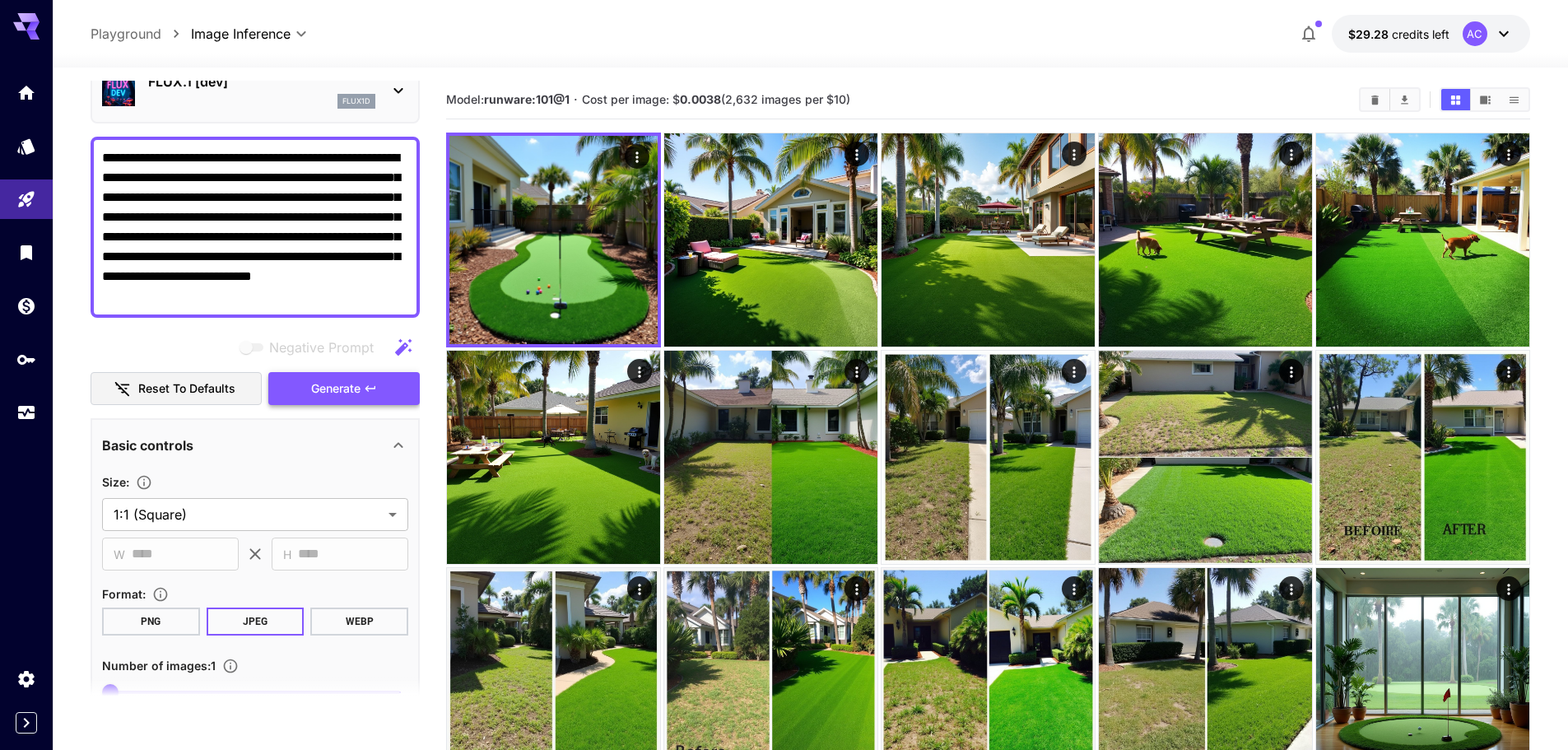
click at [348, 384] on span "Generate" at bounding box center [335, 389] width 49 height 21
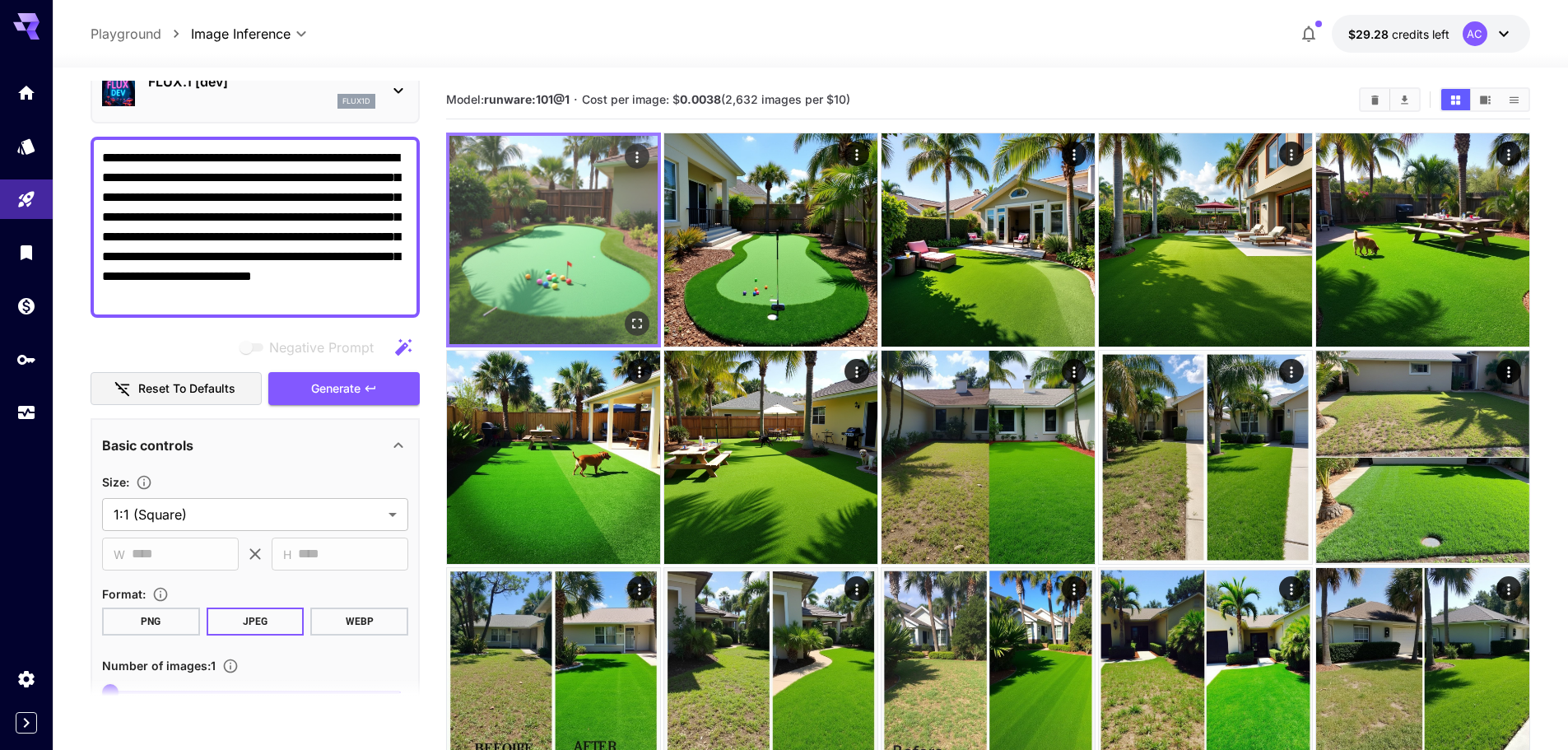
click at [547, 268] on img at bounding box center [553, 239] width 208 height 208
click at [641, 320] on icon "Open in fullscreen" at bounding box center [637, 324] width 10 height 10
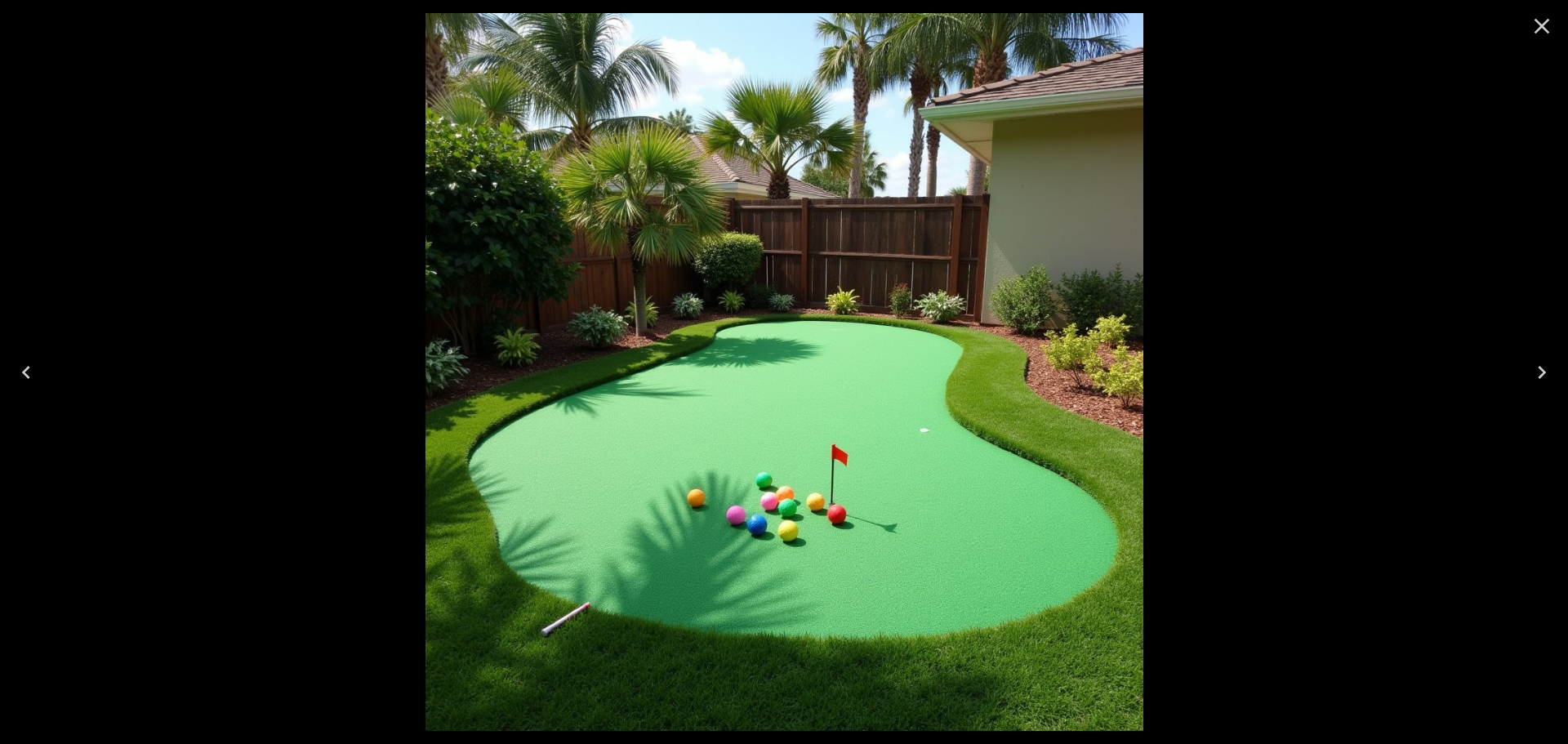
click at [1540, 17] on icon "Close" at bounding box center [1542, 27] width 27 height 27
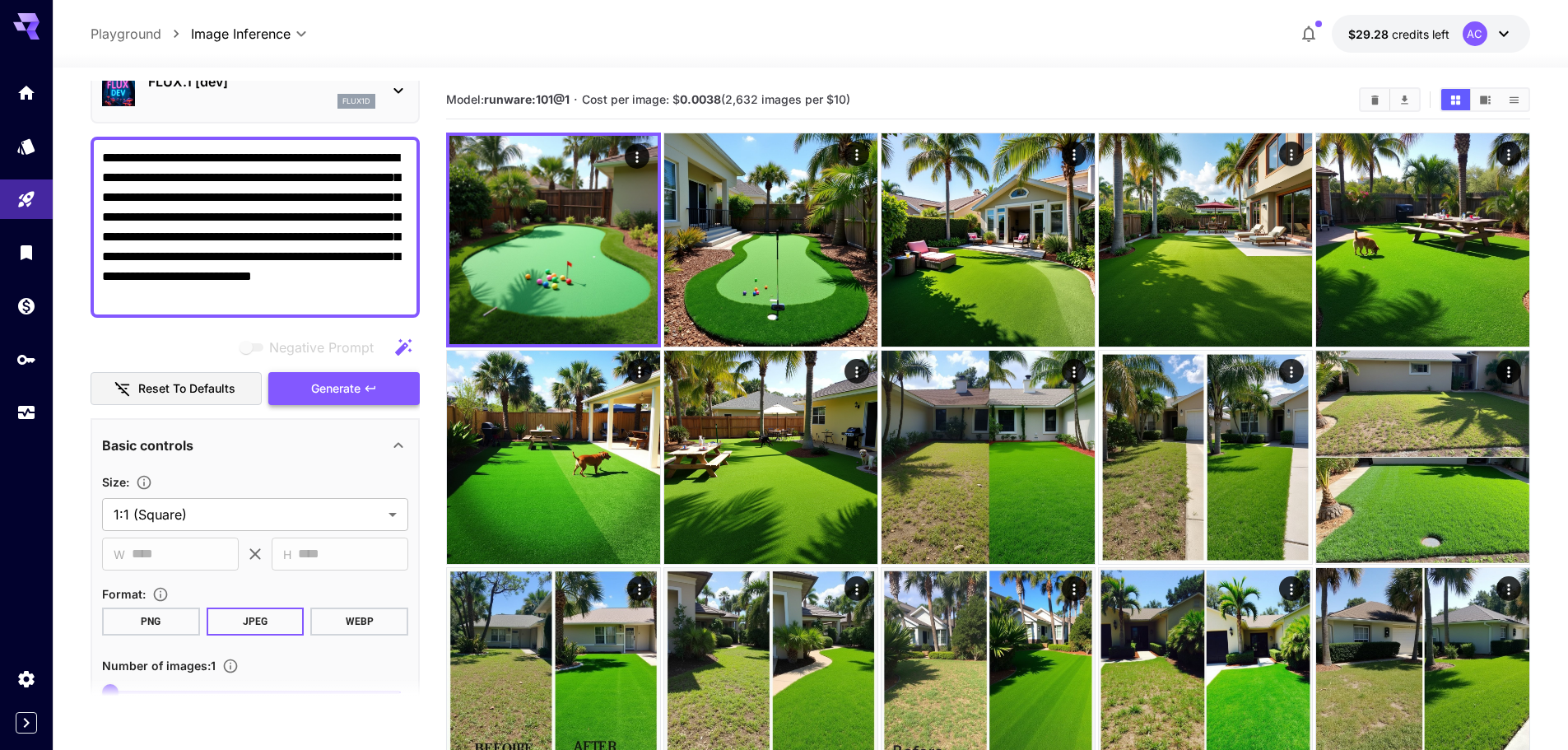
click at [368, 379] on button "Generate" at bounding box center [344, 389] width 151 height 33
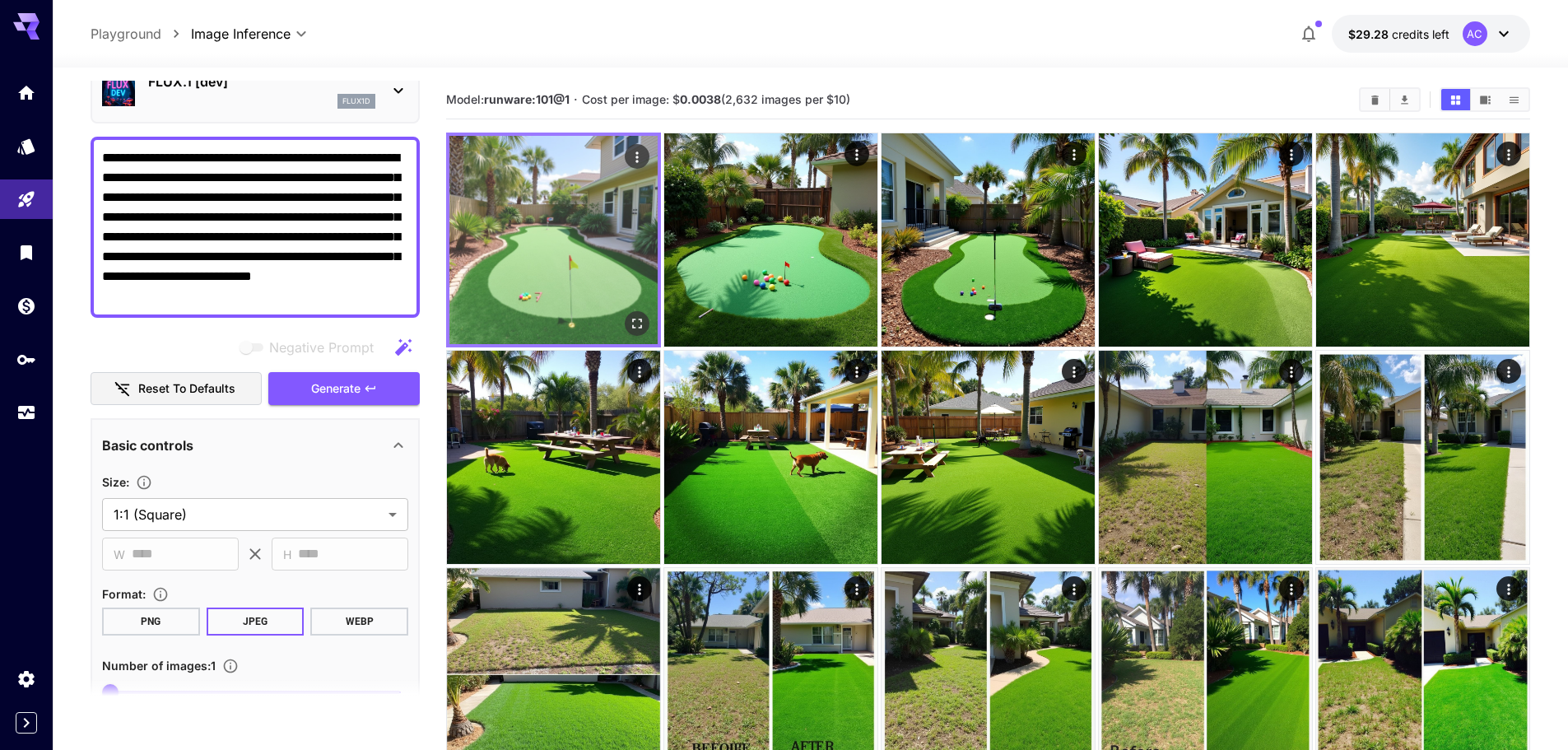
click at [572, 244] on img at bounding box center [553, 239] width 208 height 208
click at [640, 320] on icon "Open in fullscreen" at bounding box center [637, 324] width 10 height 10
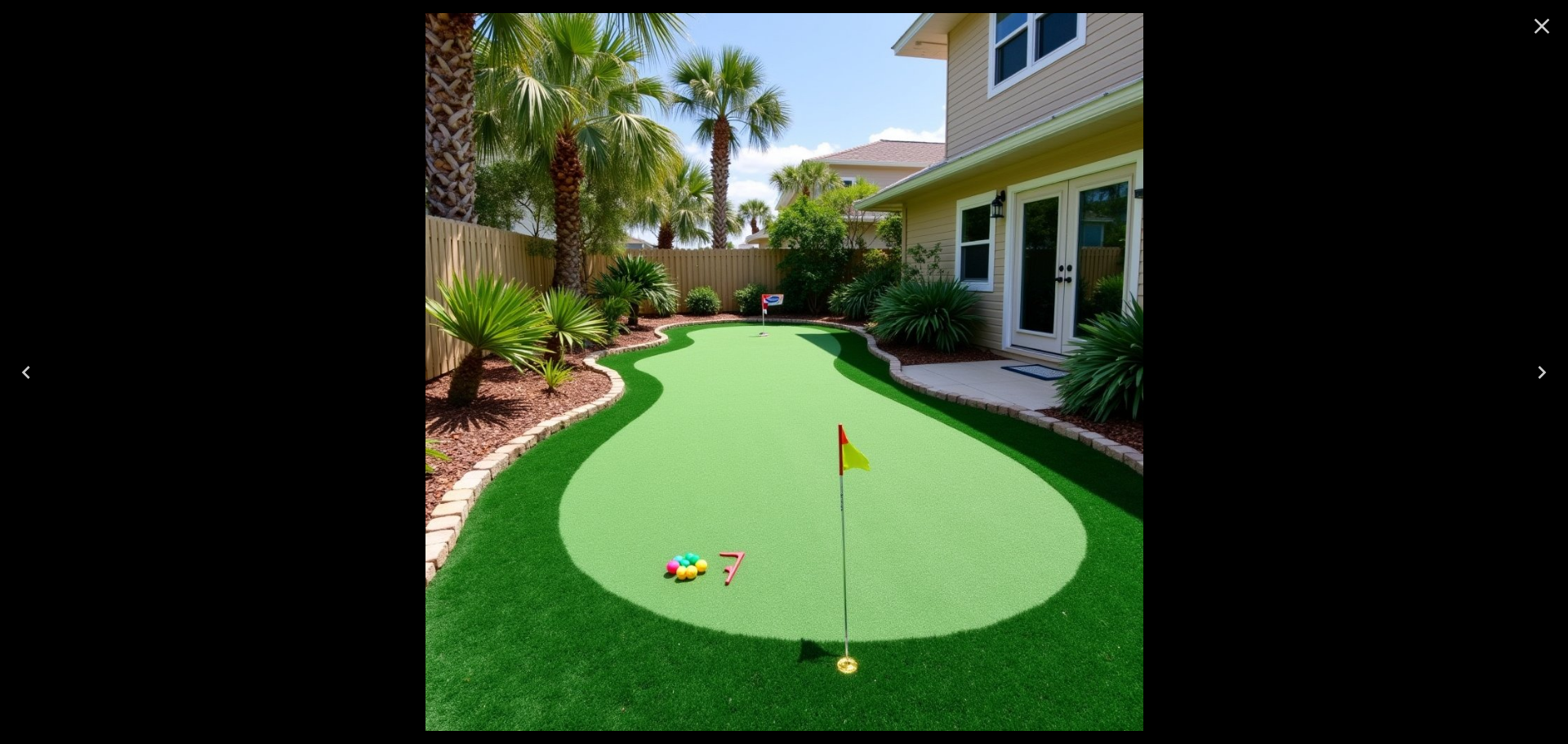
click at [1541, 28] on icon "Close" at bounding box center [1542, 27] width 27 height 27
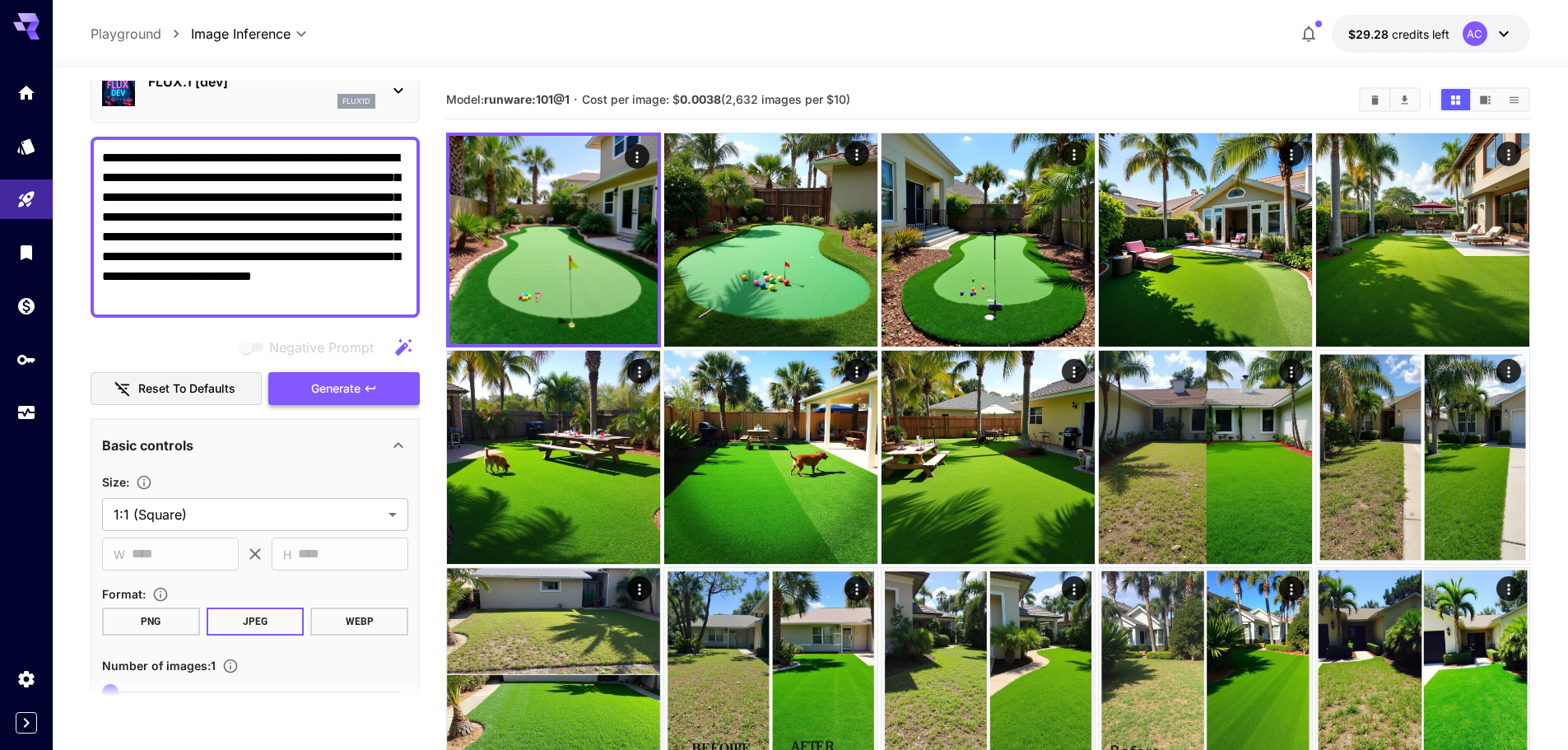
click at [308, 384] on button "Generate" at bounding box center [344, 389] width 151 height 33
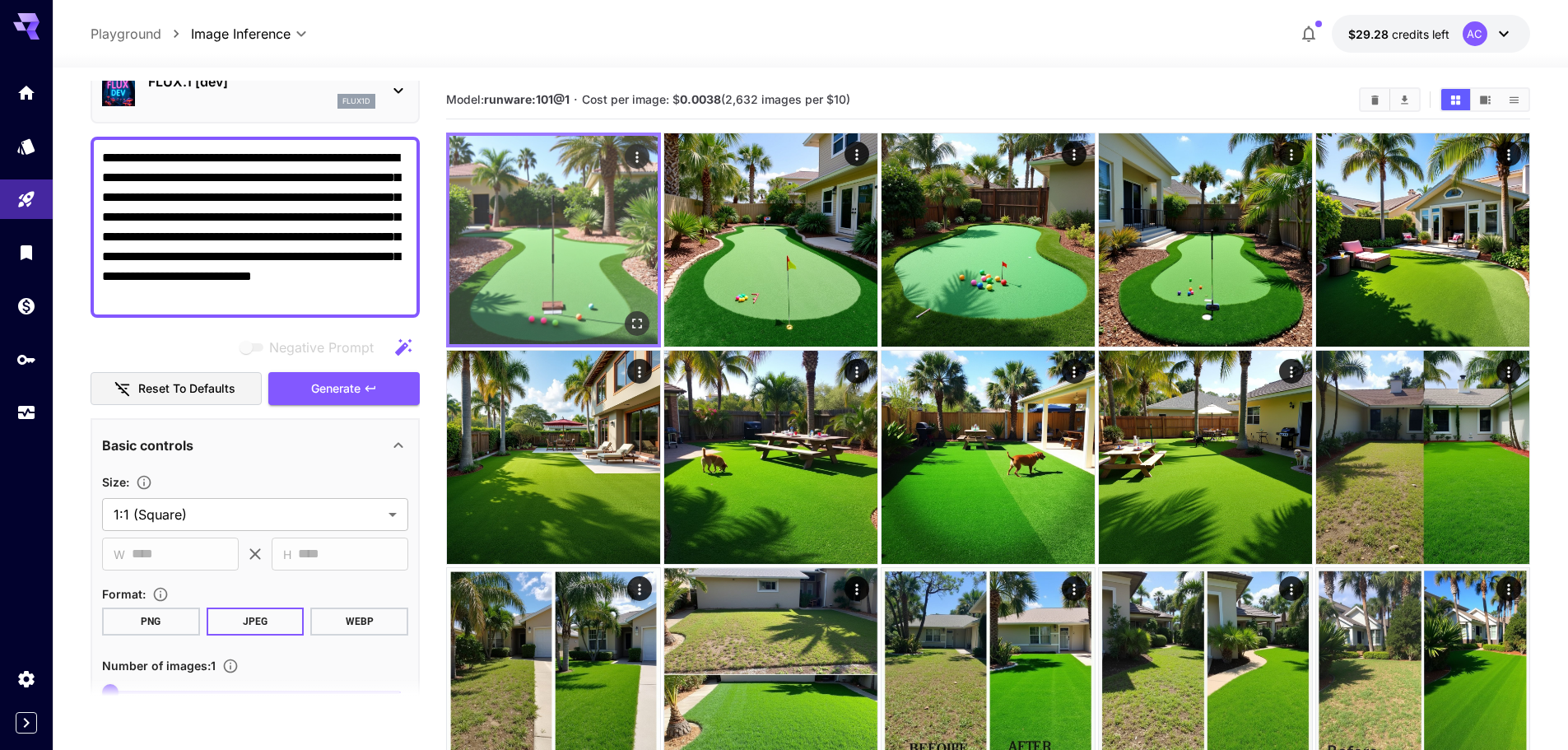
click at [532, 250] on img at bounding box center [553, 239] width 208 height 208
click at [638, 320] on icon "Open in fullscreen" at bounding box center [637, 324] width 17 height 17
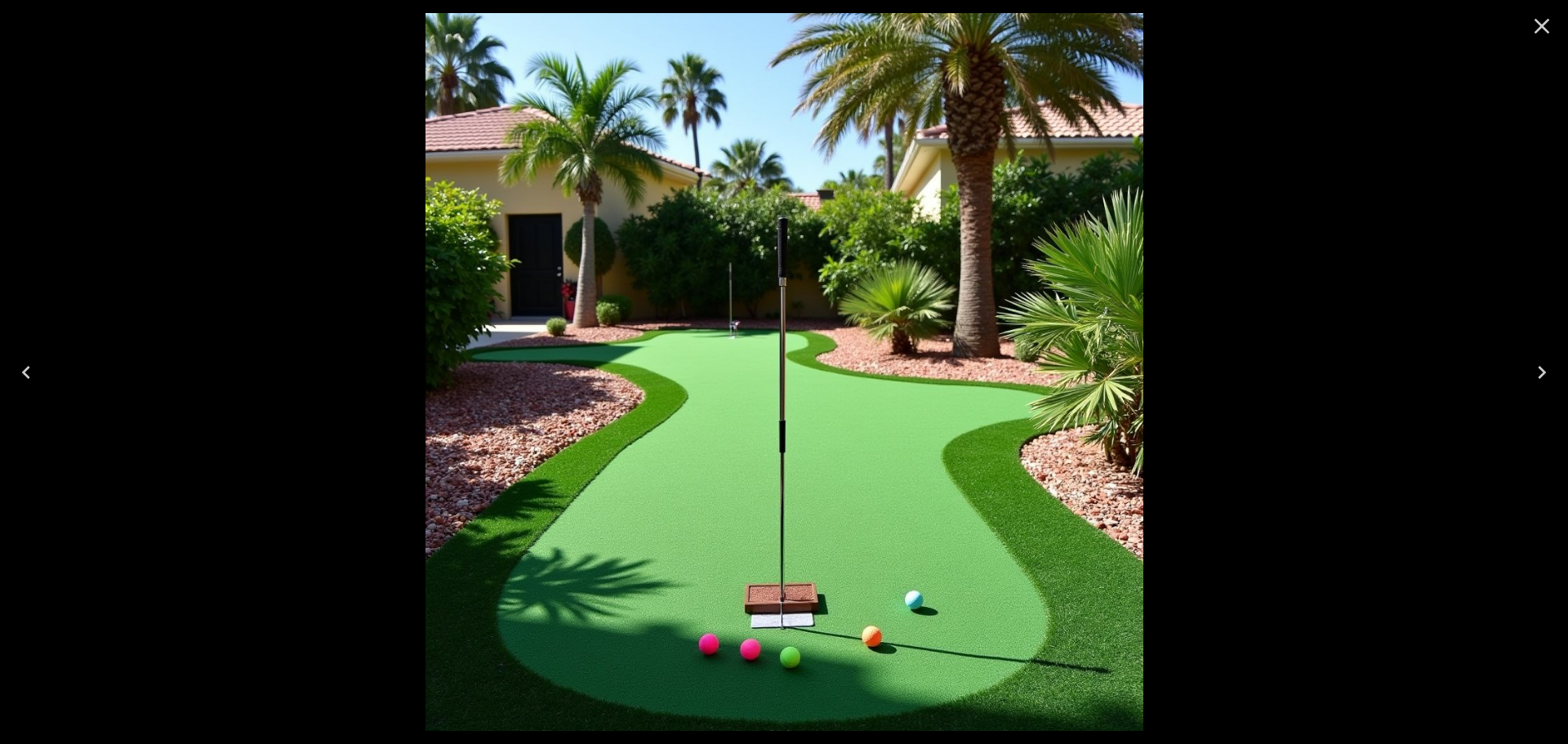
click at [1544, 27] on icon "Close" at bounding box center [1542, 27] width 27 height 27
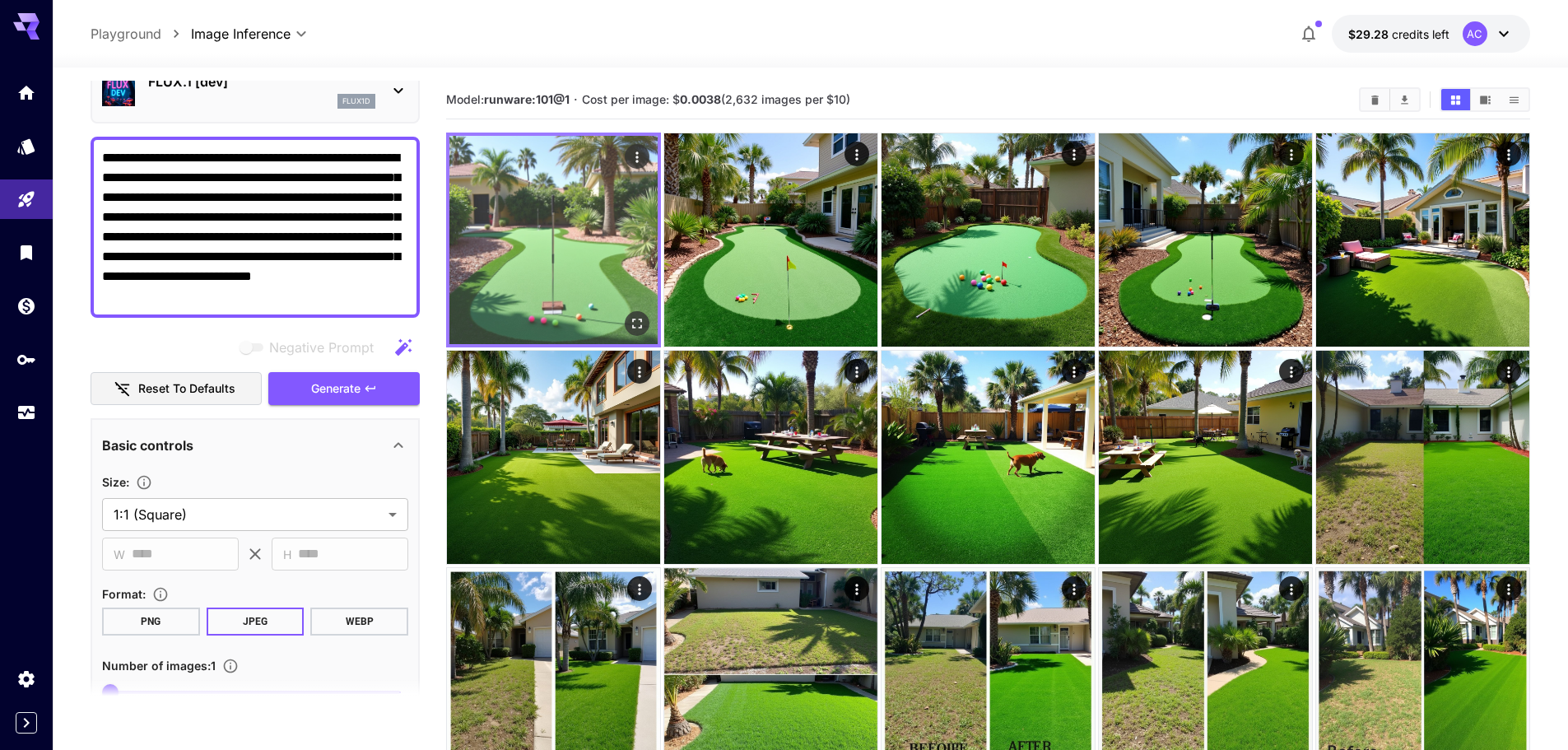
click at [642, 156] on icon "Actions" at bounding box center [637, 157] width 17 height 17
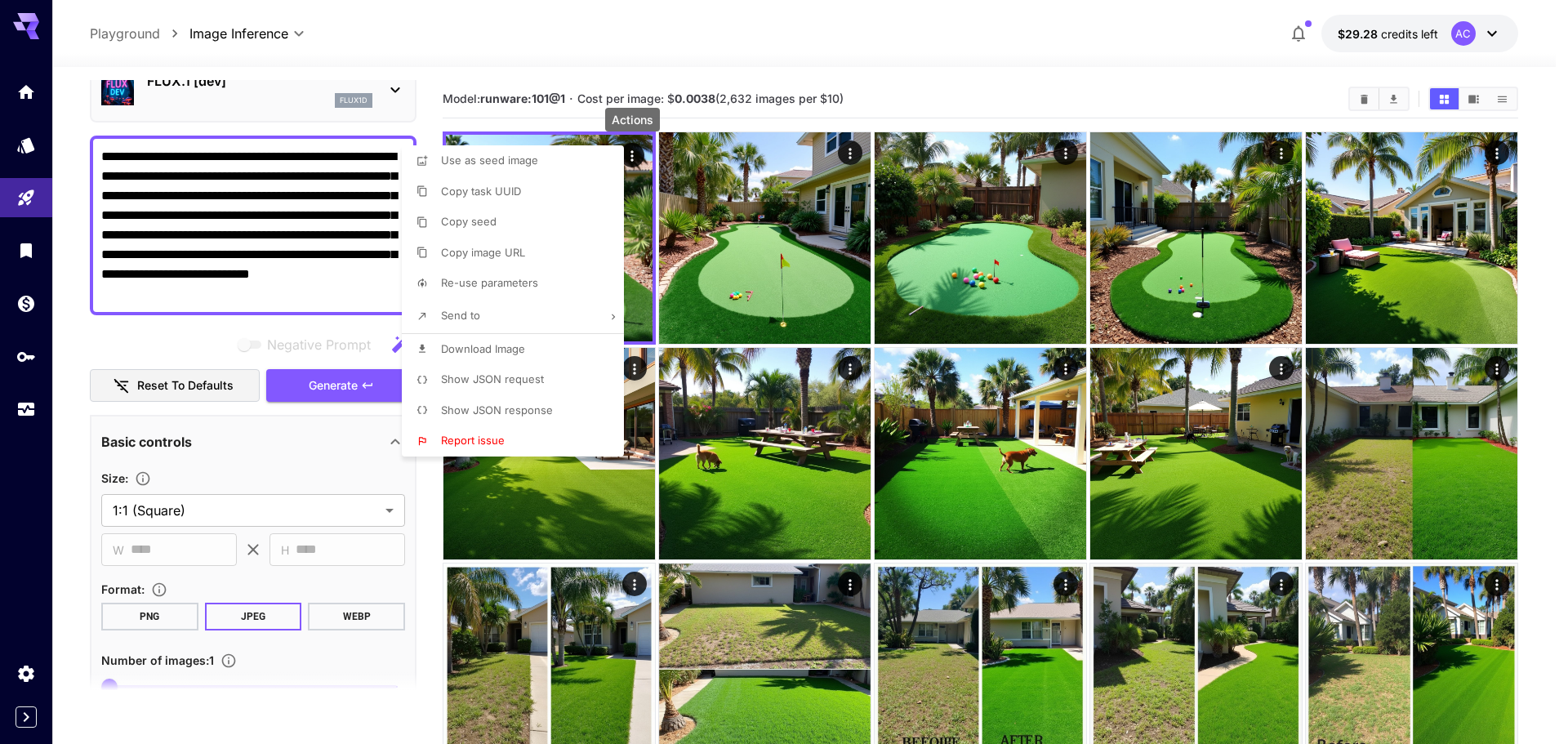
click at [488, 343] on span "Download Image" at bounding box center [483, 349] width 84 height 13
click at [258, 238] on div at bounding box center [784, 372] width 1568 height 744
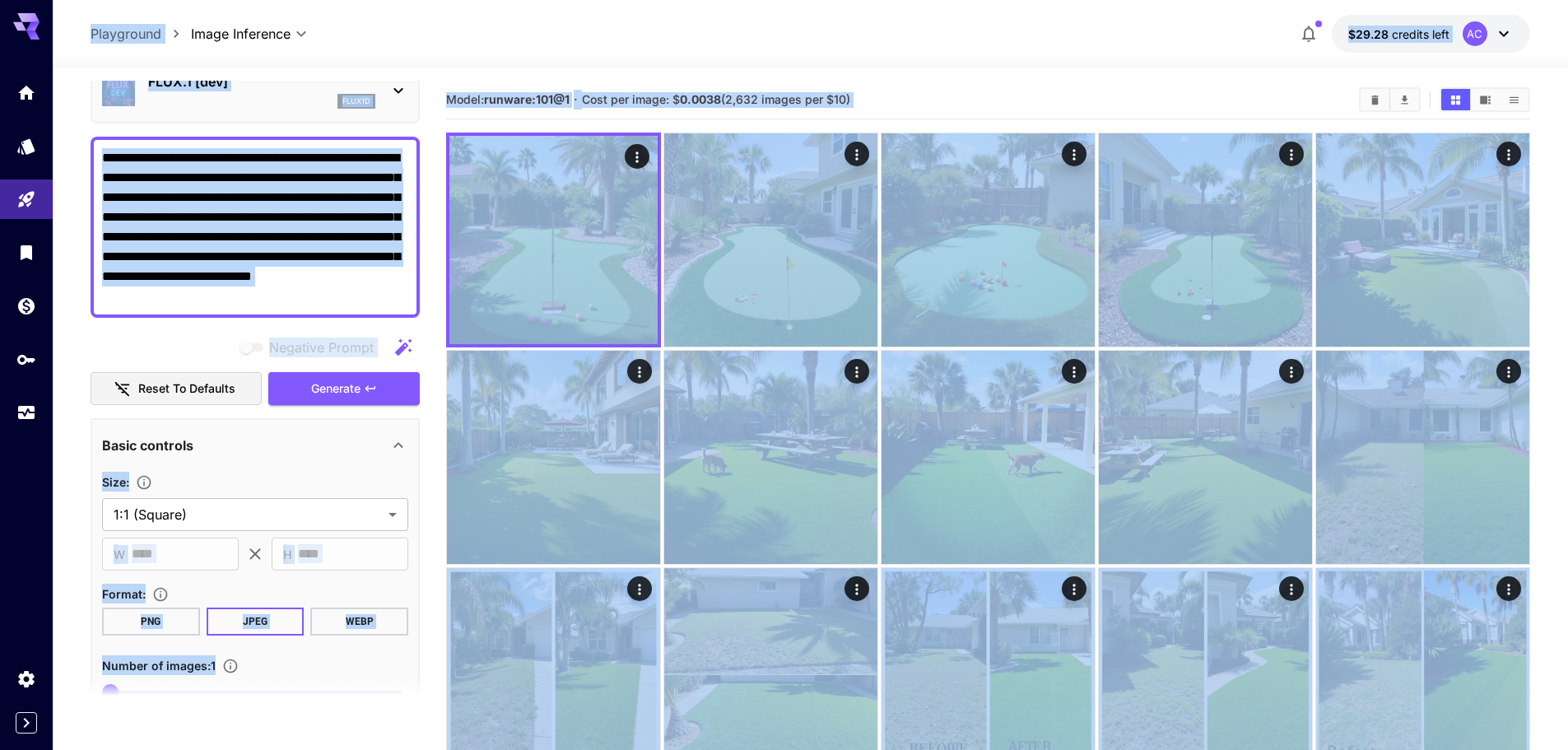
click at [334, 220] on textarea "**********" at bounding box center [255, 227] width 306 height 158
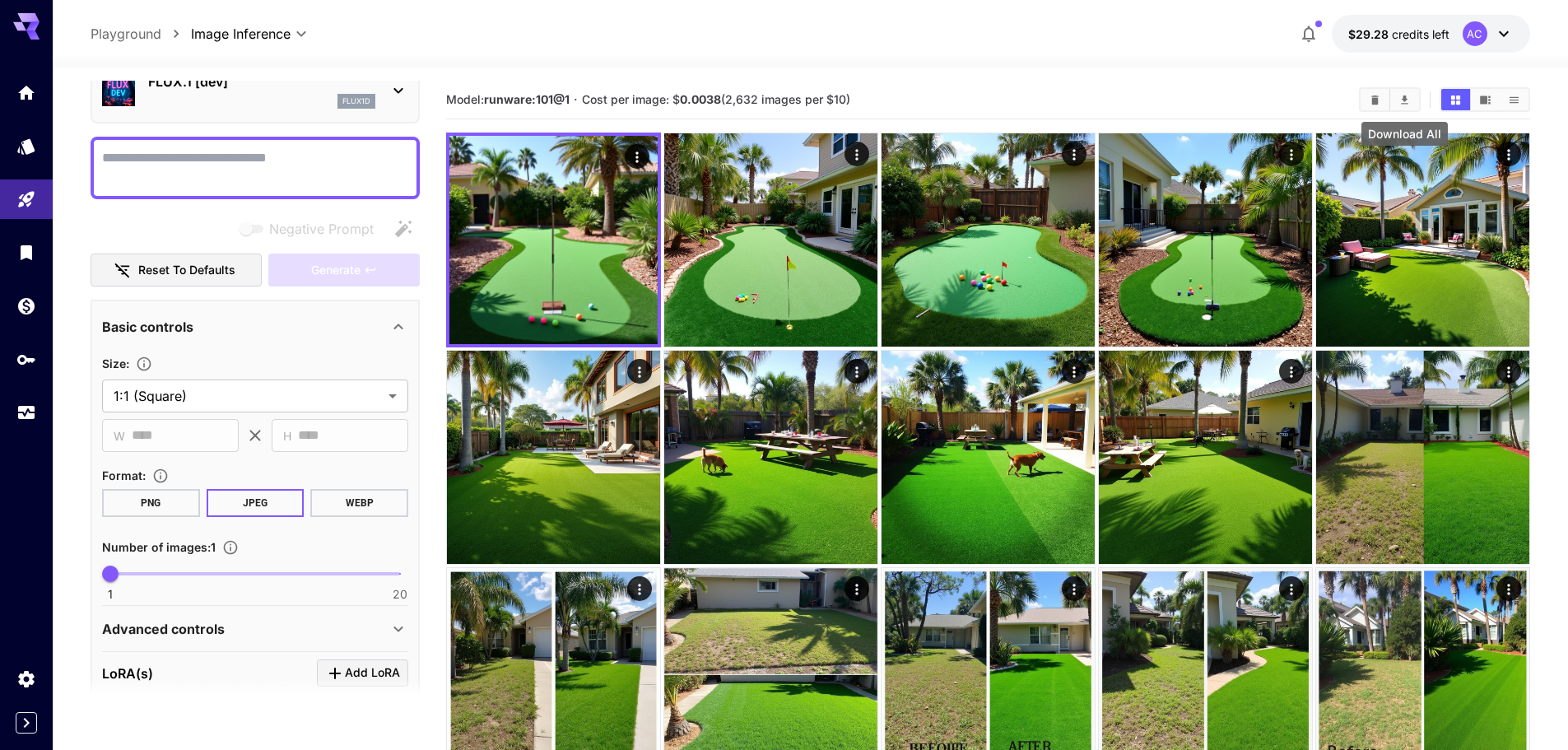
click at [1400, 100] on icon "Download All" at bounding box center [1404, 99] width 13 height 13
